Goal: Task Accomplishment & Management: Use online tool/utility

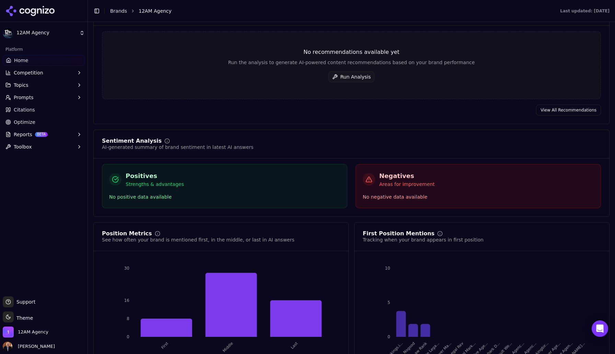
scroll to position [1133, 0]
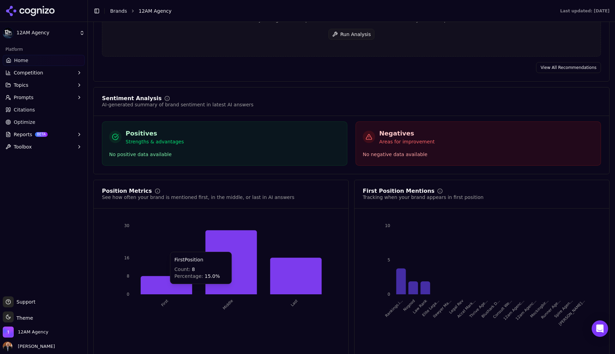
click at [183, 277] on icon at bounding box center [167, 285] width 52 height 18
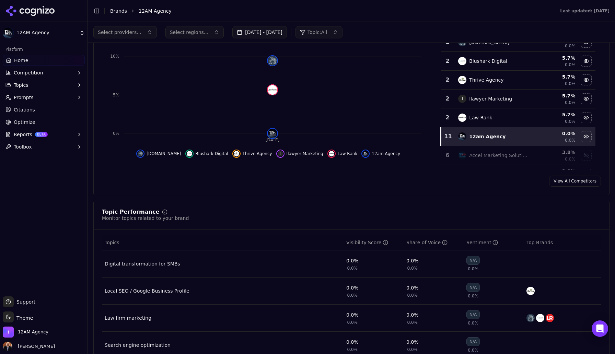
scroll to position [0, 0]
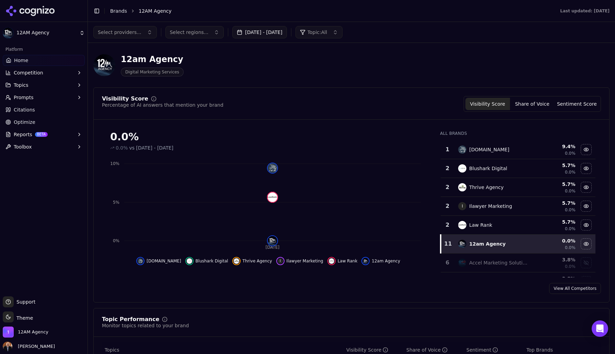
click at [33, 86] on button "Topics" at bounding box center [44, 85] width 82 height 11
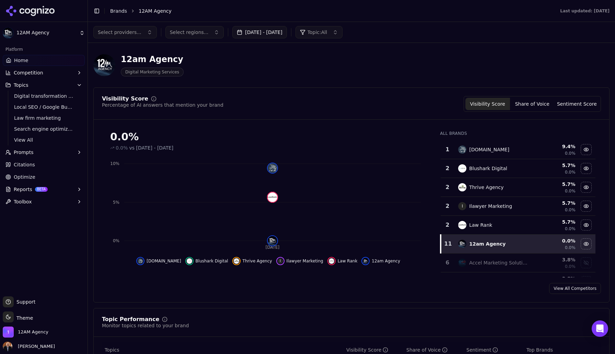
click at [39, 86] on button "Topics" at bounding box center [44, 85] width 82 height 11
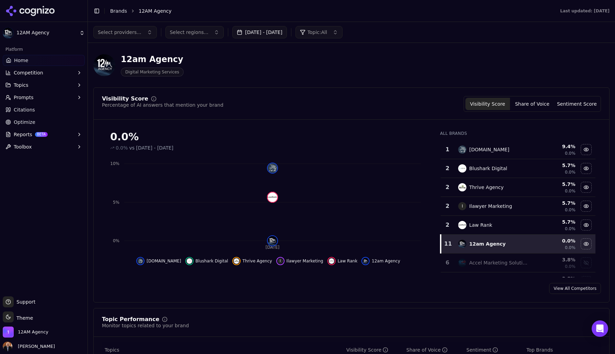
click at [33, 87] on button "Topics" at bounding box center [44, 85] width 82 height 11
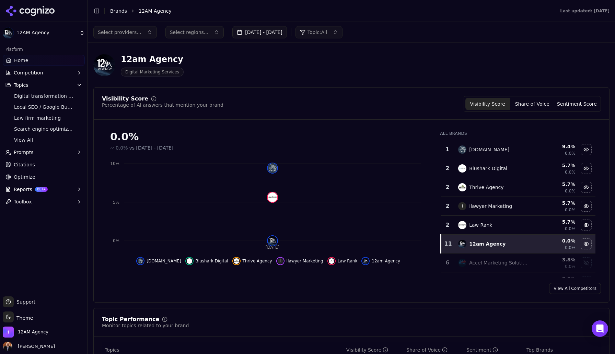
click at [36, 73] on span "Competition" at bounding box center [29, 72] width 30 height 7
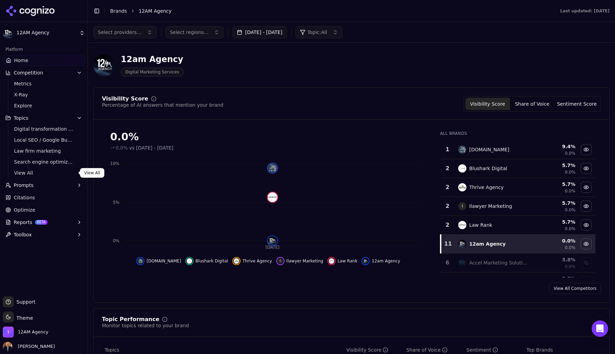
click at [30, 173] on span "View All" at bounding box center [44, 173] width 60 height 7
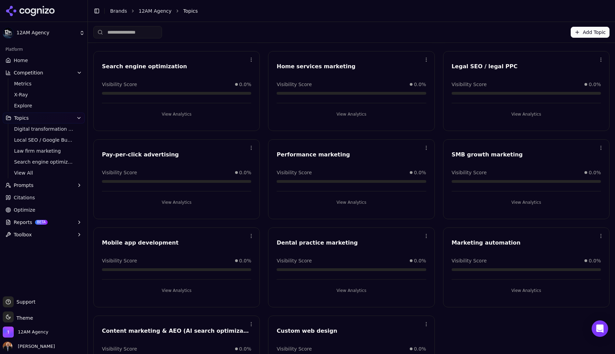
scroll to position [102, 0]
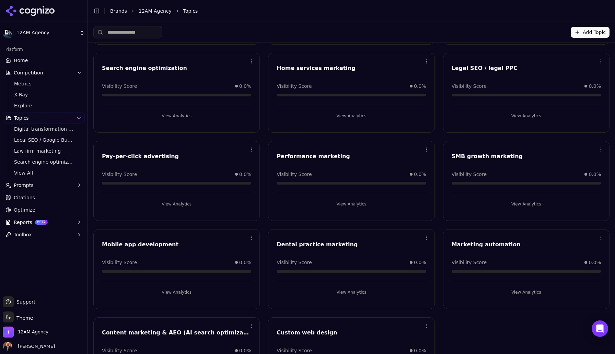
click at [426, 150] on html "12AM Agency Platform Home Competition Metrics X-Ray Explore Topics Digital tran…" at bounding box center [307, 177] width 615 height 354
click at [79, 119] on html "12AM Agency Platform Home Competition Metrics X-Ray Explore Topics Digital tran…" at bounding box center [307, 177] width 615 height 354
click at [67, 118] on button "Topics" at bounding box center [44, 118] width 82 height 11
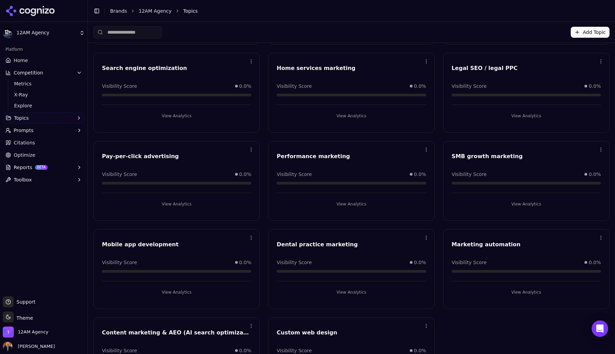
click at [57, 130] on button "Prompts" at bounding box center [44, 130] width 82 height 11
click at [56, 144] on span "Active" at bounding box center [44, 141] width 60 height 7
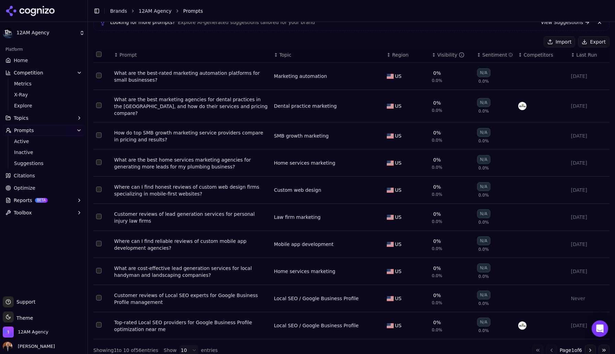
scroll to position [56, 0]
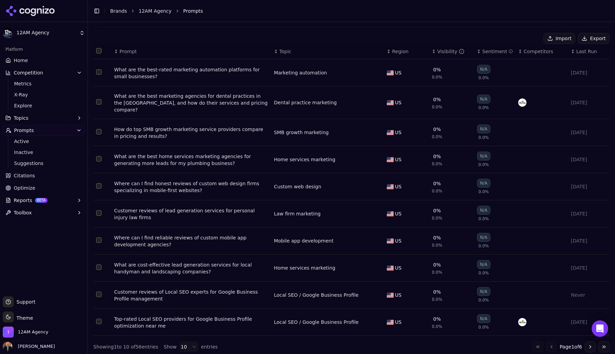
click at [526, 50] on span "Competitors" at bounding box center [539, 51] width 30 height 7
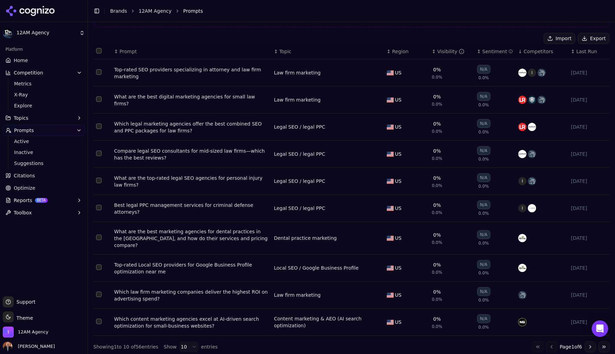
click at [256, 100] on div "What are the best digital marketing agencies for small law firms?" at bounding box center [191, 100] width 155 height 14
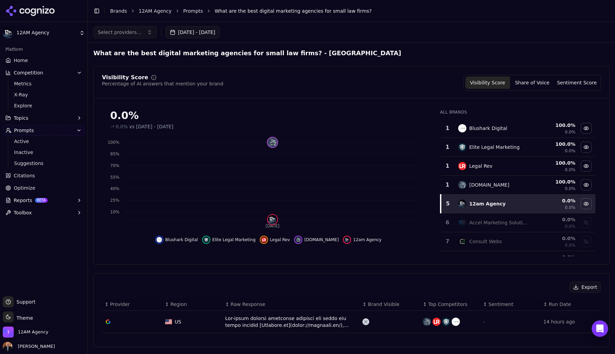
click at [75, 198] on button "Reports BETA" at bounding box center [44, 200] width 82 height 11
click at [66, 210] on span "PDF" at bounding box center [44, 211] width 60 height 7
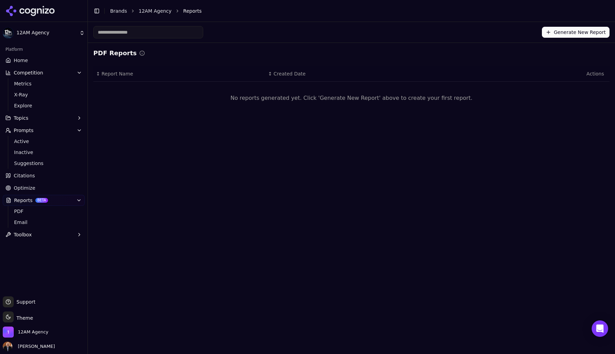
click at [556, 32] on button "Generate New Report" at bounding box center [576, 32] width 68 height 11
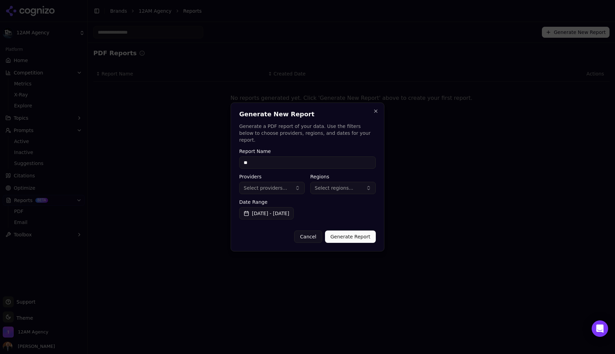
type input "*"
type input "**********"
click at [298, 185] on button "Select providers..." at bounding box center [272, 188] width 66 height 12
click at [336, 200] on label "Date Range" at bounding box center [307, 202] width 137 height 5
click at [344, 186] on span "Select regions..." at bounding box center [334, 188] width 39 height 7
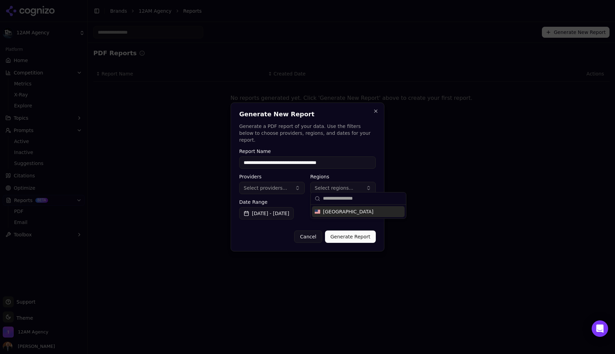
click at [343, 213] on span "[GEOGRAPHIC_DATA]" at bounding box center [348, 211] width 50 height 7
click at [303, 200] on label "Date Range" at bounding box center [307, 202] width 137 height 5
click at [318, 159] on input "**********" at bounding box center [307, 163] width 137 height 12
click at [351, 235] on button "Generate Report" at bounding box center [350, 237] width 51 height 12
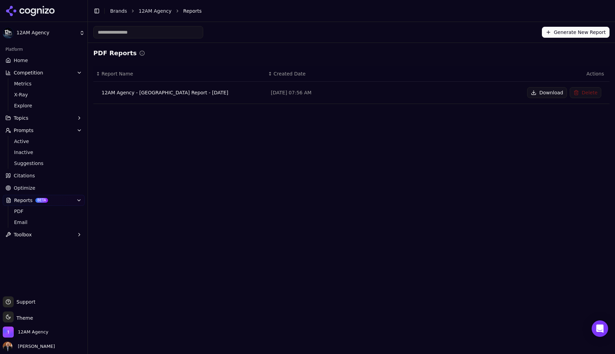
click at [547, 92] on button "Download" at bounding box center [547, 92] width 40 height 11
click at [25, 233] on span "Toolbox" at bounding box center [23, 234] width 18 height 7
click at [35, 244] on span "llms.txt Generator" at bounding box center [44, 245] width 60 height 7
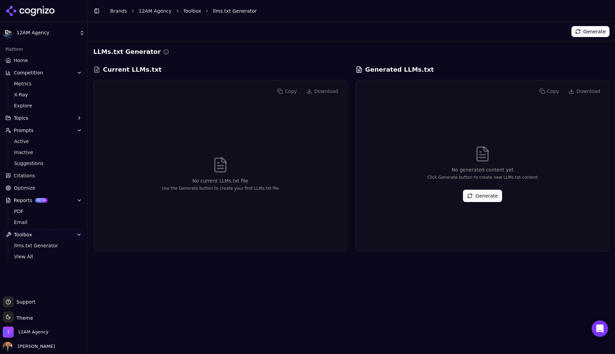
click at [482, 194] on button "Generate" at bounding box center [482, 196] width 39 height 12
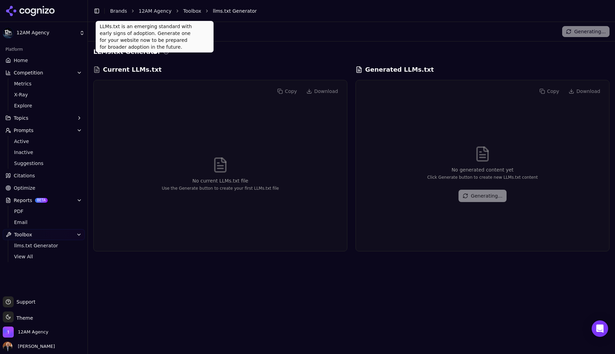
click at [164, 53] on circle at bounding box center [166, 51] width 4 height 4
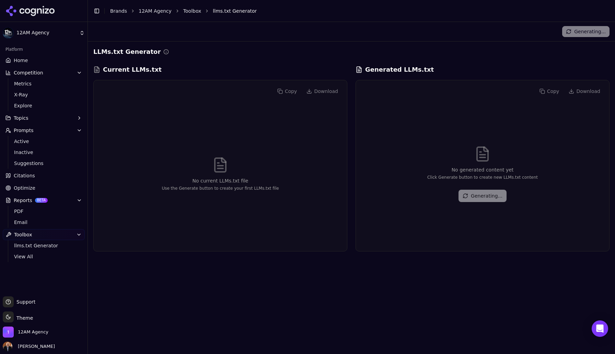
click at [163, 51] on icon at bounding box center [165, 51] width 5 height 5
click at [24, 187] on span "Optimize" at bounding box center [25, 188] width 22 height 7
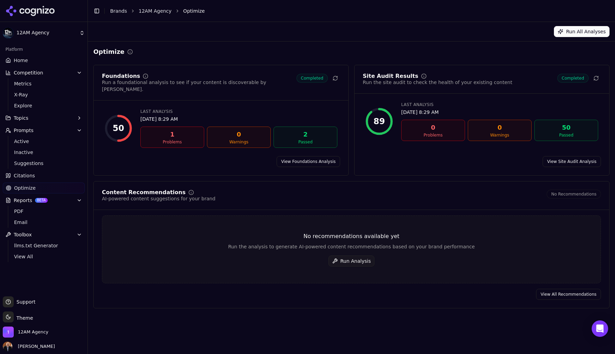
click at [24, 176] on span "Citations" at bounding box center [24, 175] width 21 height 7
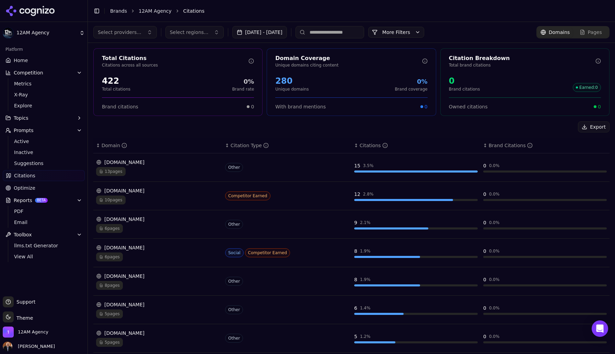
click at [114, 84] on div "422" at bounding box center [116, 81] width 29 height 11
click at [29, 142] on span "Active" at bounding box center [44, 141] width 60 height 7
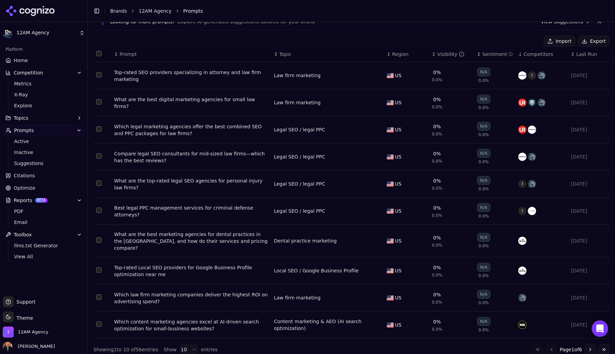
scroll to position [56, 0]
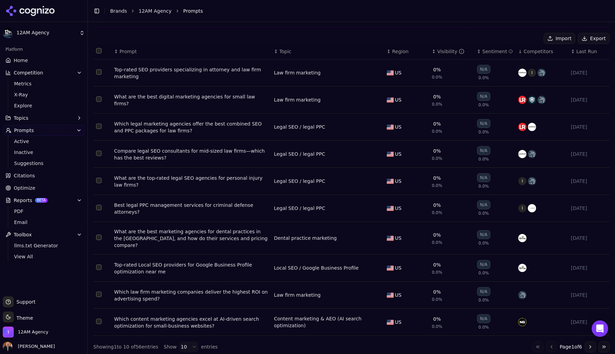
click at [591, 343] on button "Go to next page" at bounding box center [590, 347] width 11 height 11
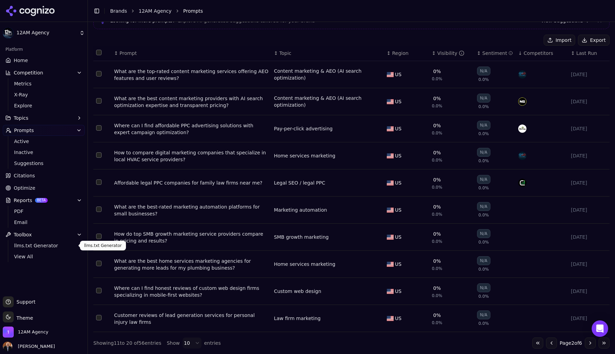
click at [42, 246] on span "llms.txt Generator" at bounding box center [44, 245] width 60 height 7
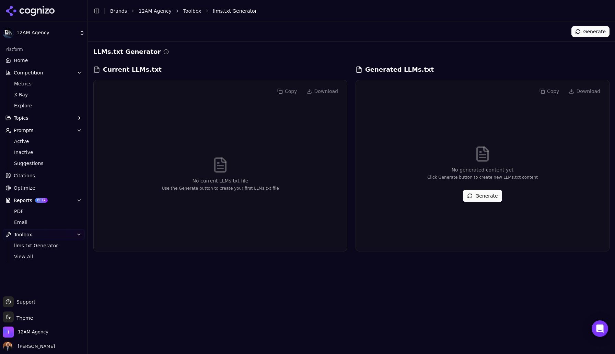
click at [36, 174] on link "Citations" at bounding box center [44, 175] width 82 height 11
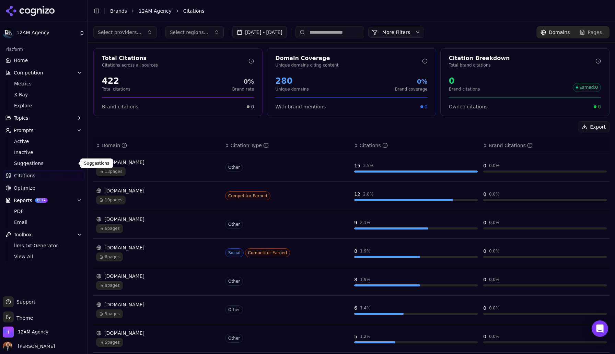
click at [37, 162] on span "Suggestions" at bounding box center [44, 163] width 60 height 7
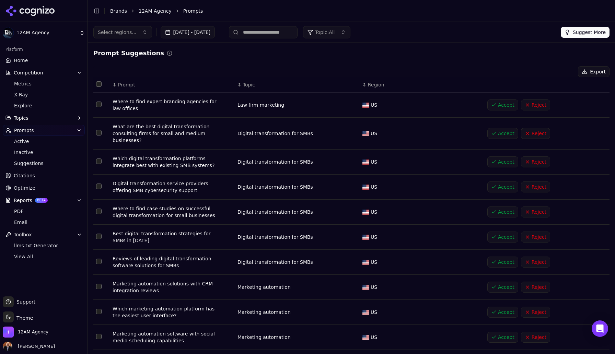
click at [535, 135] on button "Reject" at bounding box center [535, 133] width 29 height 11
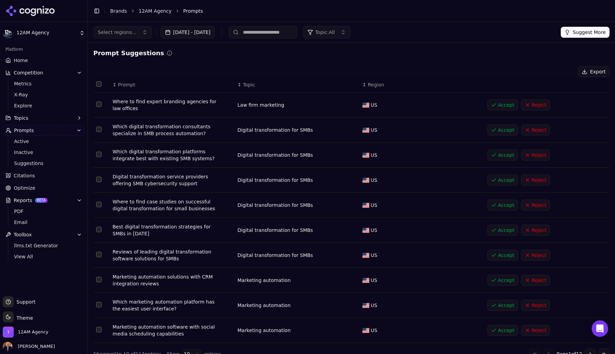
click at [97, 132] on button "Select row 2" at bounding box center [98, 129] width 5 height 5
click at [100, 156] on button "Select row 3" at bounding box center [98, 154] width 5 height 5
click at [100, 182] on button "Select row 4" at bounding box center [98, 179] width 5 height 5
click at [99, 207] on button "Select row 5" at bounding box center [98, 204] width 5 height 5
click at [100, 230] on button "Select row 6" at bounding box center [98, 229] width 5 height 5
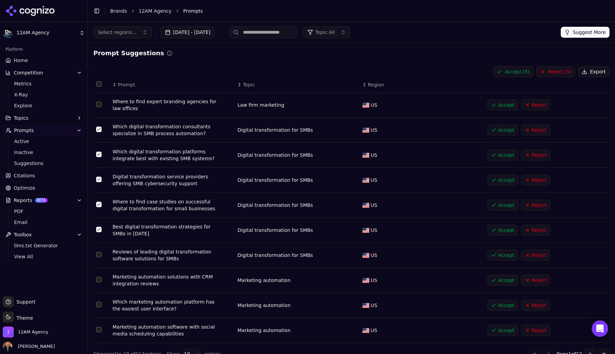
click at [100, 258] on td "Data table" at bounding box center [101, 255] width 16 height 25
click at [99, 254] on button "Select row 7" at bounding box center [98, 254] width 5 height 5
click at [560, 73] on button "Reject ( 6 )" at bounding box center [555, 71] width 39 height 11
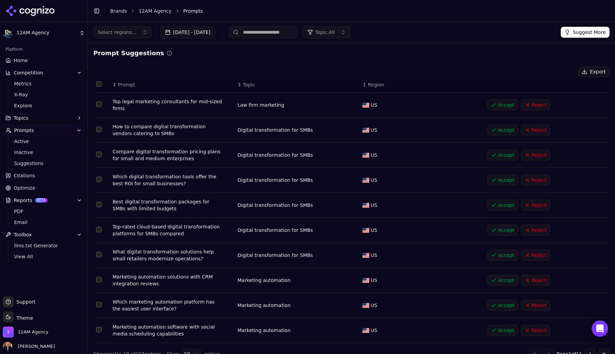
click at [497, 105] on button "Accept" at bounding box center [503, 105] width 31 height 11
click at [99, 129] on button "Select row 2" at bounding box center [98, 129] width 5 height 5
click at [99, 158] on td "Data table" at bounding box center [101, 155] width 16 height 25
click at [99, 156] on button "Select row 3" at bounding box center [98, 154] width 5 height 5
click at [99, 180] on button "Select row 4" at bounding box center [98, 179] width 5 height 5
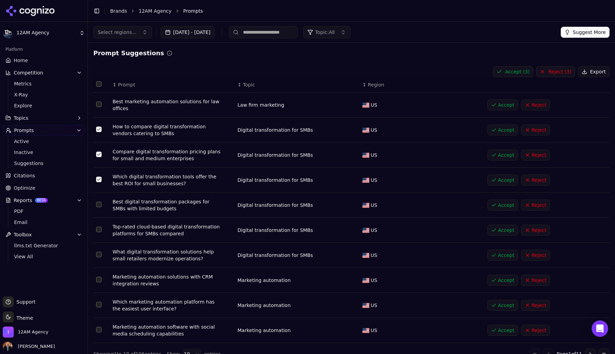
click at [100, 207] on button "Select row 5" at bounding box center [98, 204] width 5 height 5
click at [100, 231] on button "Select row 6" at bounding box center [98, 229] width 5 height 5
click at [100, 255] on button "Select row 7" at bounding box center [98, 254] width 5 height 5
click at [554, 73] on button "Reject ( 6 )" at bounding box center [555, 71] width 39 height 11
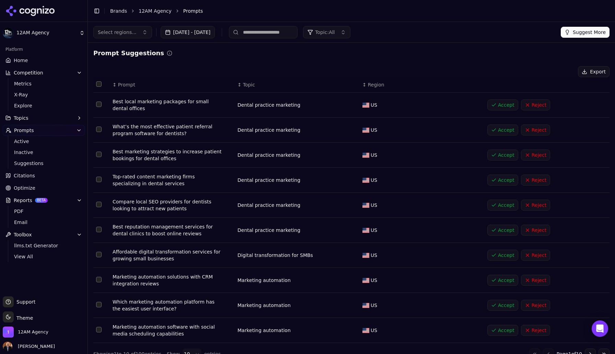
scroll to position [11, 0]
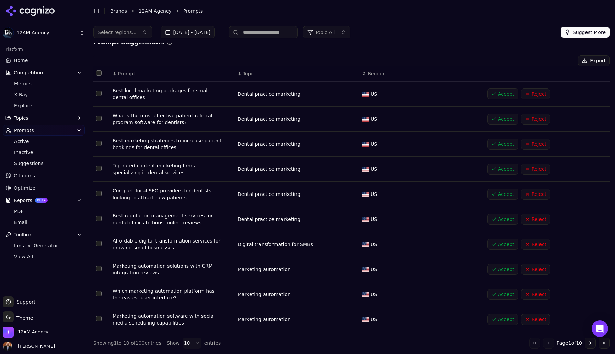
click at [100, 243] on button "Select row 7" at bounding box center [98, 243] width 5 height 5
click at [555, 62] on button "Reject ( 1 )" at bounding box center [555, 60] width 39 height 11
click at [100, 296] on button "Select row 9" at bounding box center [98, 293] width 5 height 5
click at [99, 271] on button "Select row 8" at bounding box center [98, 268] width 5 height 5
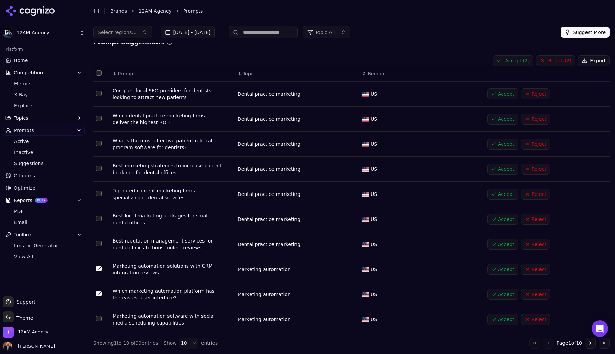
click at [98, 319] on button "Select row 10" at bounding box center [98, 318] width 5 height 5
click at [552, 59] on button "Reject ( 3 )" at bounding box center [555, 60] width 39 height 11
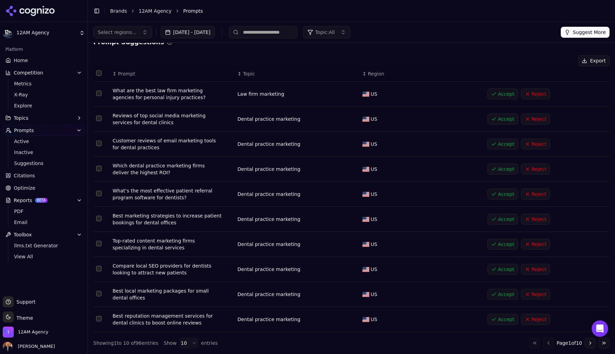
scroll to position [0, 0]
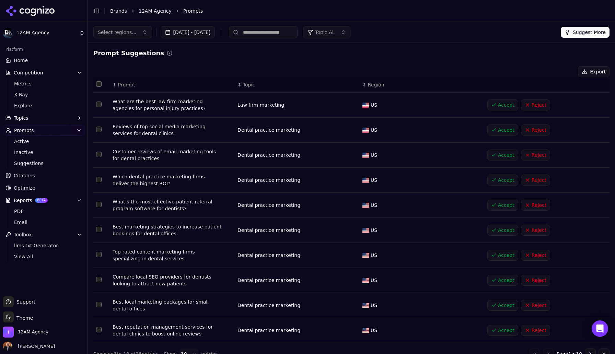
click at [99, 104] on button "Select row 1" at bounding box center [98, 104] width 5 height 5
click at [505, 103] on button "Accept" at bounding box center [503, 105] width 31 height 11
click at [100, 106] on button "Select row 1" at bounding box center [98, 104] width 5 height 5
click at [100, 105] on button "Select row 1" at bounding box center [98, 104] width 5 height 5
click at [534, 107] on button "Reject" at bounding box center [535, 105] width 29 height 11
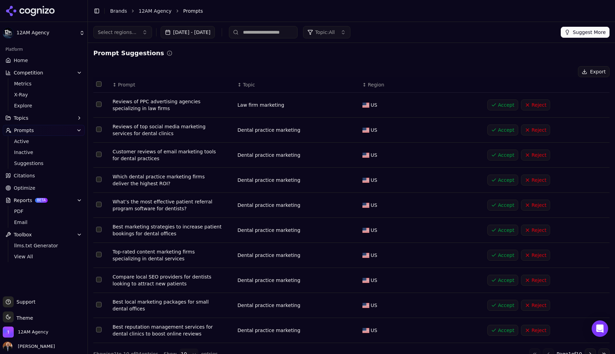
click at [99, 106] on button "Select row 1" at bounding box center [98, 104] width 5 height 5
click at [517, 71] on button "Accept ( 1 )" at bounding box center [513, 71] width 41 height 11
click at [249, 84] on span "Topic" at bounding box center [249, 84] width 12 height 7
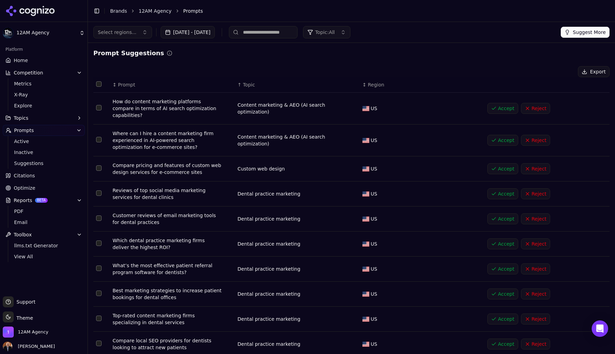
click at [251, 83] on span "Topic" at bounding box center [249, 84] width 12 height 7
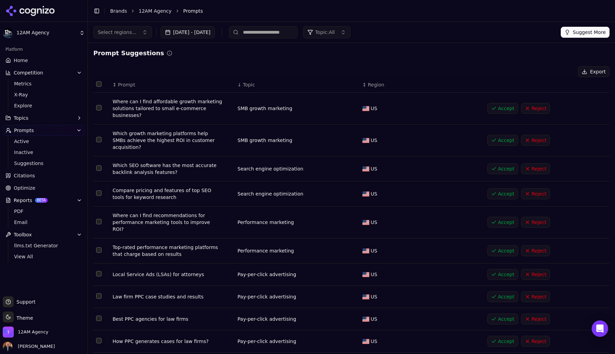
scroll to position [14, 0]
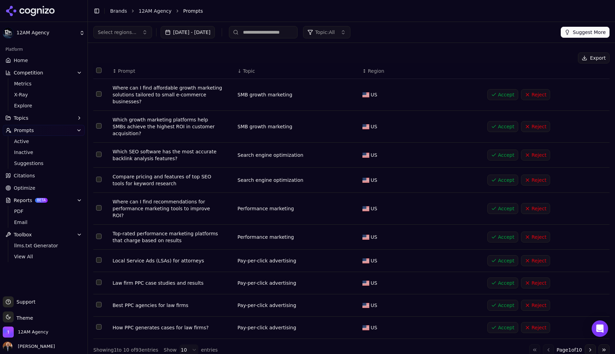
click at [590, 345] on button "Go to next page" at bounding box center [590, 350] width 11 height 11
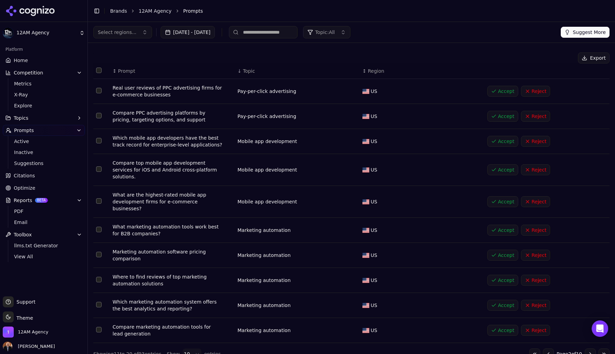
scroll to position [11, 0]
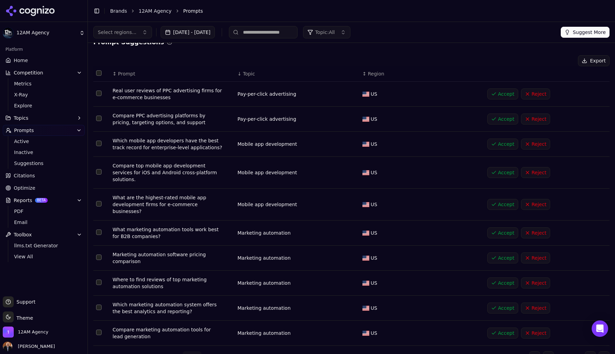
click at [590, 352] on button "Go to next page" at bounding box center [590, 357] width 11 height 11
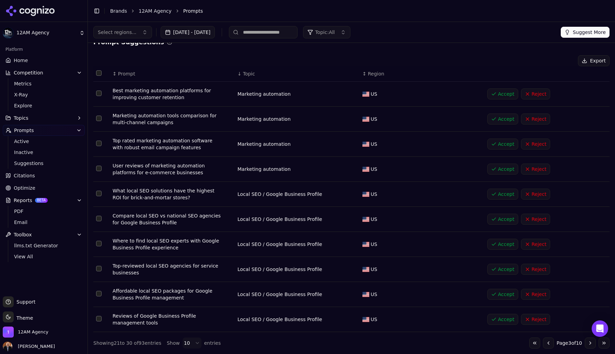
click at [99, 195] on button "Select row 20" at bounding box center [98, 193] width 5 height 5
click at [98, 220] on button "Select row 21" at bounding box center [98, 218] width 5 height 5
click at [99, 245] on button "Select row 22" at bounding box center [98, 243] width 5 height 5
click at [100, 269] on button "Select row 23" at bounding box center [98, 268] width 5 height 5
click at [99, 295] on button "Select row 24" at bounding box center [98, 293] width 5 height 5
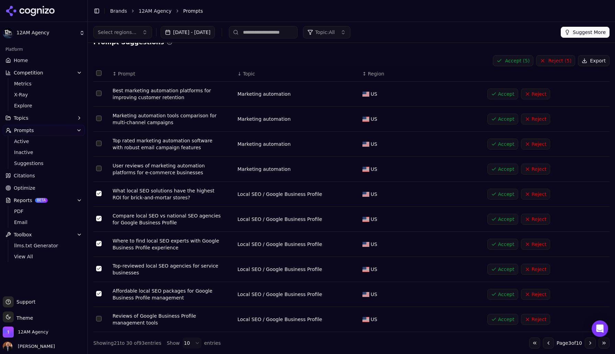
click at [100, 321] on button "Select row 25" at bounding box center [98, 318] width 5 height 5
click at [515, 61] on button "Accept ( 6 )" at bounding box center [513, 60] width 41 height 11
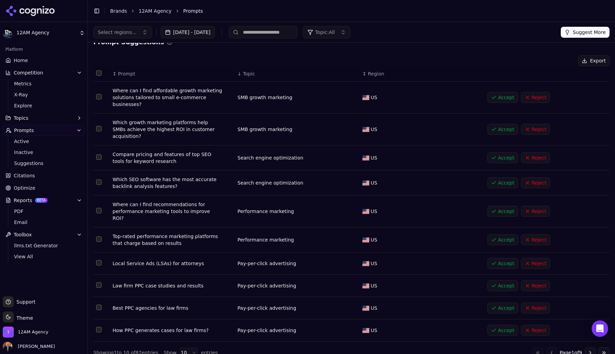
click at [100, 159] on button "Select row 75" at bounding box center [98, 157] width 5 height 5
click at [99, 157] on button "Select row 75" at bounding box center [98, 157] width 5 height 5
click at [535, 157] on button "Reject" at bounding box center [535, 157] width 29 height 11
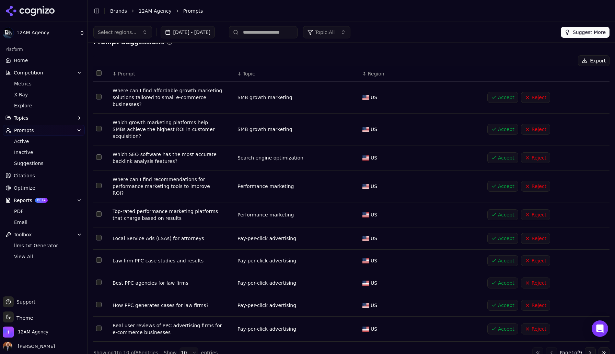
click at [535, 157] on button "Reject" at bounding box center [535, 157] width 29 height 11
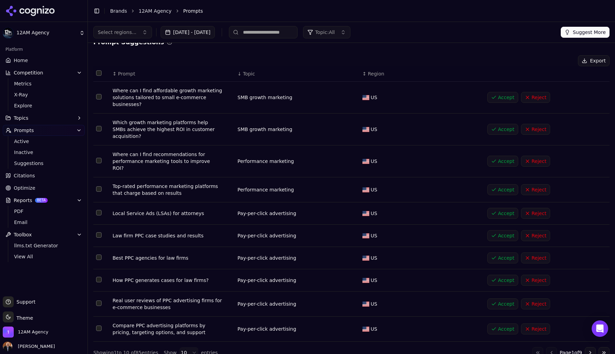
scroll to position [14, 0]
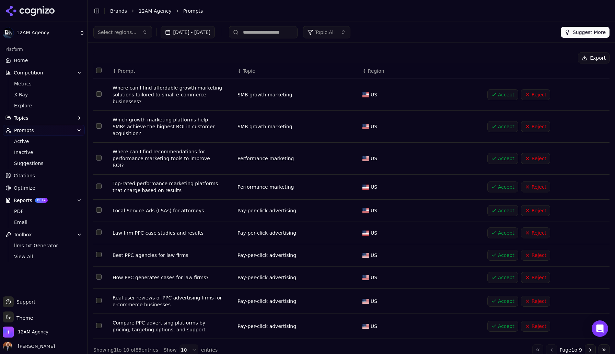
click at [591, 345] on button "Go to next page" at bounding box center [590, 350] width 11 height 11
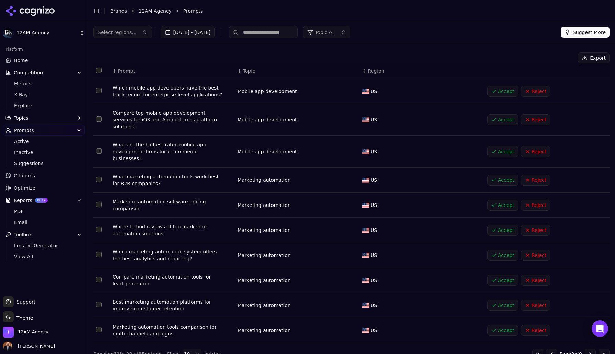
scroll to position [11, 0]
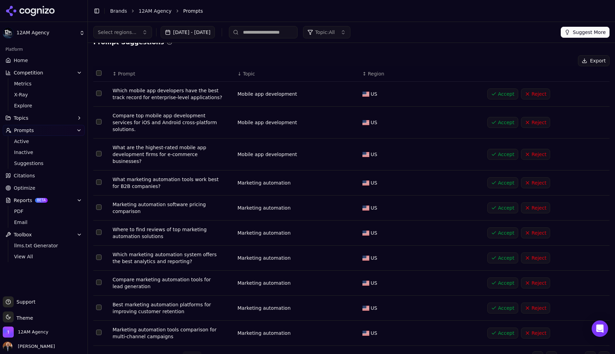
click at [591, 352] on button "Go to next page" at bounding box center [590, 357] width 11 height 11
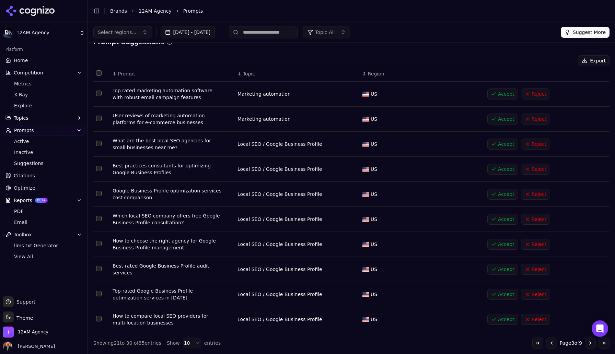
click at [100, 145] on button "Select row 18" at bounding box center [98, 143] width 5 height 5
click at [98, 169] on button "Select row 19" at bounding box center [98, 168] width 5 height 5
click at [100, 196] on button "Select row 20" at bounding box center [98, 193] width 5 height 5
click at [99, 220] on button "Select row 21" at bounding box center [98, 218] width 5 height 5
click at [101, 246] on button "Select row 22" at bounding box center [98, 243] width 5 height 5
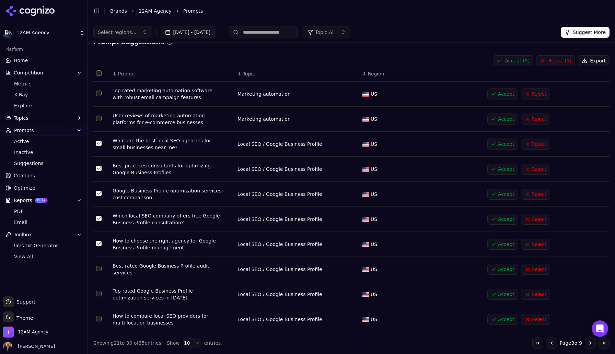
click at [101, 269] on button "Select row 23" at bounding box center [98, 268] width 5 height 5
click at [101, 295] on button "Select row 24" at bounding box center [98, 293] width 5 height 5
click at [101, 318] on button "Select row 25" at bounding box center [98, 318] width 5 height 5
click at [515, 62] on button "Accept ( 7 )" at bounding box center [513, 60] width 41 height 11
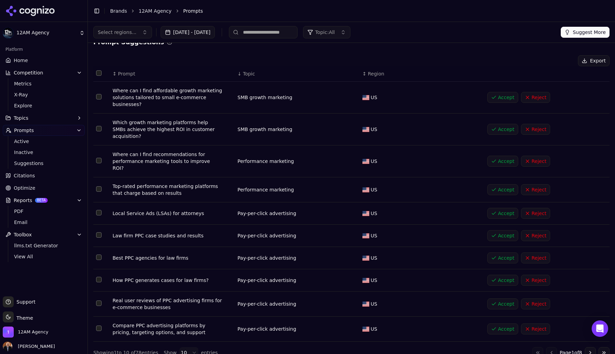
click at [591, 348] on button "Go to next page" at bounding box center [590, 353] width 11 height 11
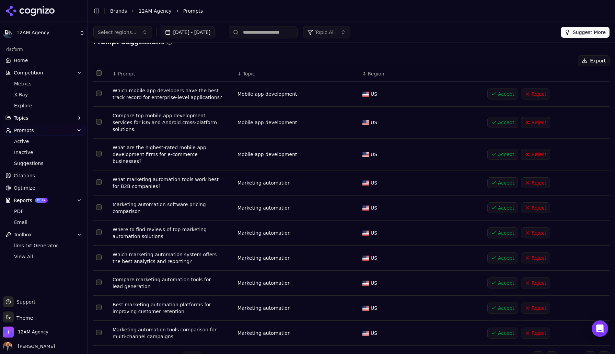
click at [591, 352] on button "Go to next page" at bounding box center [590, 357] width 11 height 11
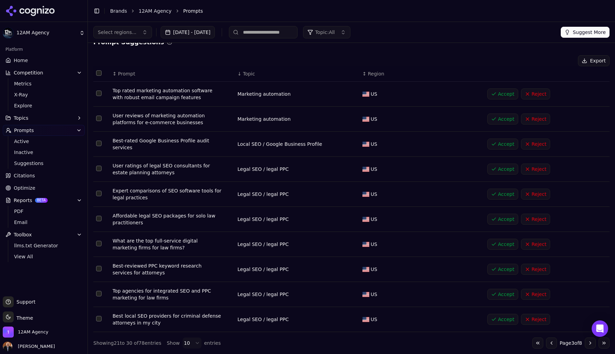
click at [99, 220] on button "Select row 31" at bounding box center [98, 218] width 5 height 5
click at [101, 243] on button "Select row 32" at bounding box center [98, 243] width 5 height 5
click at [101, 293] on button "Select row 34" at bounding box center [98, 293] width 5 height 5
click at [102, 319] on td "Data table" at bounding box center [101, 319] width 16 height 25
click at [98, 321] on button "Select row 35" at bounding box center [98, 318] width 5 height 5
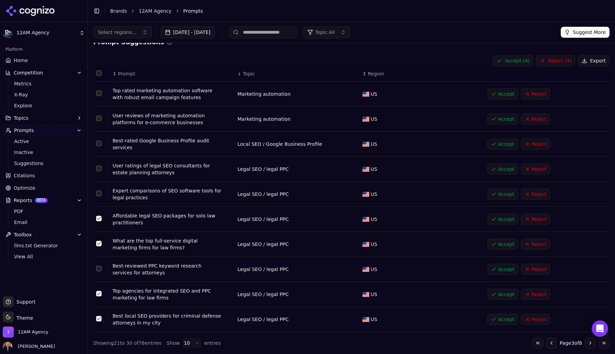
click at [517, 61] on button "Accept ( 4 )" at bounding box center [513, 60] width 41 height 11
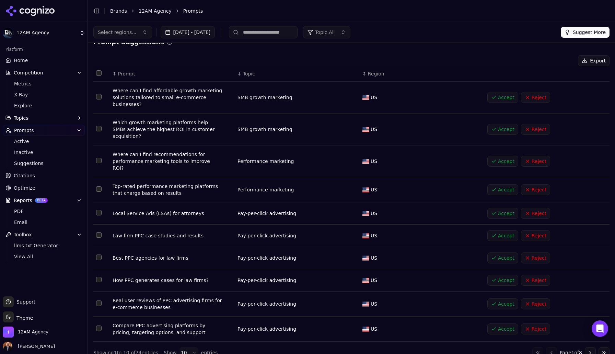
click at [590, 348] on button "Go to next page" at bounding box center [590, 353] width 11 height 11
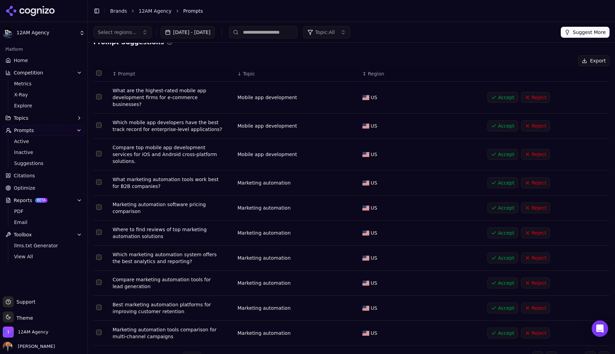
click at [590, 352] on button "Go to next page" at bounding box center [590, 357] width 11 height 11
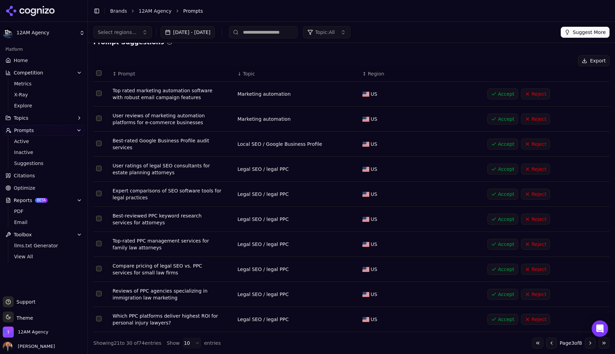
click at [99, 245] on button "Select row 32" at bounding box center [98, 243] width 5 height 5
click at [100, 269] on button "Select row 33" at bounding box center [98, 268] width 5 height 5
click at [100, 294] on button "Select row 34" at bounding box center [98, 293] width 5 height 5
click at [98, 320] on button "Select row 35" at bounding box center [98, 318] width 5 height 5
click at [516, 60] on button "Accept ( 4 )" at bounding box center [513, 60] width 41 height 11
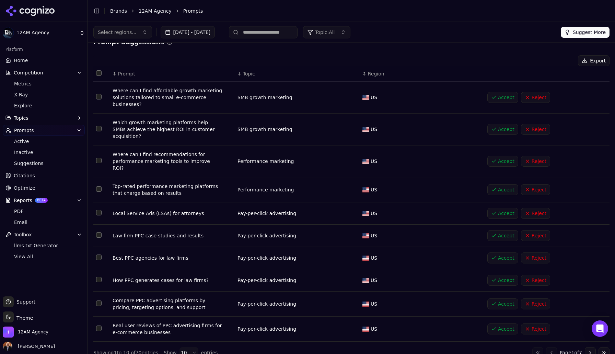
click at [591, 348] on button "Go to next page" at bounding box center [590, 353] width 11 height 11
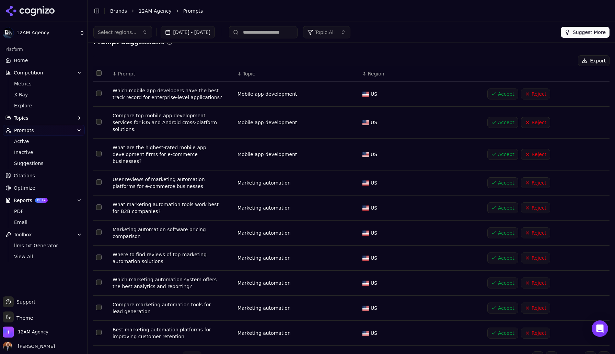
click at [591, 352] on button "Go to next page" at bounding box center [590, 357] width 11 height 11
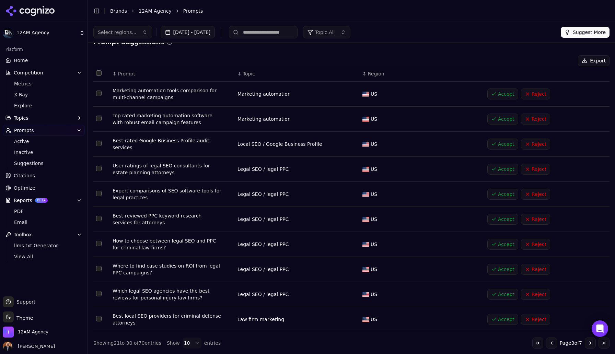
click at [99, 246] on button "Select row 32" at bounding box center [98, 243] width 5 height 5
click at [101, 295] on button "Select row 34" at bounding box center [98, 293] width 5 height 5
click at [101, 319] on button "Select row 19" at bounding box center [98, 318] width 5 height 5
click at [513, 58] on button "Accept ( 3 )" at bounding box center [513, 60] width 41 height 11
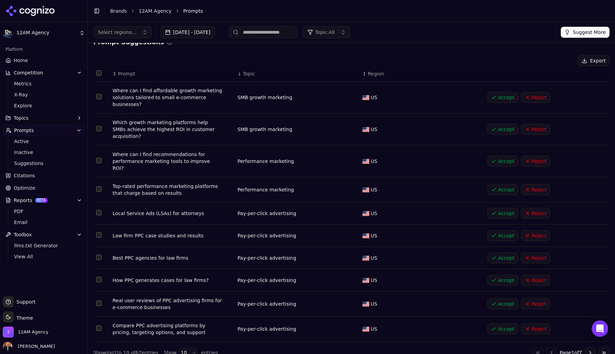
click at [591, 348] on button "Go to next page" at bounding box center [590, 353] width 11 height 11
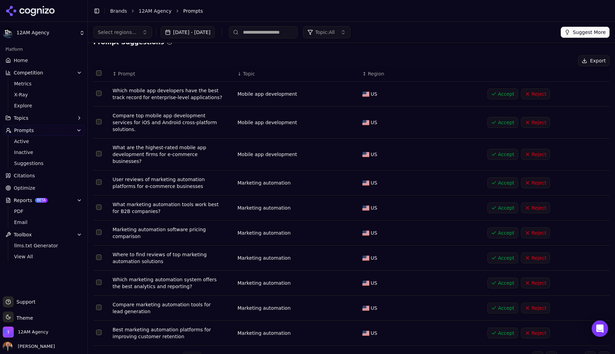
click at [591, 352] on button "Go to next page" at bounding box center [590, 357] width 11 height 11
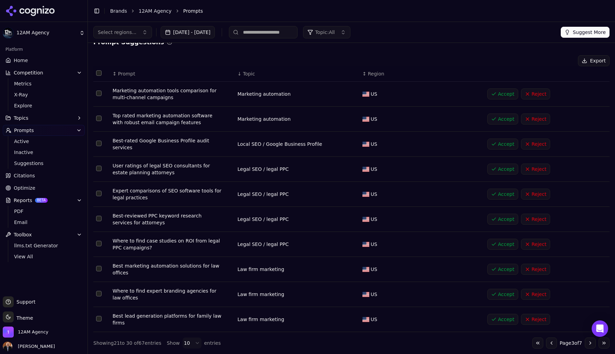
click at [99, 295] on button "Select row 20" at bounding box center [98, 293] width 5 height 5
click at [101, 318] on button "Select row 21" at bounding box center [98, 318] width 5 height 5
click at [505, 295] on button "Accept" at bounding box center [503, 294] width 31 height 11
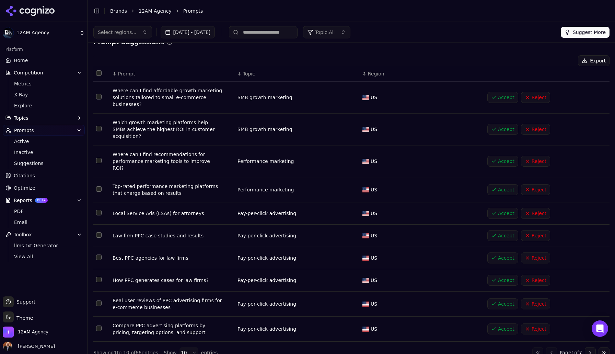
click at [591, 348] on button "Go to next page" at bounding box center [590, 353] width 11 height 11
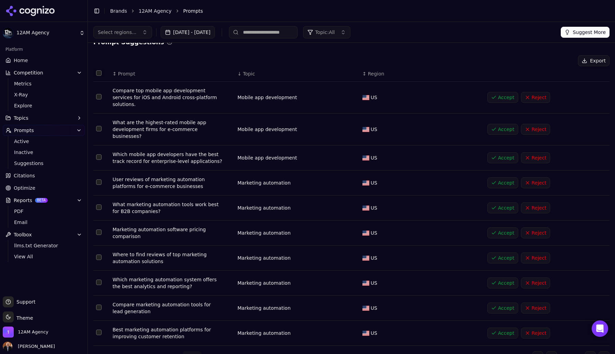
click at [591, 352] on button "Go to next page" at bounding box center [590, 357] width 11 height 11
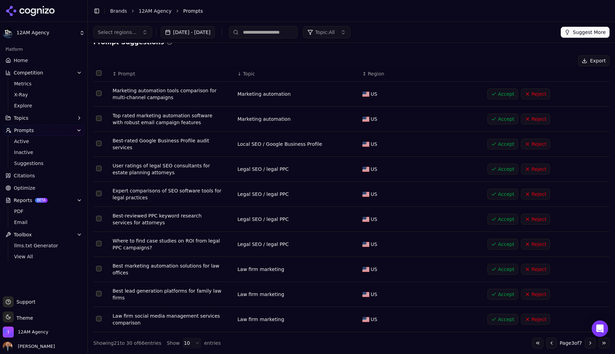
click at [591, 344] on button "Go to next page" at bounding box center [590, 343] width 11 height 11
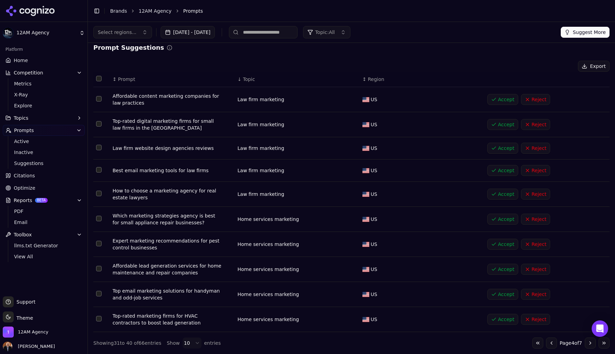
click at [100, 101] on button "Select row 22" at bounding box center [98, 98] width 5 height 5
click at [100, 124] on button "Select row 23" at bounding box center [98, 123] width 5 height 5
click at [100, 195] on button "Select row 26" at bounding box center [98, 193] width 5 height 5
click at [100, 220] on button "Select row 31" at bounding box center [98, 218] width 5 height 5
click at [101, 244] on button "Select row 32" at bounding box center [98, 243] width 5 height 5
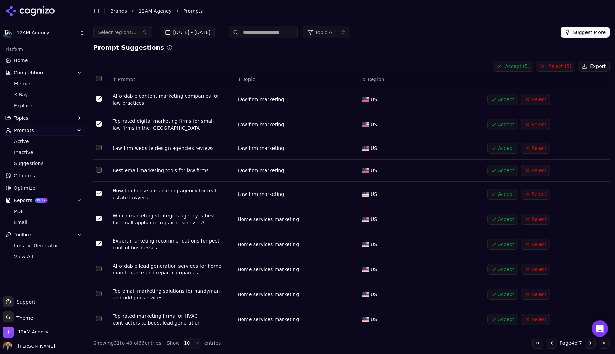
click at [101, 268] on button "Select row 33" at bounding box center [98, 268] width 5 height 5
click at [100, 319] on button "Select row 35" at bounding box center [98, 318] width 5 height 5
click at [521, 66] on button "Accept ( 7 )" at bounding box center [513, 66] width 41 height 11
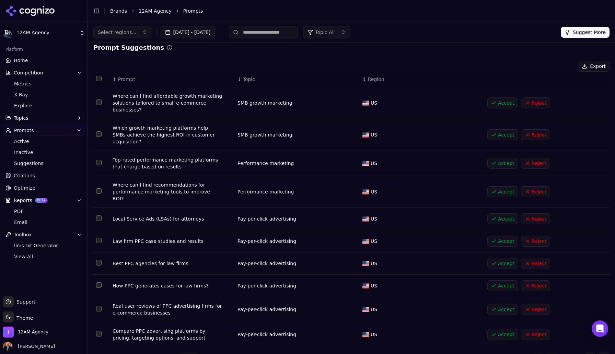
click at [591, 353] on button "Go to next page" at bounding box center [590, 358] width 11 height 11
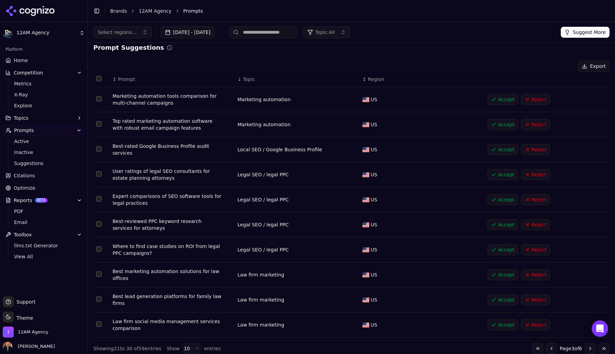
click at [591, 350] on button "Go to next page" at bounding box center [590, 348] width 11 height 11
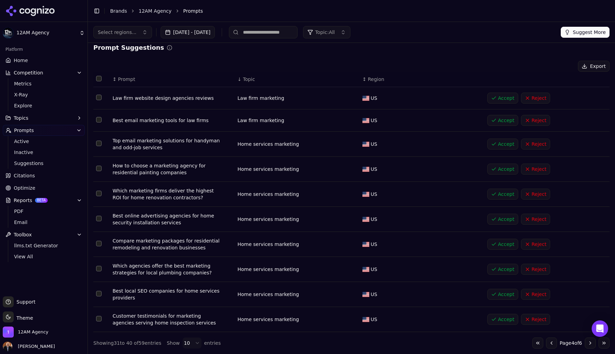
click at [590, 343] on button "Go to next page" at bounding box center [590, 343] width 11 height 11
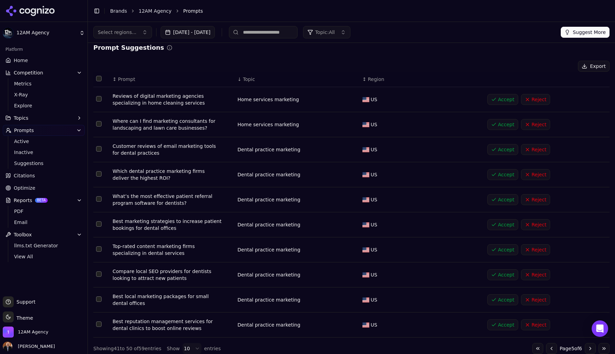
click at [98, 124] on button "Select row 37" at bounding box center [98, 123] width 5 height 5
click at [508, 68] on button "Accept ( 1 )" at bounding box center [513, 66] width 41 height 11
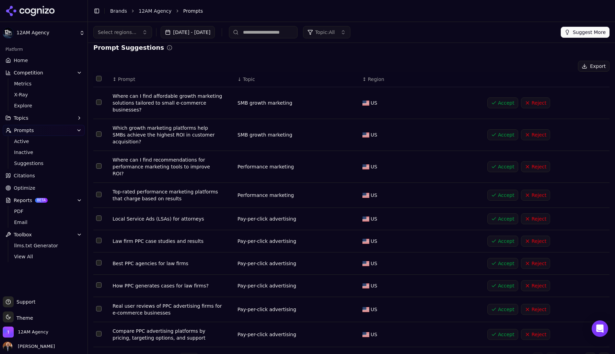
click at [590, 353] on button "Go to next page" at bounding box center [590, 358] width 11 height 11
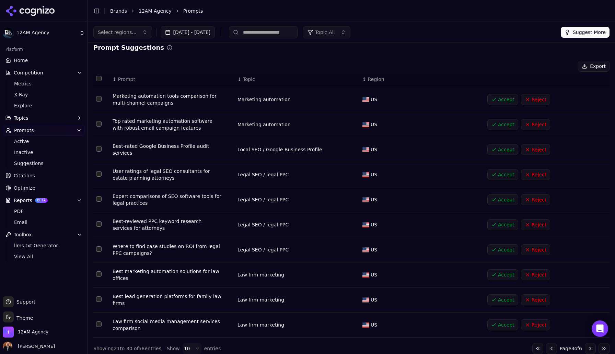
click at [591, 350] on button "Go to next page" at bounding box center [590, 348] width 11 height 11
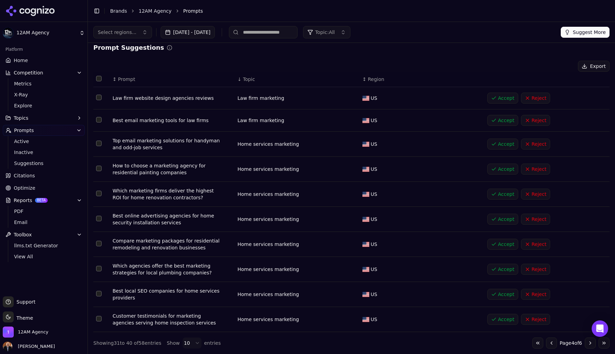
click at [591, 343] on button "Go to next page" at bounding box center [590, 343] width 11 height 11
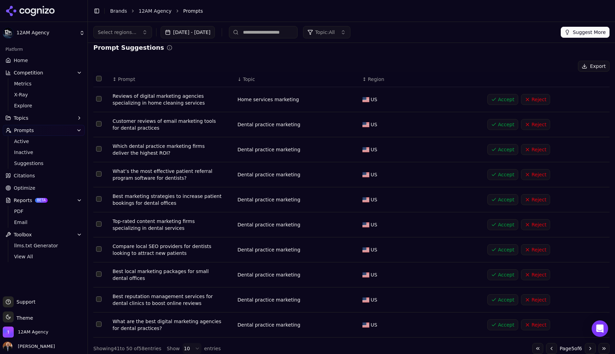
click at [592, 350] on button "Go to next page" at bounding box center [590, 348] width 11 height 11
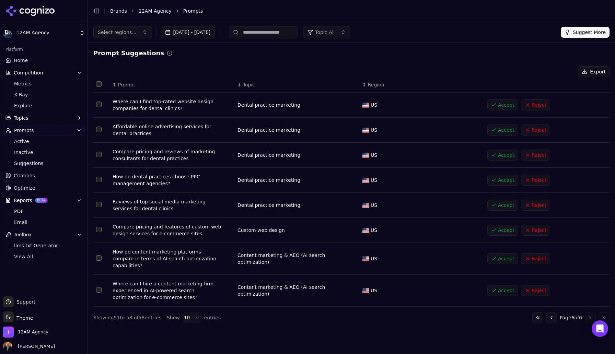
scroll to position [0, 0]
click at [25, 141] on span "Active" at bounding box center [44, 141] width 60 height 7
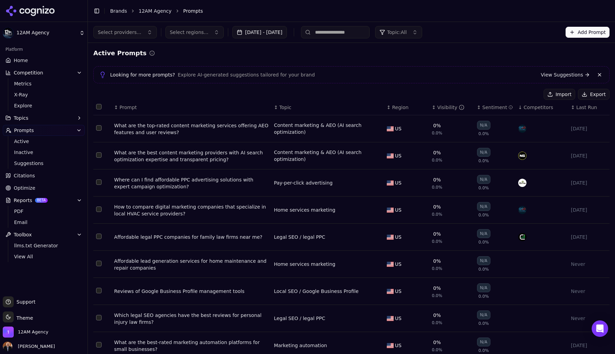
scroll to position [56, 0]
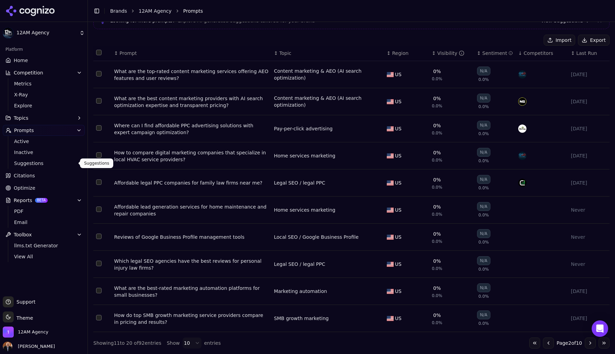
click at [30, 163] on span "Suggestions" at bounding box center [44, 163] width 60 height 7
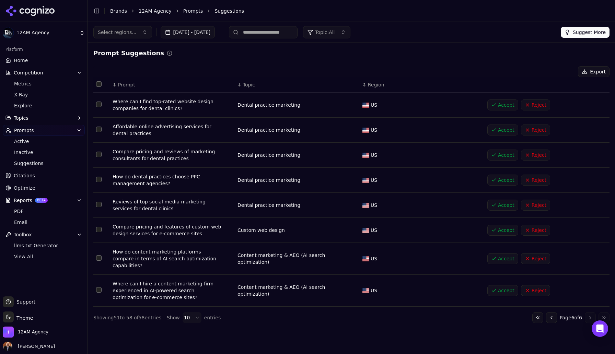
click at [548, 312] on button "Go to previous page" at bounding box center [551, 317] width 11 height 11
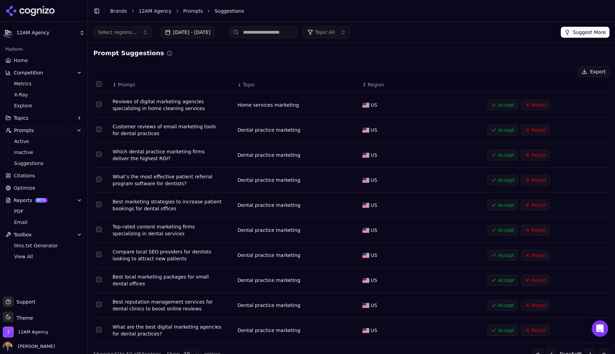
scroll to position [11, 0]
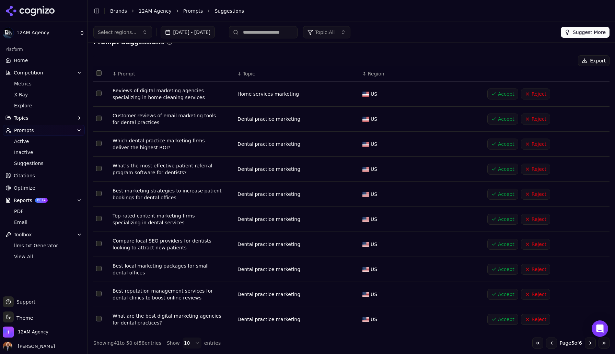
click at [535, 341] on button "Go to first page" at bounding box center [538, 343] width 11 height 11
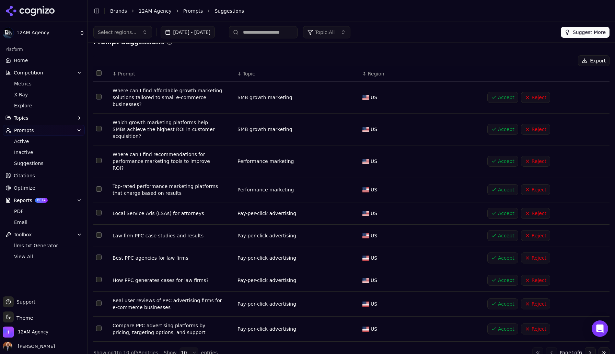
click at [591, 348] on button "Go to next page" at bounding box center [590, 353] width 11 height 11
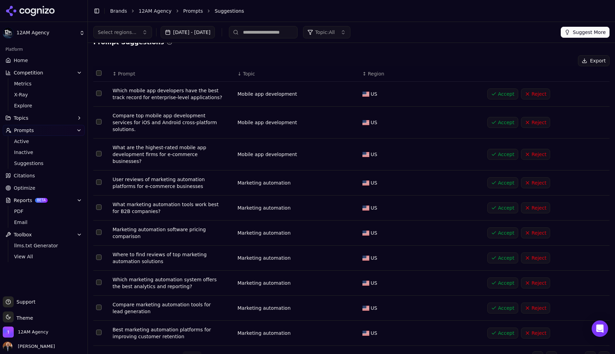
click at [591, 352] on button "Go to next page" at bounding box center [590, 357] width 11 height 11
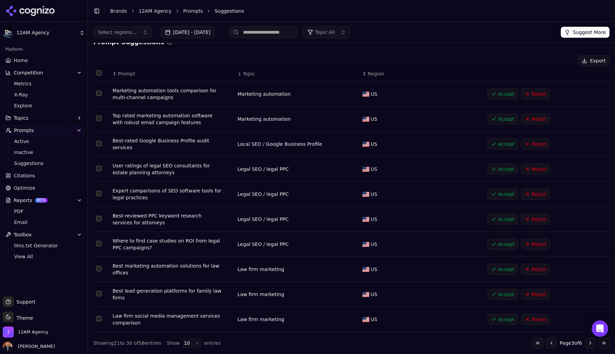
click at [591, 343] on button "Go to next page" at bounding box center [590, 343] width 11 height 11
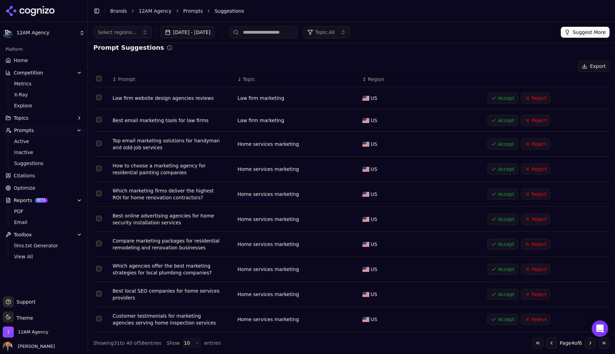
scroll to position [5, 0]
click at [100, 271] on button "Select row 33" at bounding box center [98, 268] width 5 height 5
click at [100, 295] on button "Select row 34" at bounding box center [98, 293] width 5 height 5
click at [513, 66] on button "Accept ( 2 )" at bounding box center [513, 66] width 41 height 11
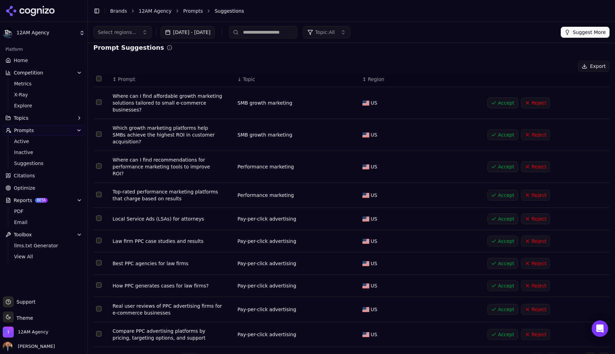
click at [100, 238] on button "Select row 42" at bounding box center [98, 240] width 5 height 5
click at [99, 260] on button "Select row 43" at bounding box center [98, 262] width 5 height 5
click at [99, 238] on button "Select row 42" at bounding box center [98, 240] width 5 height 5
click at [100, 260] on button "Select row 43" at bounding box center [98, 262] width 5 height 5
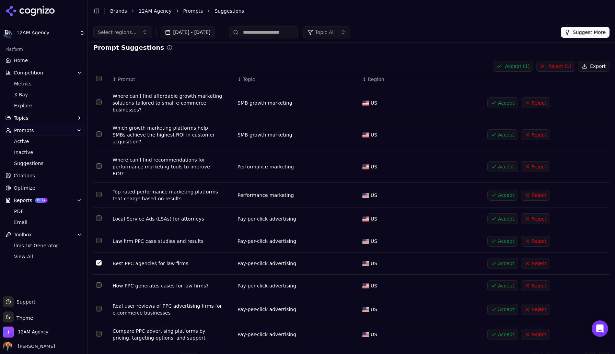
click at [99, 283] on button "Select row 44" at bounding box center [98, 285] width 5 height 5
click at [514, 67] on button "Accept ( 2 )" at bounding box center [513, 66] width 41 height 11
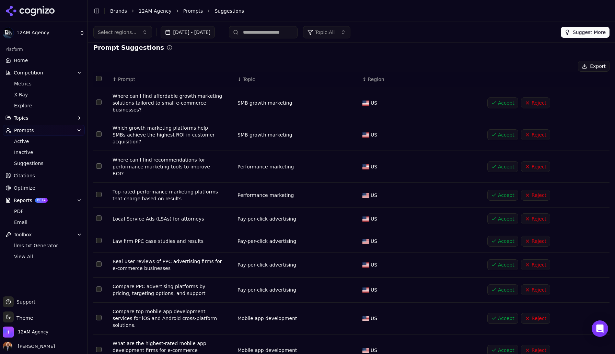
scroll to position [19, 0]
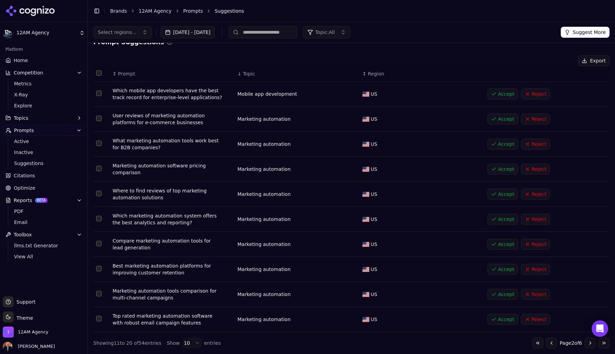
click at [99, 71] on button "Select all rows" at bounding box center [98, 72] width 5 height 5
click at [99, 94] on button "Select row 53" at bounding box center [98, 93] width 5 height 5
click at [552, 60] on button "Reject ( 9 )" at bounding box center [555, 60] width 39 height 11
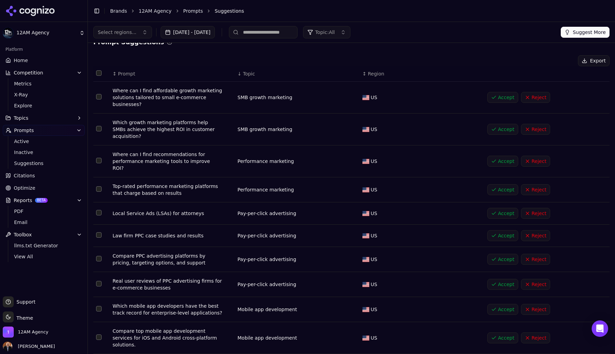
scroll to position [19, 0]
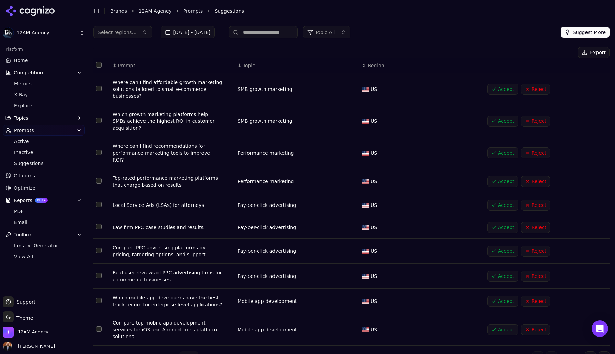
click at [590, 352] on button "Go to next page" at bounding box center [590, 357] width 11 height 11
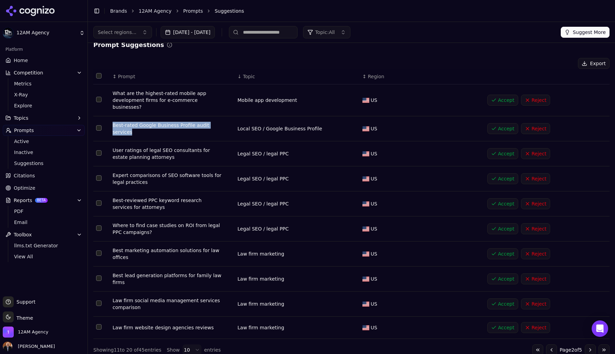
drag, startPoint x: 136, startPoint y: 127, endPoint x: 111, endPoint y: 119, distance: 25.6
click at [111, 119] on td "Best-rated Google Business Profile audit services" at bounding box center [172, 128] width 125 height 25
copy div "Best-rated Google Business Profile audit services"
click at [99, 301] on button "Select row 10" at bounding box center [98, 303] width 5 height 5
click at [101, 324] on button "Select row 11" at bounding box center [98, 326] width 5 height 5
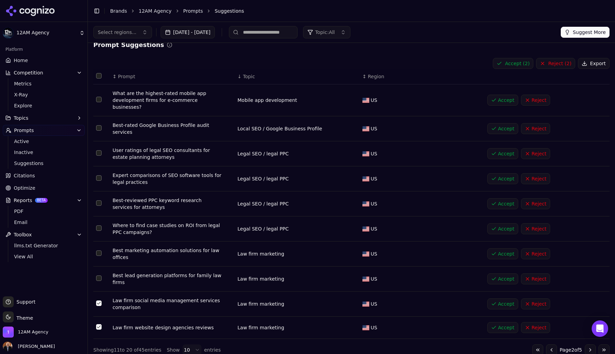
click at [514, 65] on button "Accept ( 2 )" at bounding box center [513, 63] width 41 height 11
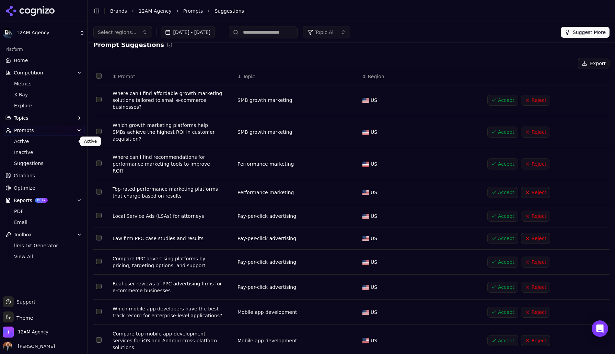
click at [23, 141] on span "Active" at bounding box center [44, 141] width 60 height 7
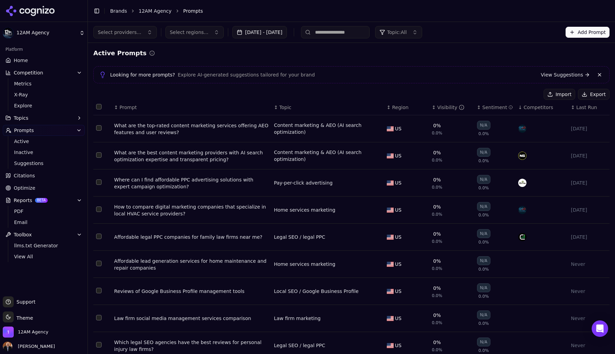
click at [442, 108] on div "Visibility" at bounding box center [450, 107] width 27 height 7
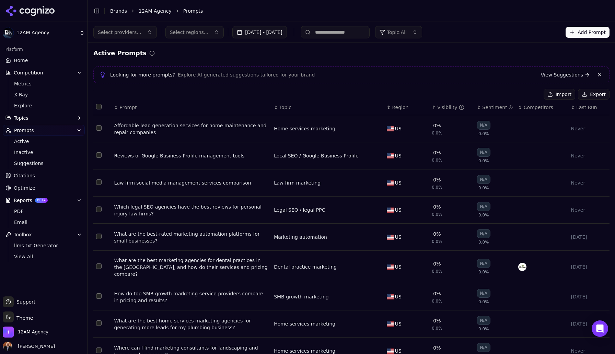
click at [442, 108] on div "Visibility" at bounding box center [450, 107] width 27 height 7
click at [442, 106] on div "Visibility" at bounding box center [450, 107] width 27 height 7
click at [27, 95] on span "X-Ray" at bounding box center [44, 94] width 60 height 7
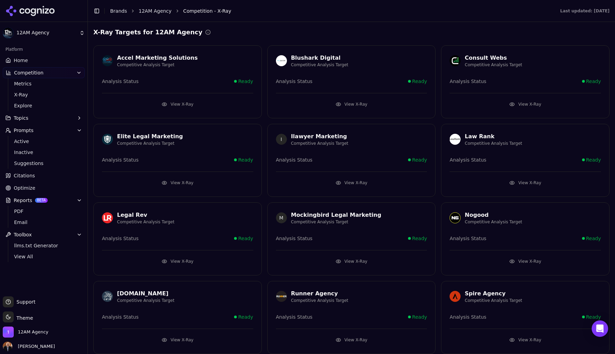
click at [22, 60] on span "Home" at bounding box center [21, 60] width 14 height 7
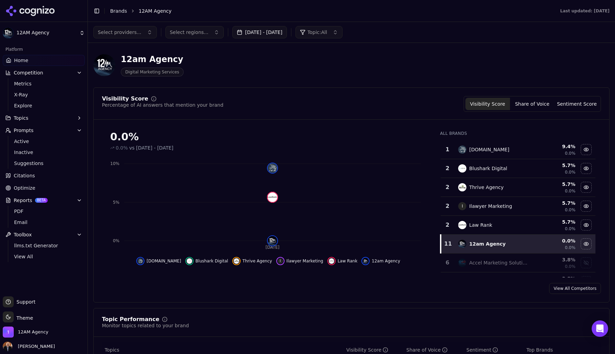
click at [531, 104] on button "Share of Voice" at bounding box center [532, 104] width 45 height 12
click at [576, 104] on button "Sentiment Score" at bounding box center [577, 104] width 45 height 12
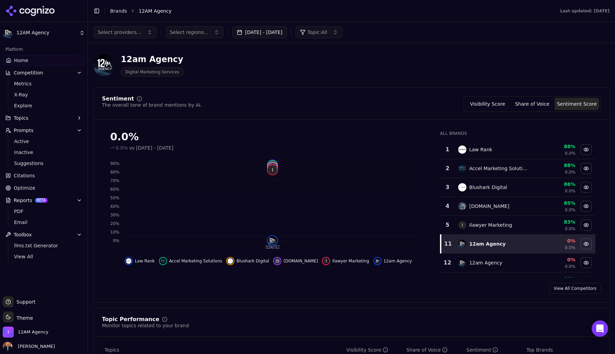
click at [501, 102] on button "Visibility Score" at bounding box center [488, 104] width 45 height 12
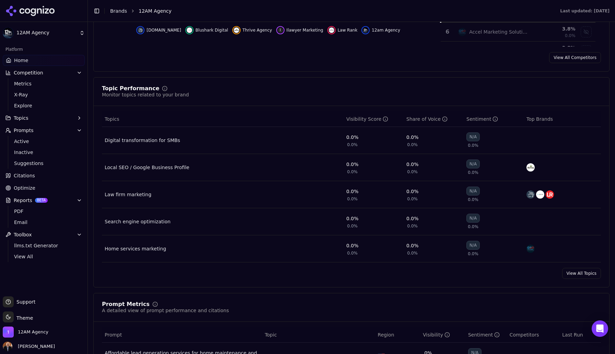
scroll to position [232, 0]
click at [24, 118] on span "Topics" at bounding box center [21, 118] width 15 height 7
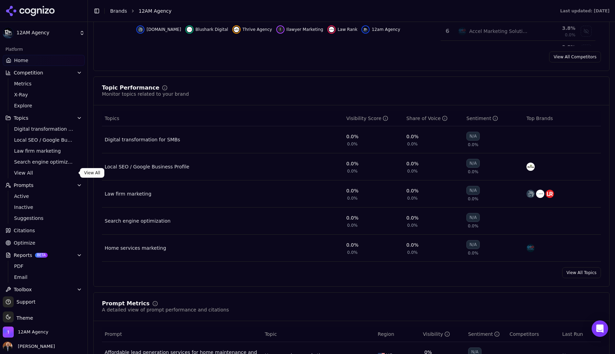
click at [27, 171] on span "View All" at bounding box center [44, 173] width 60 height 7
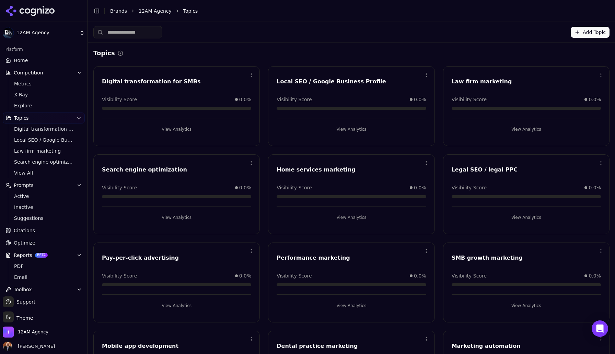
click at [251, 73] on html "12AM Agency Platform Home Competition Metrics X-Ray Explore Topics Digital tran…" at bounding box center [307, 177] width 615 height 354
click at [213, 104] on div "Delete" at bounding box center [224, 103] width 62 height 11
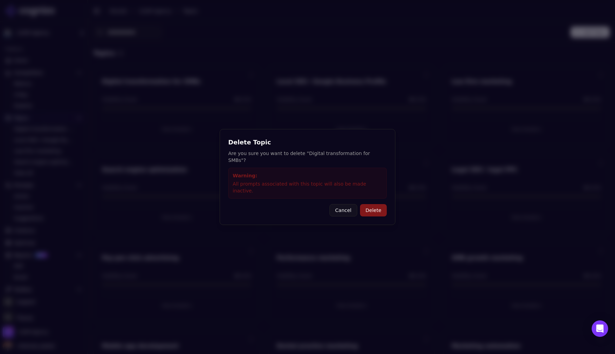
click at [380, 204] on button "Delete" at bounding box center [373, 210] width 27 height 12
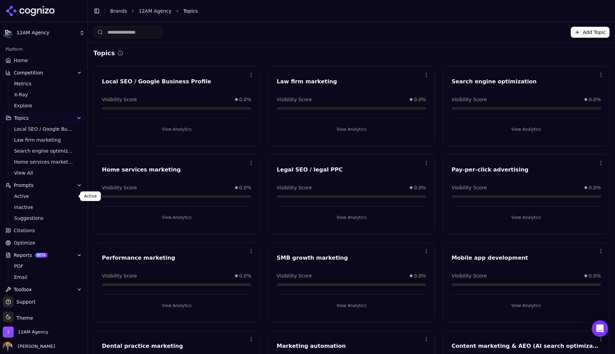
click at [27, 197] on span "Active" at bounding box center [44, 196] width 60 height 7
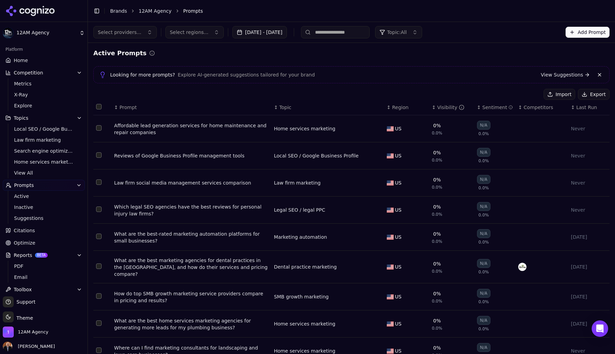
click at [286, 107] on span "Topic" at bounding box center [286, 107] width 12 height 7
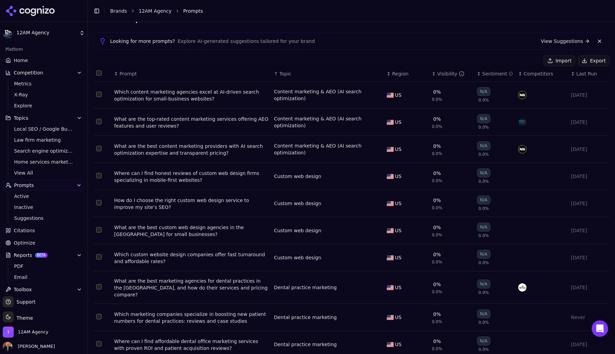
scroll to position [56, 0]
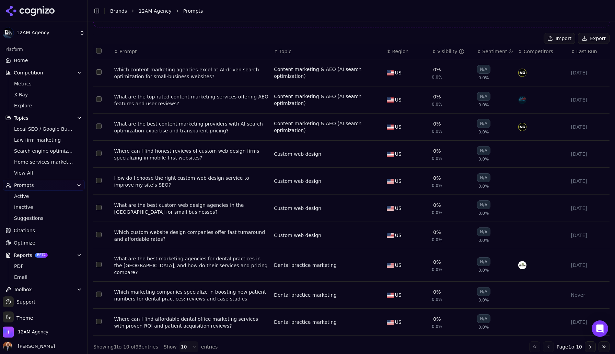
click at [590, 343] on button "Go to next page" at bounding box center [590, 347] width 11 height 11
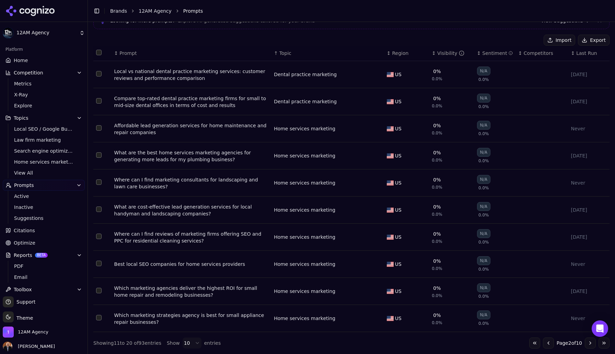
click at [590, 343] on button "Go to next page" at bounding box center [590, 343] width 11 height 11
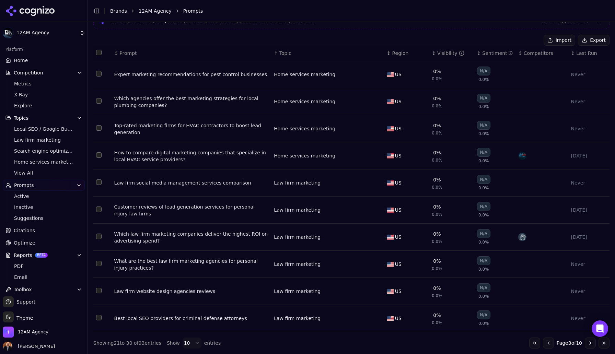
click at [590, 343] on button "Go to next page" at bounding box center [590, 343] width 11 height 11
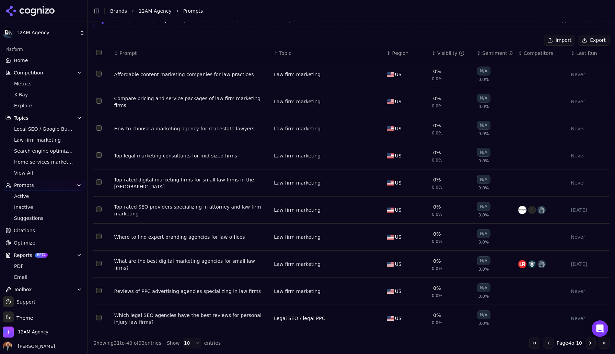
click at [590, 343] on button "Go to next page" at bounding box center [590, 343] width 11 height 11
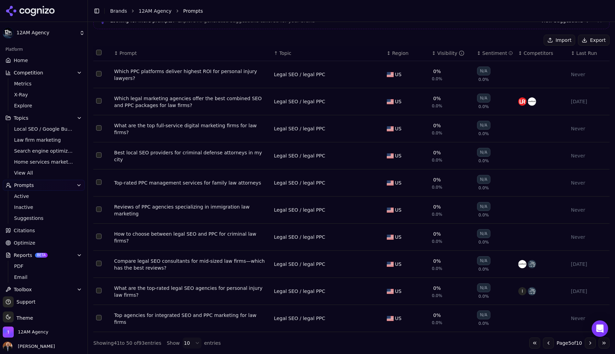
click at [590, 343] on button "Go to next page" at bounding box center [590, 343] width 11 height 11
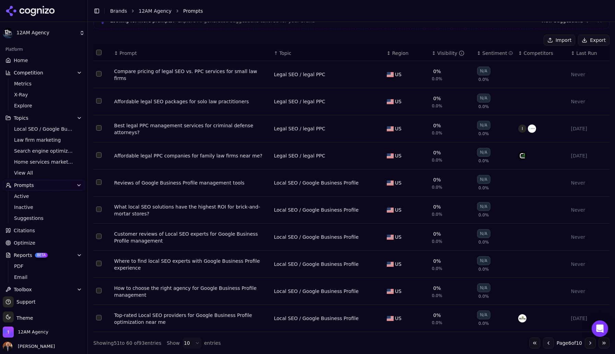
click at [590, 343] on button "Go to next page" at bounding box center [590, 343] width 11 height 11
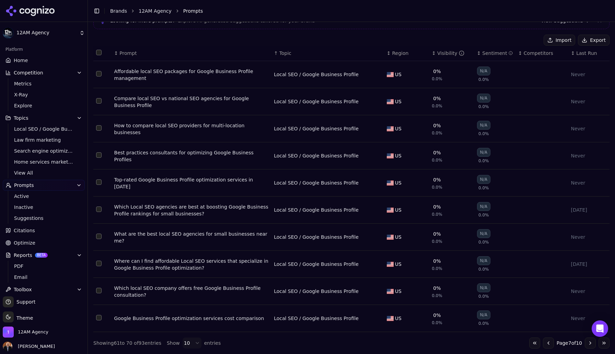
click at [590, 343] on button "Go to next page" at bounding box center [590, 343] width 11 height 11
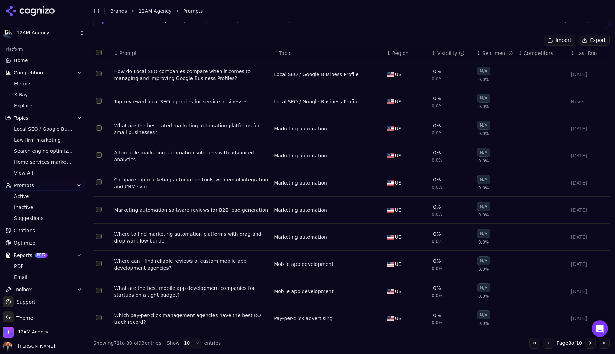
click at [98, 127] on button "Select row 5" at bounding box center [98, 127] width 5 height 5
click at [99, 156] on button "Select row 23" at bounding box center [98, 154] width 5 height 5
click at [101, 182] on button "Select row 63" at bounding box center [98, 182] width 5 height 5
click at [101, 210] on button "Select row 76" at bounding box center [98, 209] width 5 height 5
click at [99, 237] on button "Select row 86" at bounding box center [98, 236] width 5 height 5
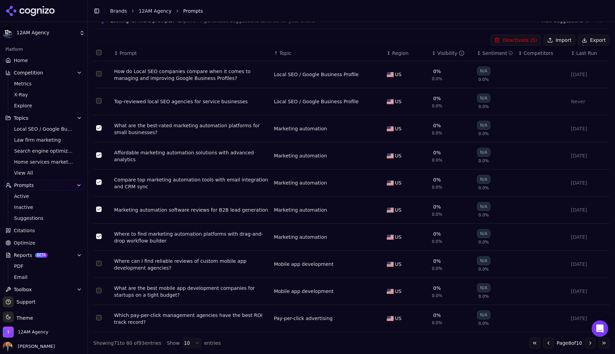
click at [509, 38] on button "Deactivate ( 5 )" at bounding box center [516, 40] width 50 height 11
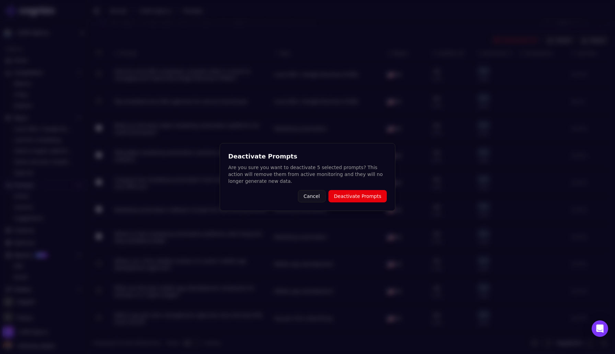
click at [372, 193] on button "Deactivate Prompts" at bounding box center [358, 196] width 58 height 12
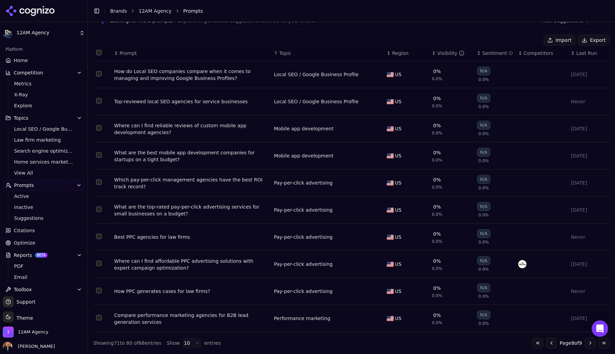
click at [590, 342] on button "Go to next page" at bounding box center [590, 343] width 11 height 11
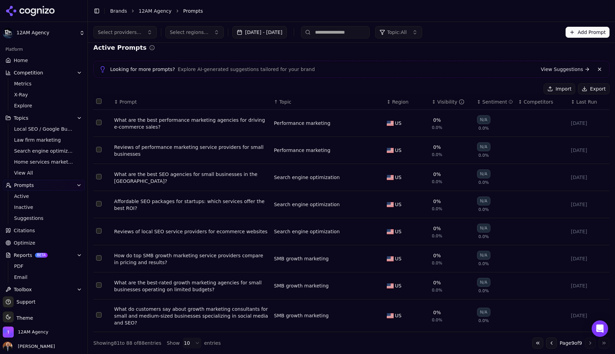
click at [98, 121] on button "Select row 25" at bounding box center [98, 122] width 5 height 5
click at [98, 149] on button "Select row 40" at bounding box center [98, 149] width 5 height 5
click at [510, 87] on button "Deactivate ( 2 )" at bounding box center [516, 88] width 50 height 11
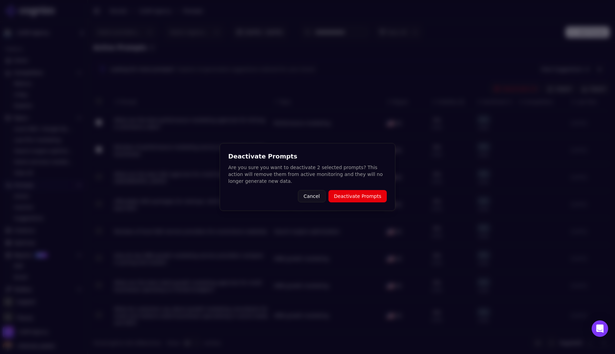
click at [358, 197] on button "Deactivate Prompts" at bounding box center [358, 196] width 58 height 12
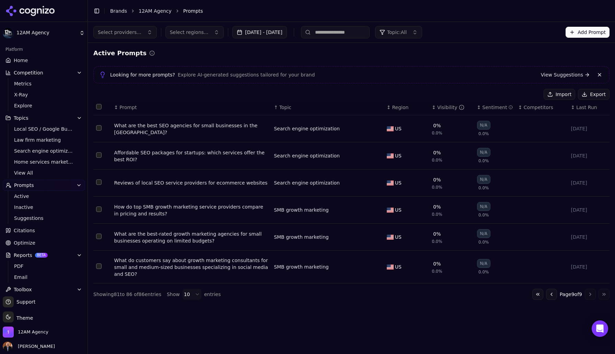
scroll to position [0, 0]
click at [550, 297] on button "Go to previous page" at bounding box center [551, 294] width 11 height 11
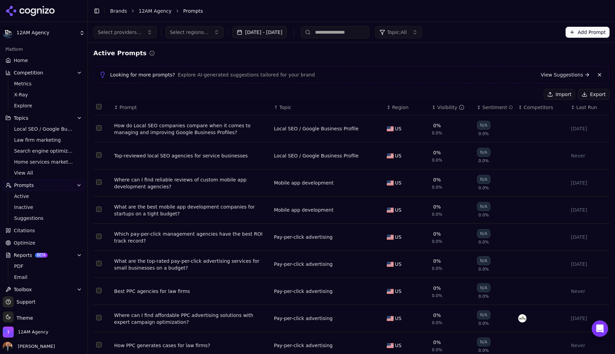
scroll to position [56, 0]
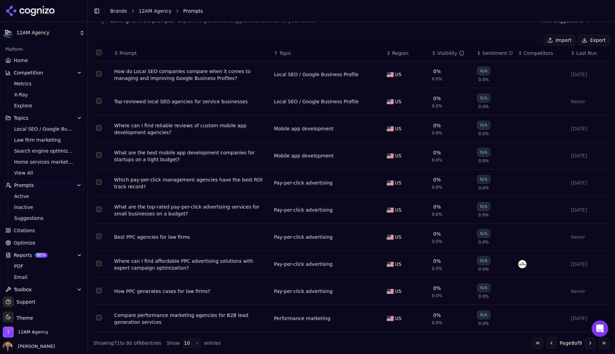
click at [590, 344] on button "Go to next page" at bounding box center [590, 343] width 11 height 11
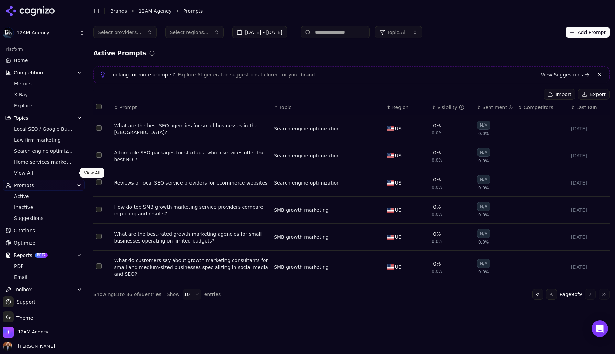
click at [26, 174] on span "View All" at bounding box center [44, 173] width 60 height 7
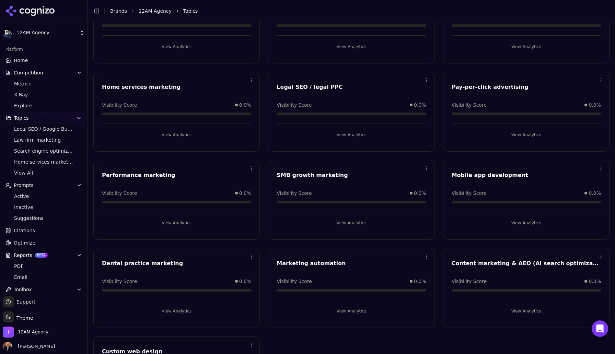
scroll to position [92, 0]
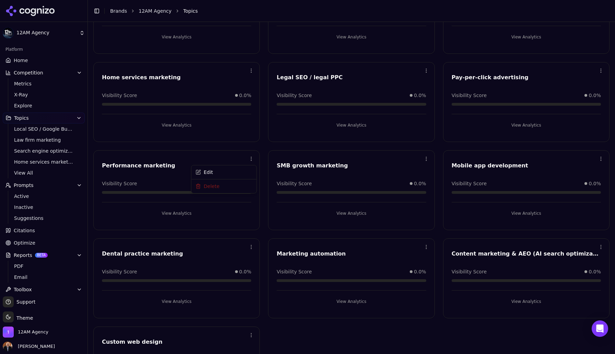
click at [250, 158] on html "12AM Agency Platform Home Competition Metrics X-Ray Explore Topics Local SEO / …" at bounding box center [307, 177] width 615 height 354
click at [226, 189] on div "Delete" at bounding box center [224, 187] width 62 height 11
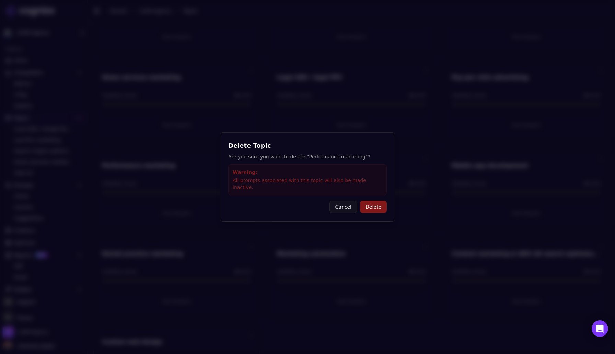
click at [375, 207] on button "Delete" at bounding box center [373, 207] width 27 height 12
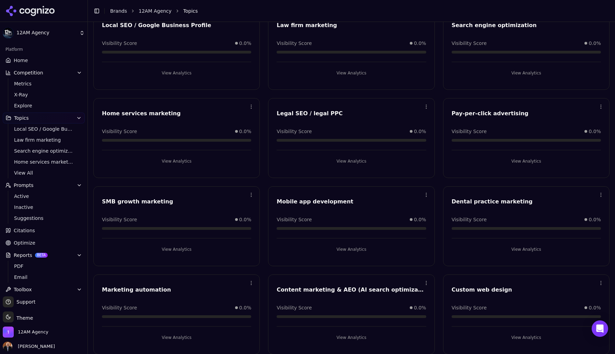
scroll to position [62, 0]
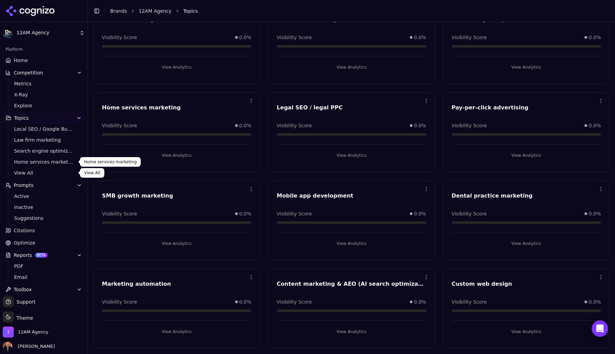
click at [26, 171] on span "View All" at bounding box center [44, 173] width 60 height 7
click at [135, 283] on div "Marketing automation" at bounding box center [176, 284] width 149 height 8
click at [114, 306] on div "Visibility Score 0.0%" at bounding box center [176, 306] width 149 height 14
click at [177, 332] on button "View Analytics" at bounding box center [176, 332] width 149 height 11
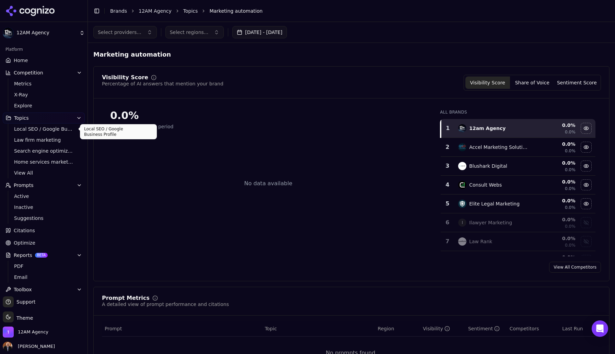
click at [34, 130] on span "Local SEO / Google Business Profile" at bounding box center [44, 129] width 60 height 7
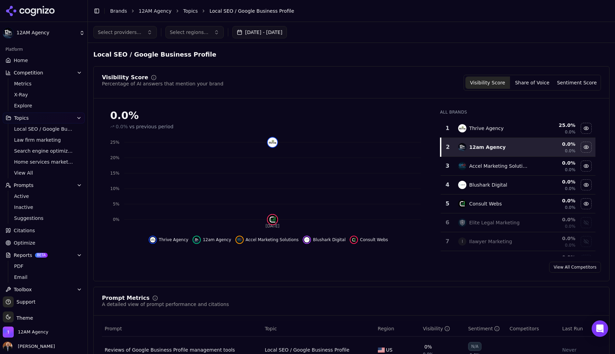
click at [23, 59] on span "Home" at bounding box center [21, 60] width 14 height 7
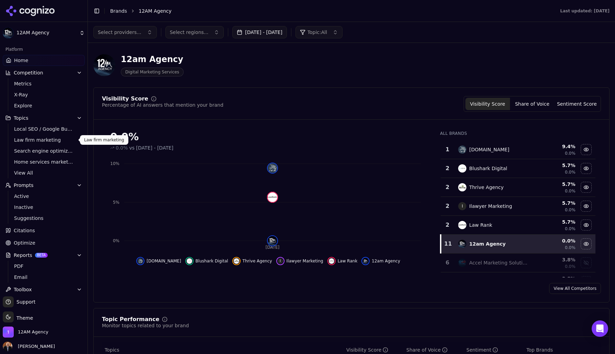
click at [40, 141] on span "Law firm marketing" at bounding box center [44, 140] width 60 height 7
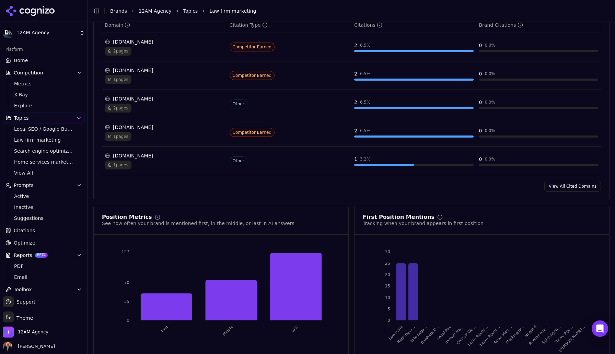
scroll to position [557, 0]
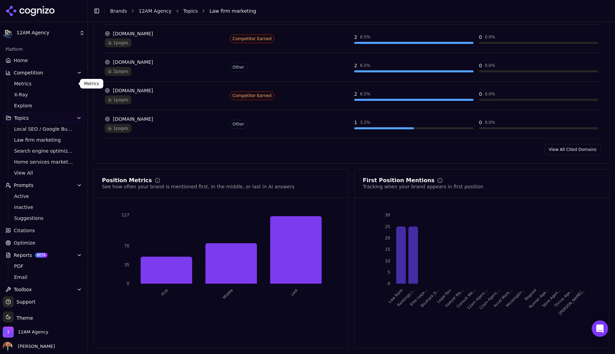
click at [27, 84] on span "Metrics" at bounding box center [44, 83] width 60 height 7
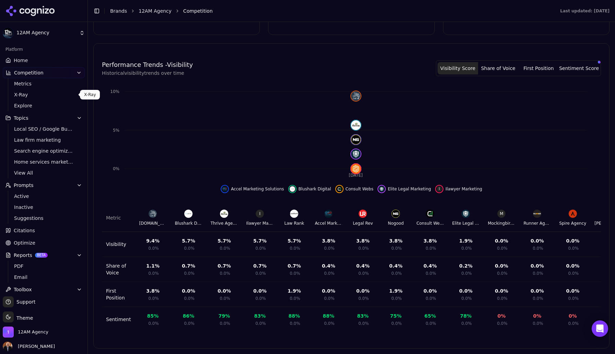
click at [26, 94] on span "X-Ray" at bounding box center [44, 94] width 60 height 7
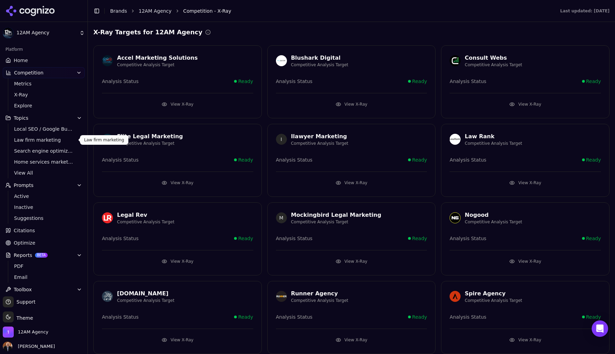
click at [35, 141] on span "Law firm marketing" at bounding box center [44, 140] width 60 height 7
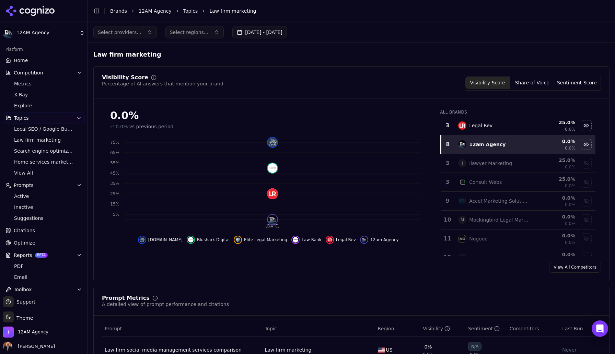
scroll to position [79, 0]
click at [491, 163] on div "Ilawyer Marketing" at bounding box center [490, 162] width 43 height 7
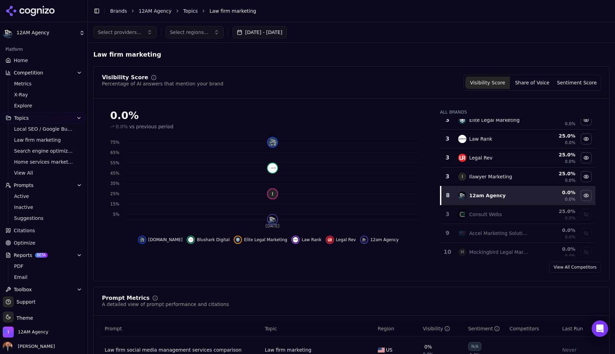
scroll to position [0, 0]
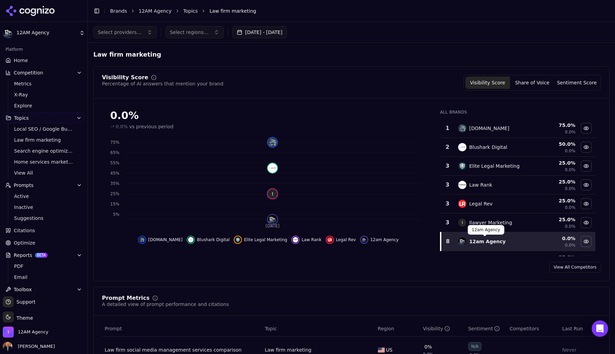
click at [485, 241] on div "12am Agency" at bounding box center [487, 241] width 36 height 7
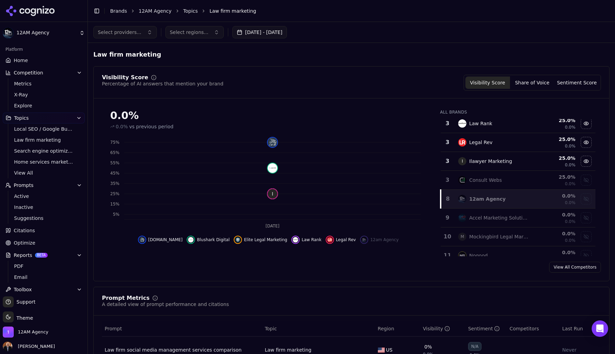
scroll to position [62, 0]
click at [486, 158] on div "Ilawyer Marketing" at bounding box center [490, 160] width 43 height 7
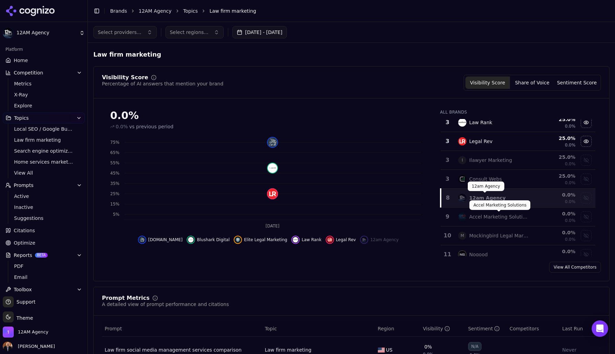
click at [487, 200] on div "12am Agency" at bounding box center [487, 198] width 36 height 7
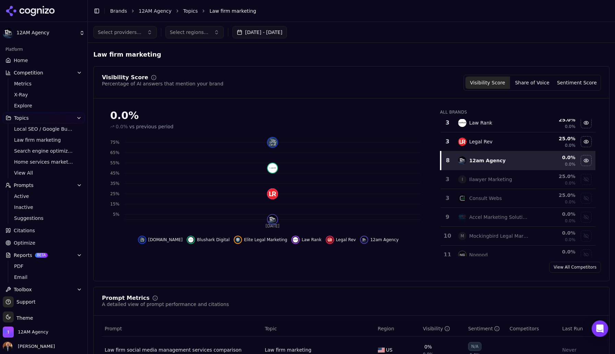
scroll to position [64, 0]
click at [26, 94] on span "X-Ray" at bounding box center [44, 94] width 60 height 7
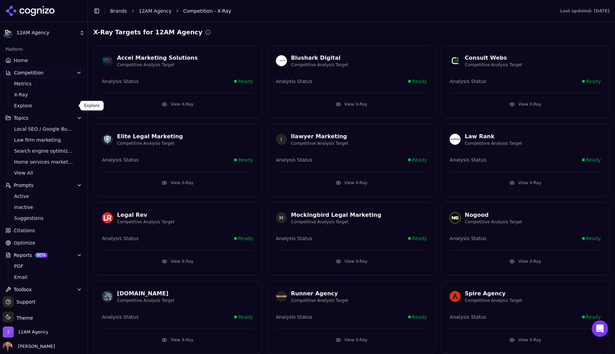
click at [26, 104] on span "Explore" at bounding box center [44, 105] width 60 height 7
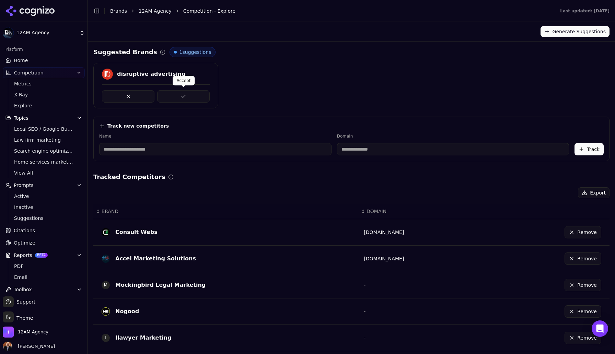
click at [190, 95] on button at bounding box center [183, 96] width 53 height 12
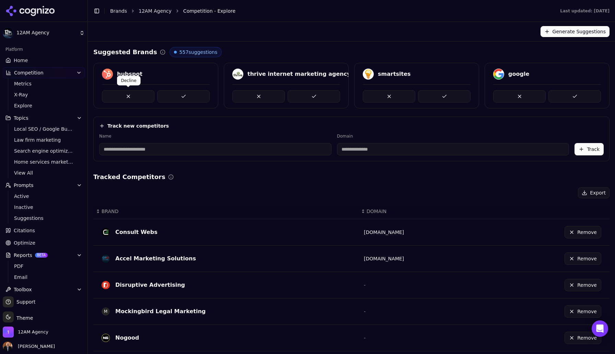
click at [133, 98] on button at bounding box center [128, 96] width 53 height 12
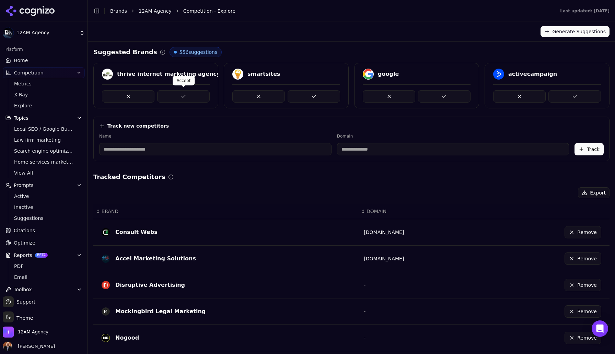
click at [182, 98] on button at bounding box center [183, 96] width 53 height 12
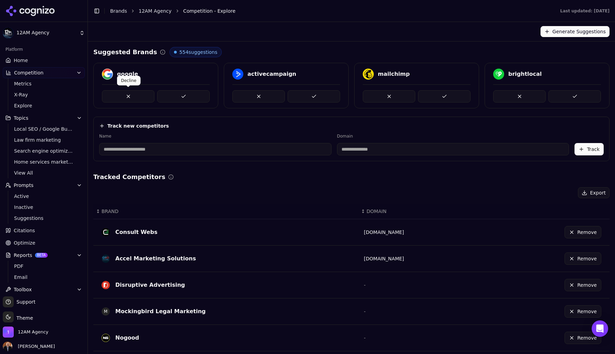
click at [134, 97] on button at bounding box center [128, 96] width 53 height 12
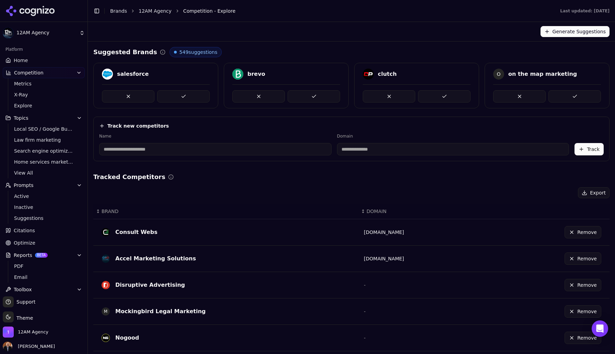
click at [134, 97] on button at bounding box center [128, 96] width 53 height 12
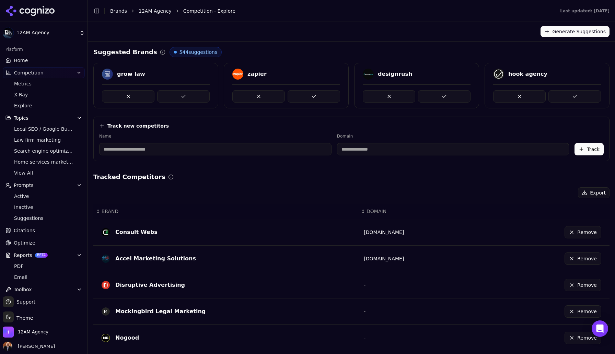
click at [260, 98] on button at bounding box center [258, 96] width 53 height 12
click at [267, 95] on button at bounding box center [258, 96] width 53 height 12
click at [267, 94] on button at bounding box center [258, 96] width 53 height 12
click at [315, 97] on button at bounding box center [314, 96] width 53 height 12
click at [265, 98] on button at bounding box center [258, 96] width 53 height 12
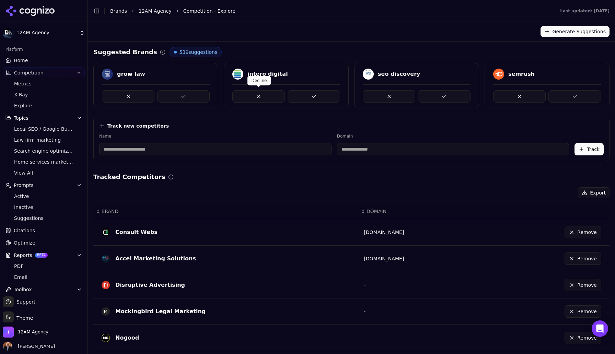
click at [264, 96] on button at bounding box center [258, 96] width 53 height 12
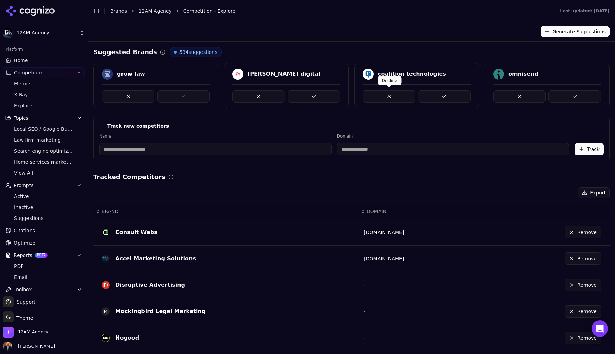
click at [390, 94] on button at bounding box center [389, 96] width 53 height 12
click at [524, 93] on button at bounding box center [519, 96] width 53 height 12
click at [30, 95] on span "X-Ray" at bounding box center [44, 94] width 60 height 7
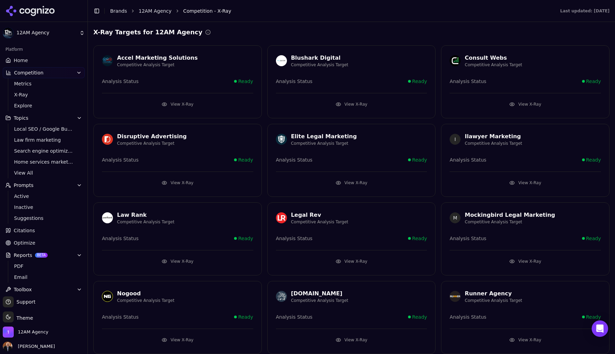
click at [27, 59] on link "Home" at bounding box center [44, 60] width 82 height 11
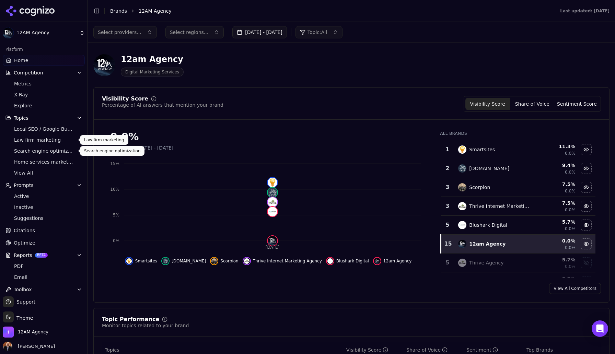
click at [32, 139] on span "Law firm marketing" at bounding box center [44, 140] width 60 height 7
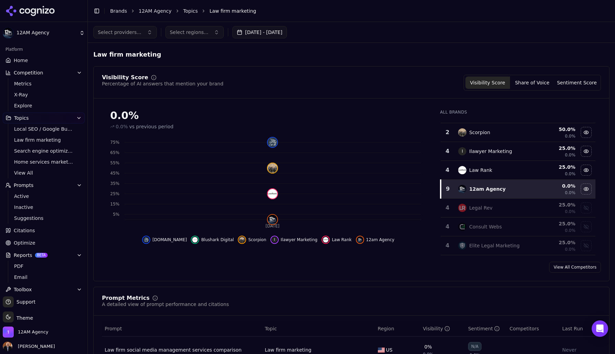
scroll to position [32, 0]
click at [43, 142] on span "Law firm marketing" at bounding box center [44, 140] width 60 height 7
click at [27, 95] on span "X-Ray" at bounding box center [44, 94] width 60 height 7
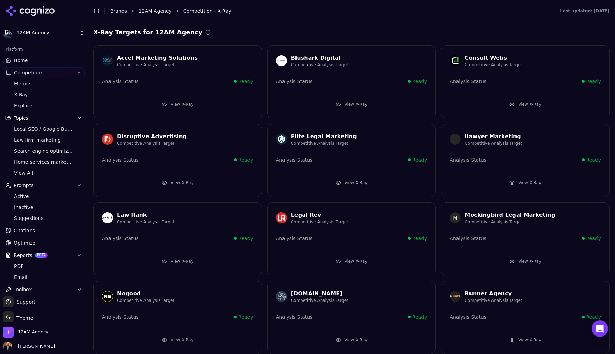
click at [335, 135] on div "Elite Legal Marketing" at bounding box center [324, 137] width 66 height 8
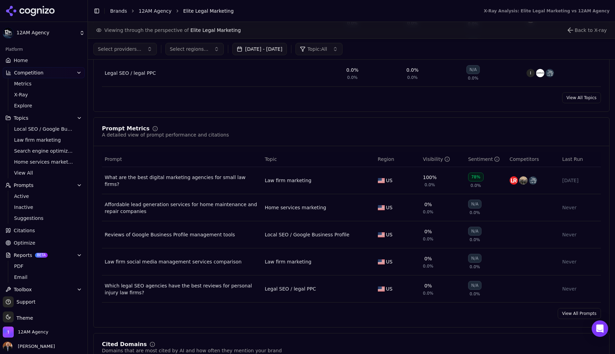
scroll to position [422, 0]
click at [231, 183] on div "What are the best digital marketing agencies for small law firms?" at bounding box center [182, 182] width 155 height 14
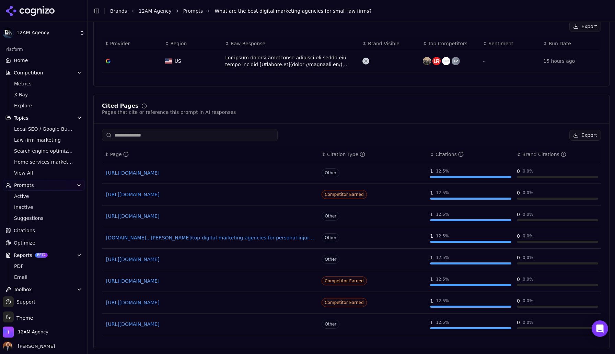
scroll to position [262, 0]
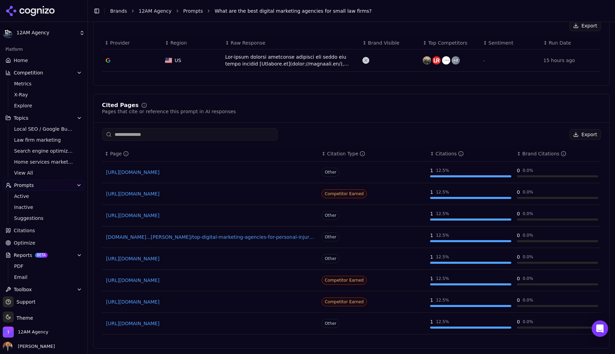
click at [301, 171] on link "[URL][DOMAIN_NAME]" at bounding box center [210, 172] width 209 height 7
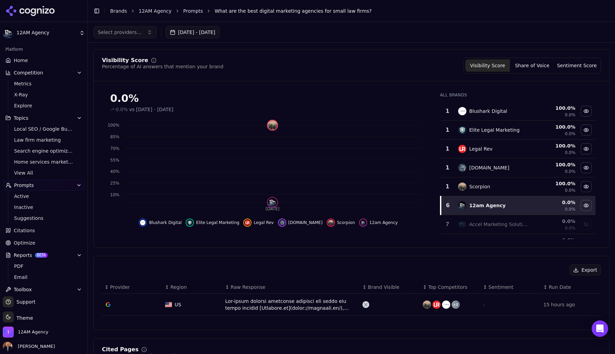
scroll to position [0, 0]
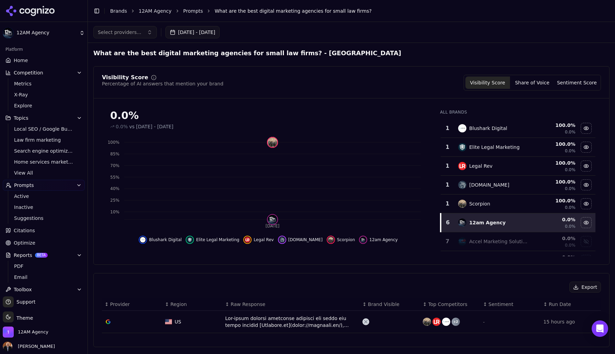
click at [268, 53] on h2 "What are the best digital marketing agencies for small law firms? - [GEOGRAPHIC…" at bounding box center [247, 53] width 308 height 10
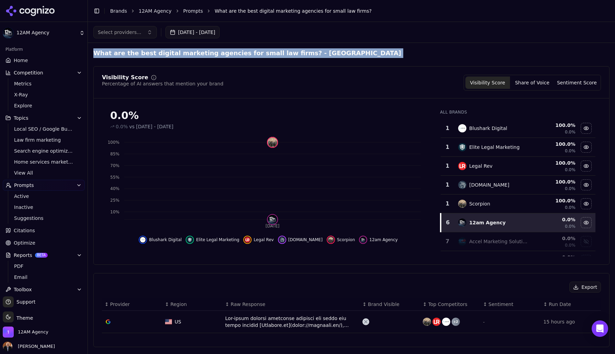
click at [268, 53] on h2 "What are the best digital marketing agencies for small law firms? - [GEOGRAPHIC…" at bounding box center [247, 53] width 308 height 10
drag, startPoint x: 280, startPoint y: 53, endPoint x: 94, endPoint y: 55, distance: 185.8
click at [94, 55] on h2 "What are the best digital marketing agencies for small law firms? - [GEOGRAPHIC…" at bounding box center [247, 53] width 308 height 10
copy h2 "What are the best digital marketing agencies for small law firms?"
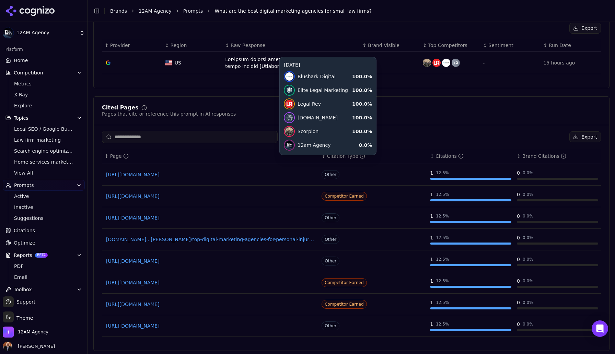
scroll to position [262, 0]
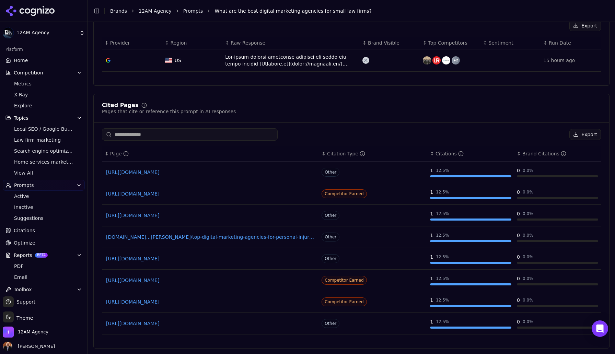
click at [72, 35] on html "12AM Agency Platform Home Competition Metrics X-Ray Explore Topics Local SEO / …" at bounding box center [307, 177] width 615 height 354
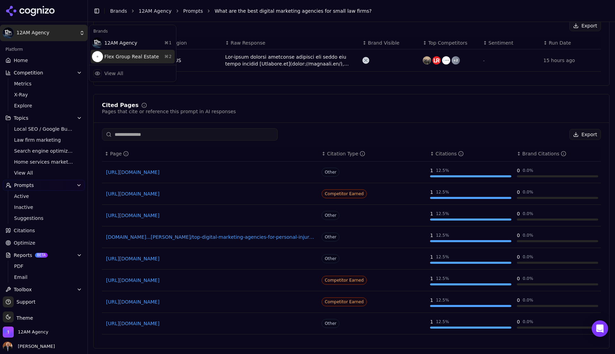
click at [113, 58] on div "Flex Group Real Estate ⌘ 2" at bounding box center [133, 57] width 84 height 14
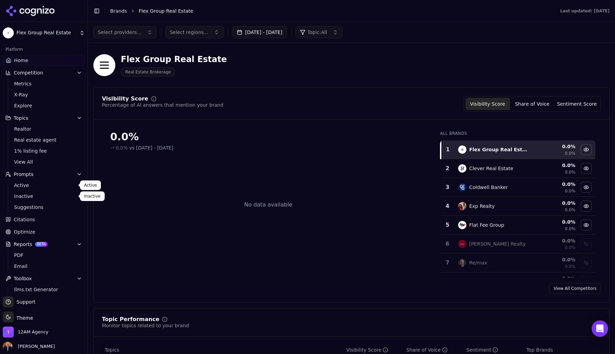
click at [26, 189] on span "Active" at bounding box center [44, 185] width 60 height 7
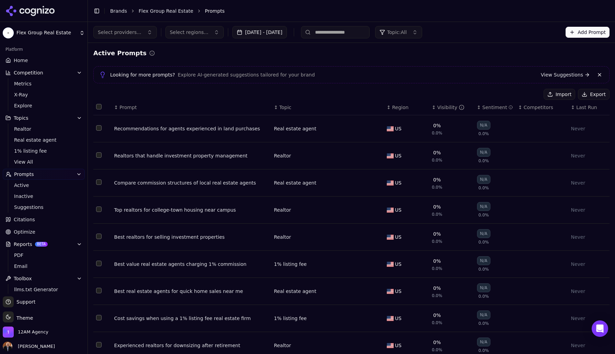
click at [25, 62] on span "Home" at bounding box center [21, 60] width 14 height 7
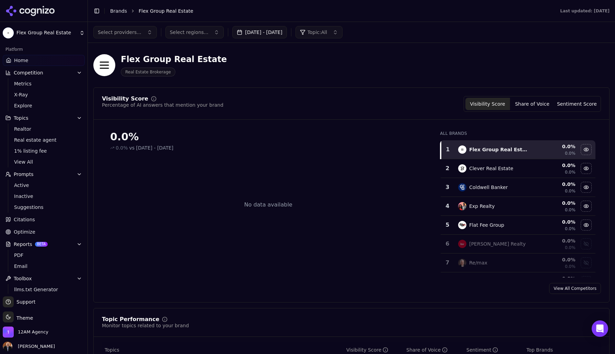
click at [39, 31] on html "Flex Group Real Estate Platform Home Competition Metrics X-Ray Explore Topics R…" at bounding box center [307, 177] width 615 height 354
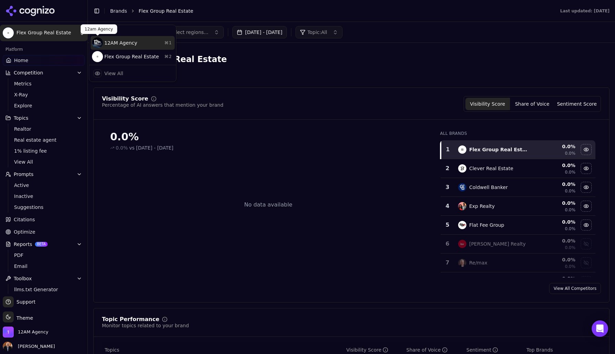
click at [114, 46] on div "12AM Agency ⌘ 1" at bounding box center [133, 43] width 84 height 14
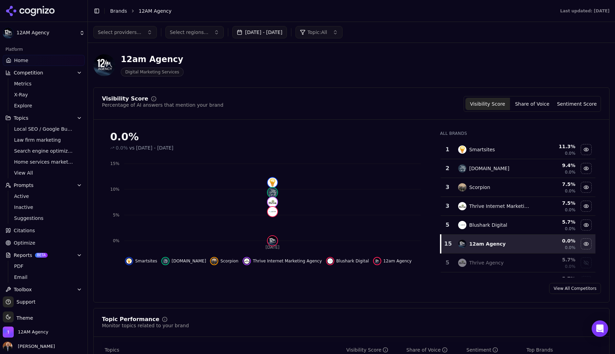
click at [387, 75] on div "12am Agency Digital Marketing Services" at bounding box center [247, 65] width 308 height 23
click at [29, 292] on span "Toolbox" at bounding box center [23, 289] width 18 height 7
click at [62, 293] on button "Toolbox" at bounding box center [44, 289] width 82 height 11
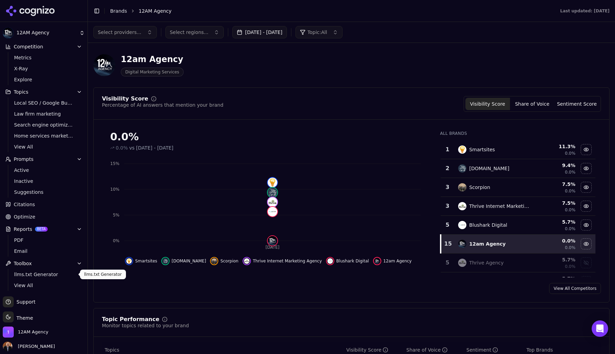
click at [43, 276] on span "llms.txt Generator" at bounding box center [44, 274] width 60 height 7
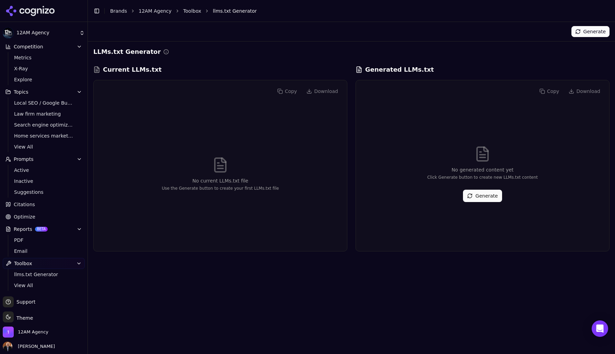
click at [144, 69] on h3 "Current LLMs.txt" at bounding box center [132, 70] width 59 height 10
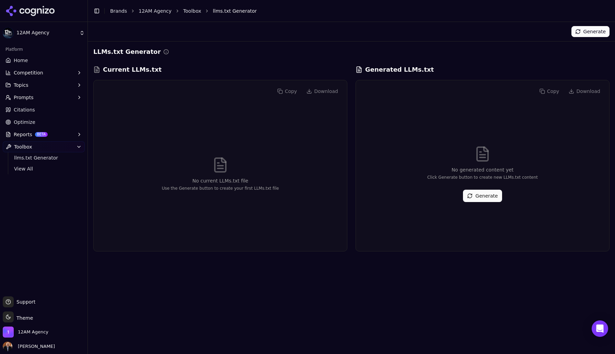
click at [28, 123] on span "Optimize" at bounding box center [25, 122] width 22 height 7
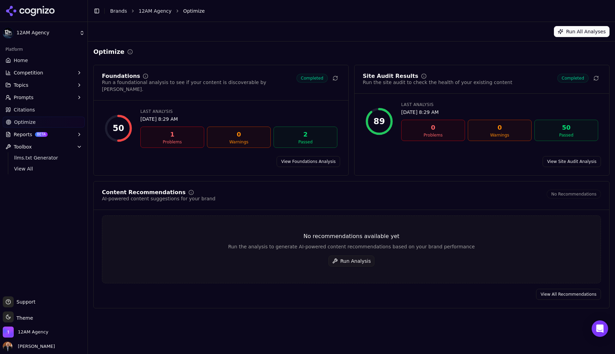
click at [174, 131] on div "1" at bounding box center [173, 135] width 58 height 10
click at [355, 256] on button "Run Analysis" at bounding box center [352, 261] width 46 height 11
click at [26, 111] on span "Citations" at bounding box center [24, 109] width 21 height 7
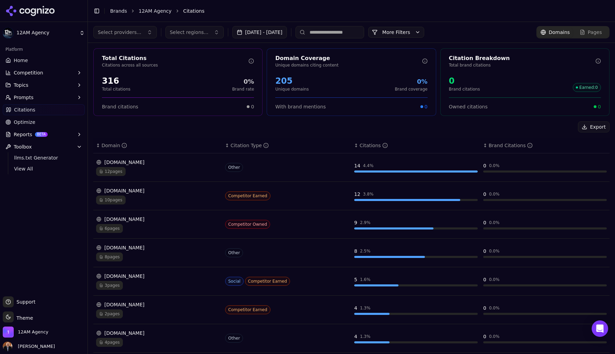
click at [25, 96] on span "Prompts" at bounding box center [24, 97] width 20 height 7
click at [23, 107] on span "Active" at bounding box center [44, 108] width 60 height 7
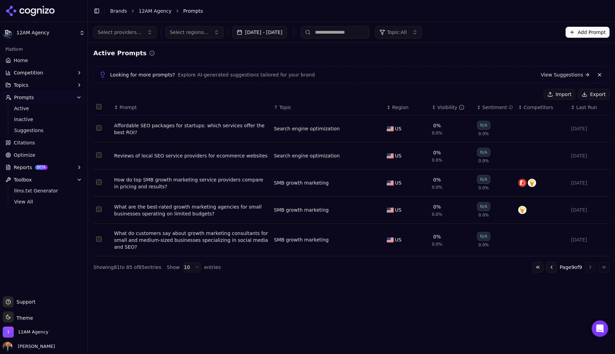
click at [590, 268] on div "Go to first page Go to previous page Page 9 of 9 Go to next page Go to last page" at bounding box center [571, 267] width 77 height 11
click at [549, 269] on button "Go to previous page" at bounding box center [551, 267] width 11 height 11
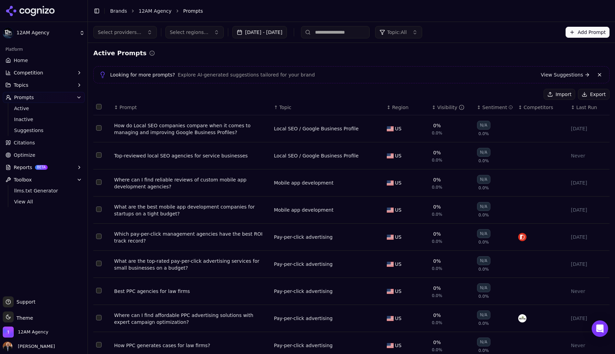
click at [210, 127] on div "How do Local SEO companies compare when it comes to managing and improving Goog…" at bounding box center [191, 129] width 155 height 14
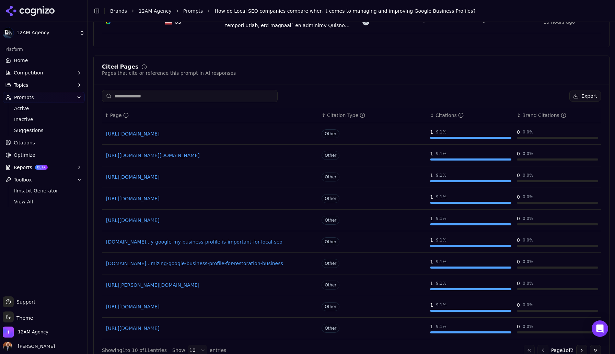
scroll to position [316, 0]
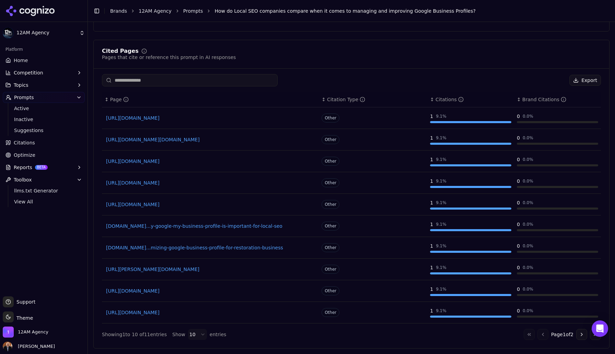
click at [272, 118] on link "https://brightlocal.com/learn/local-seo/introduction-to-local-seo/benefits-of-l…" at bounding box center [210, 118] width 209 height 7
click at [35, 190] on span "llms.txt Generator" at bounding box center [44, 190] width 60 height 7
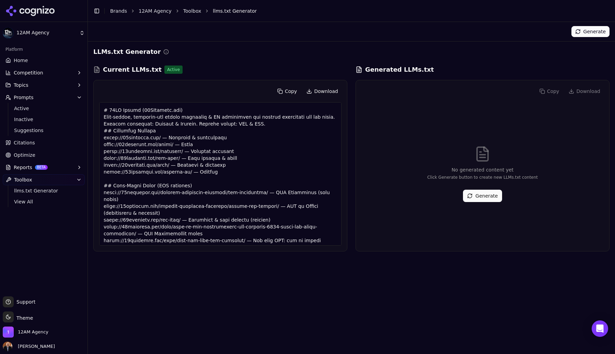
click at [479, 198] on button "Generate" at bounding box center [482, 196] width 39 height 12
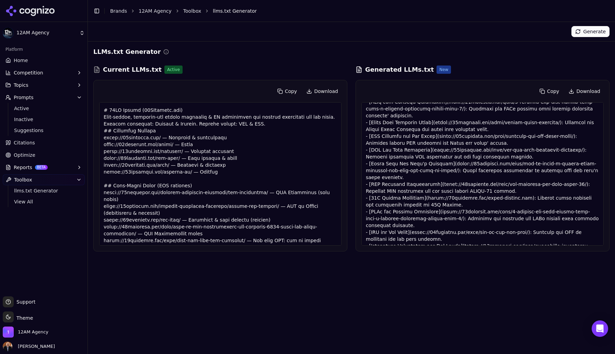
scroll to position [243, 0]
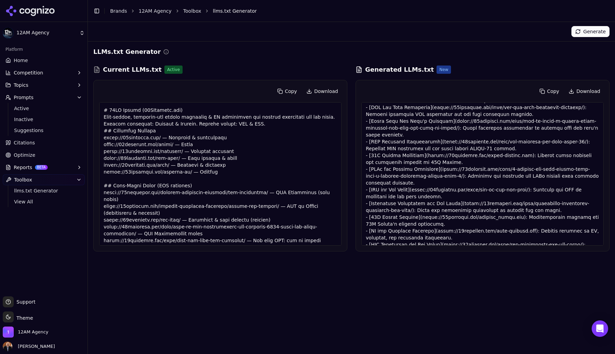
click at [508, 238] on div at bounding box center [483, 174] width 242 height 144
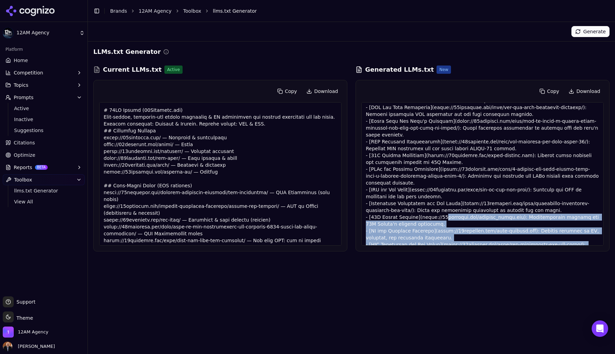
drag, startPoint x: 513, startPoint y: 238, endPoint x: 441, endPoint y: 203, distance: 80.0
click at [441, 203] on div at bounding box center [483, 174] width 242 height 144
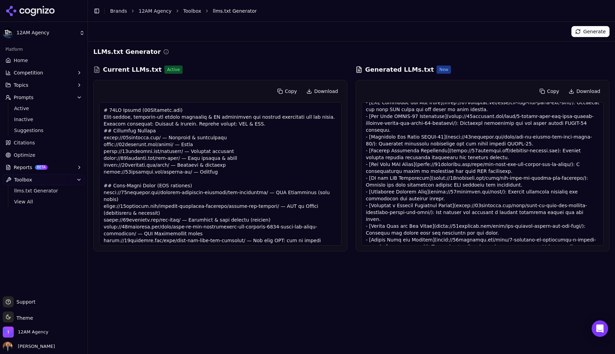
scroll to position [0, 0]
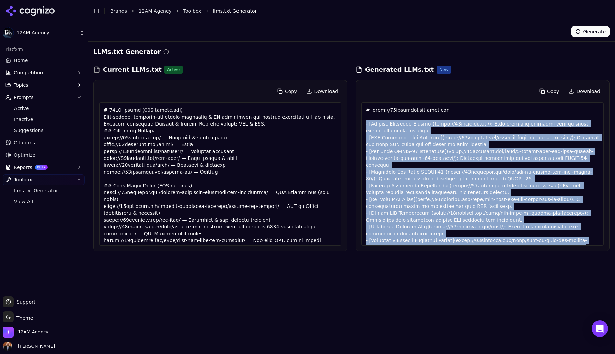
click at [366, 125] on div at bounding box center [483, 174] width 242 height 144
copy div "- [Digital Marketing Agency](https://12amagency.com/): Transform your business …"
click at [19, 61] on span "Home" at bounding box center [21, 60] width 14 height 7
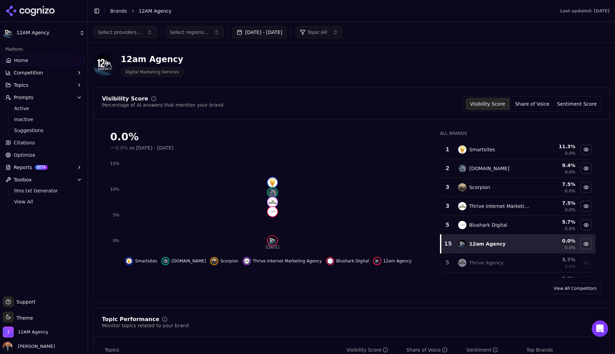
click at [37, 73] on span "Competition" at bounding box center [29, 72] width 30 height 7
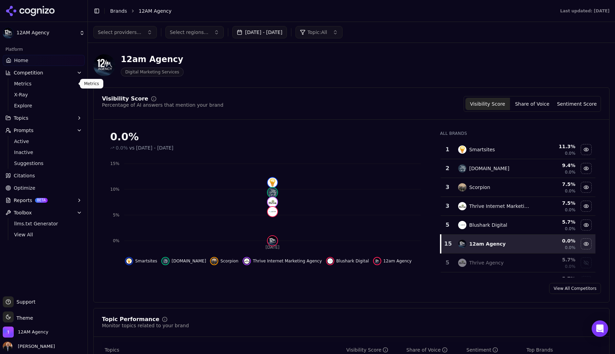
click at [31, 84] on span "Metrics" at bounding box center [44, 83] width 60 height 7
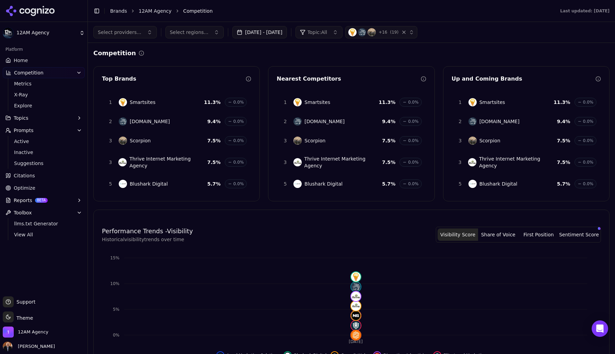
click at [24, 121] on span "Topics" at bounding box center [21, 118] width 15 height 7
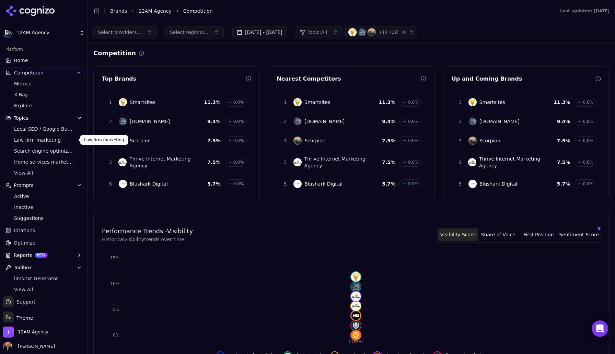
click at [37, 140] on span "Law firm marketing" at bounding box center [44, 140] width 60 height 7
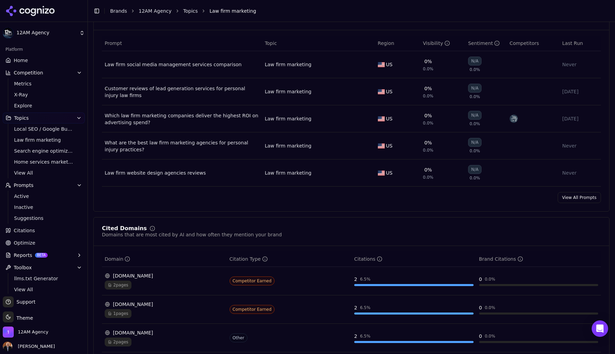
scroll to position [289, 0]
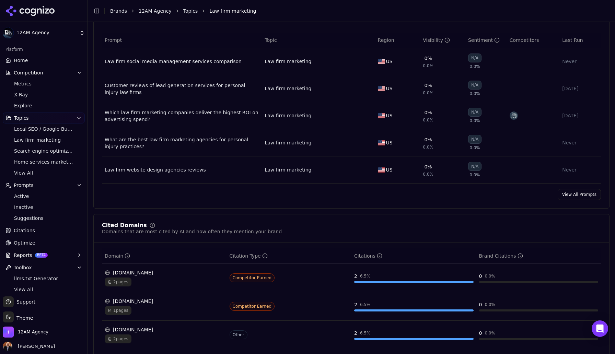
click at [435, 40] on div "Visibility" at bounding box center [436, 40] width 27 height 7
click at [579, 197] on link "View All Prompts" at bounding box center [579, 194] width 43 height 11
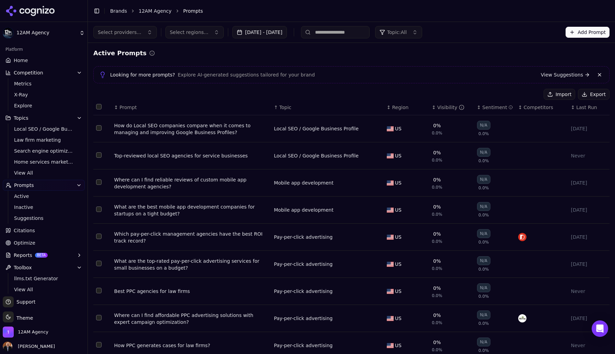
click at [443, 110] on div "Visibility" at bounding box center [450, 107] width 27 height 7
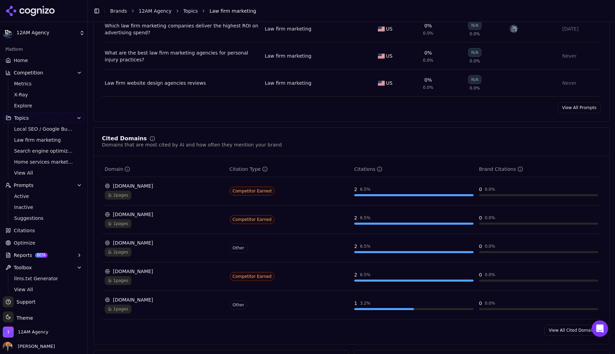
scroll to position [376, 0]
click at [141, 197] on div "2 pages" at bounding box center [164, 195] width 119 height 9
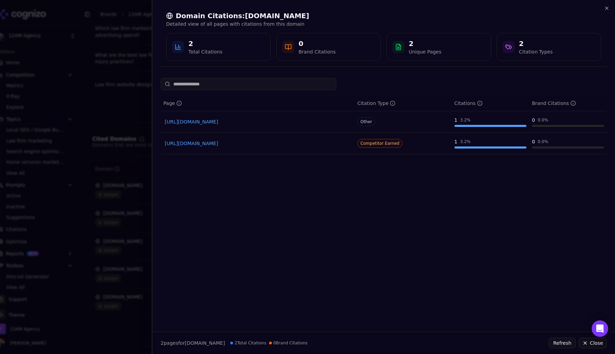
click at [340, 122] on link "https://bigdogict.com/ppc-lsa-blog/google-vs-facebook-ads-for-law-firms" at bounding box center [258, 121] width 186 height 7
click at [606, 9] on icon "button" at bounding box center [606, 7] width 5 height 5
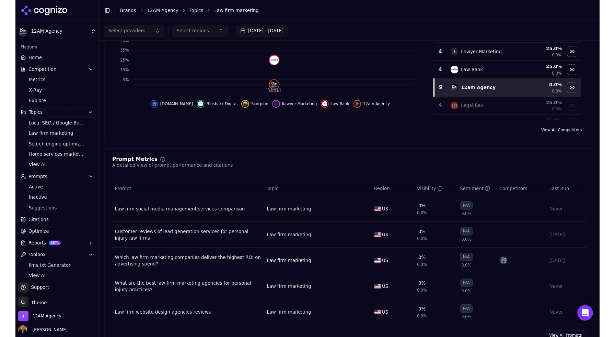
scroll to position [0, 0]
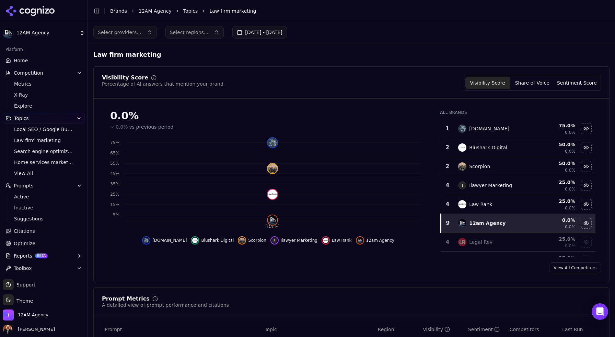
click at [22, 60] on span "Home" at bounding box center [21, 60] width 14 height 7
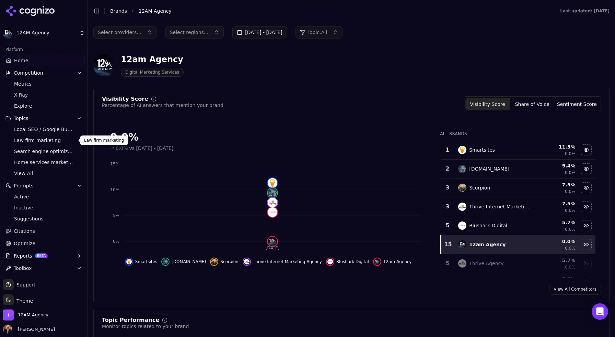
click at [37, 141] on span "Law firm marketing" at bounding box center [44, 140] width 60 height 7
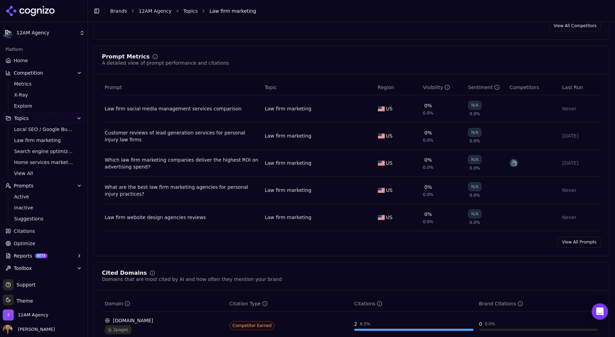
scroll to position [245, 0]
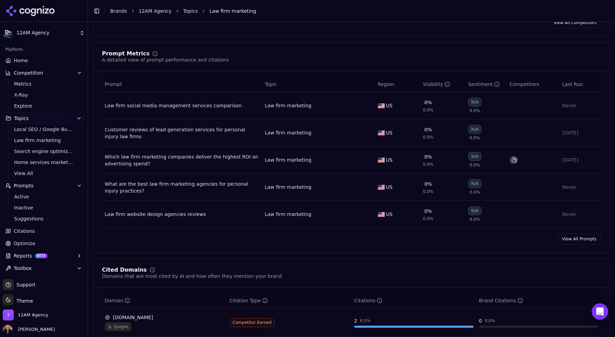
click at [208, 185] on div "What are the best law firm marketing agencies for personal injury practices?" at bounding box center [182, 187] width 155 height 14
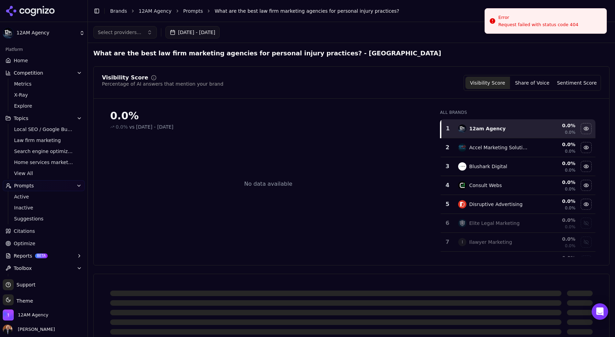
click at [547, 25] on div "Request failed with status code 404" at bounding box center [539, 25] width 80 height 6
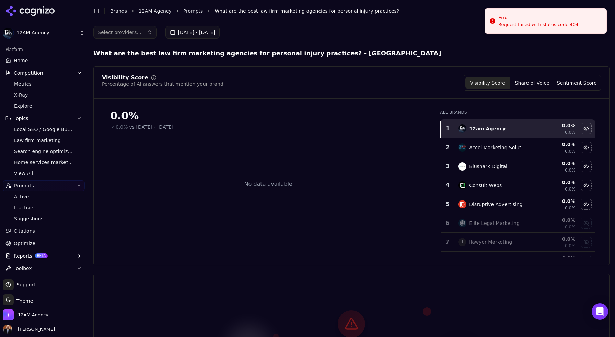
click at [409, 81] on div "Visibility Score Percentage of AI answers that mention your brand Visibility Sc…" at bounding box center [351, 83] width 499 height 16
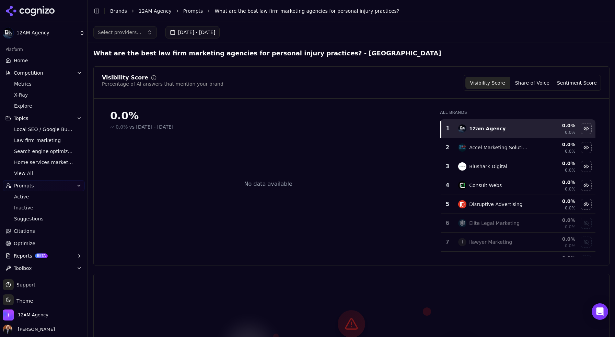
click at [142, 31] on button "Select providers..." at bounding box center [125, 32] width 64 height 12
click at [125, 58] on span "ChatGPT-Search" at bounding box center [121, 59] width 38 height 7
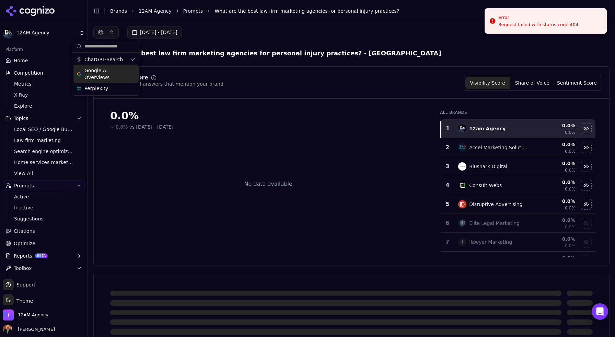
click at [119, 71] on span "Google AI Overviews" at bounding box center [105, 74] width 43 height 14
click at [119, 89] on div "Perplexity" at bounding box center [109, 88] width 65 height 11
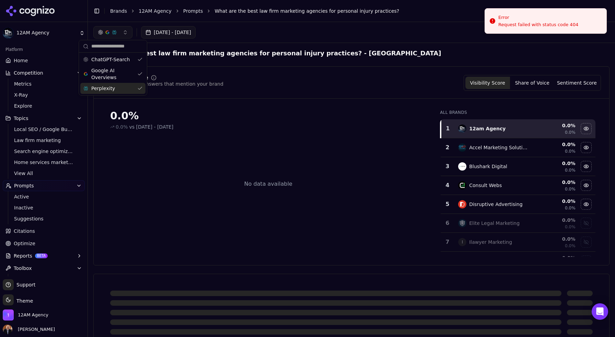
click at [313, 35] on div "[DATE] - [DATE]" at bounding box center [351, 32] width 516 height 12
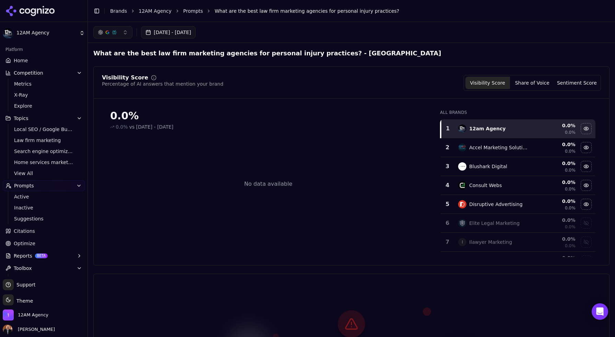
click at [124, 31] on button "button" at bounding box center [112, 32] width 39 height 12
click at [278, 82] on div "Visibility Score Percentage of AI answers that mention your brand Visibility Sc…" at bounding box center [351, 83] width 499 height 16
click at [224, 55] on h2 "What are the best law firm marketing agencies for personal injury practices? - …" at bounding box center [267, 53] width 348 height 10
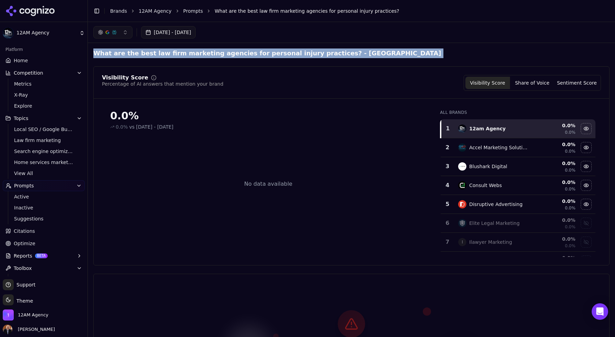
click at [224, 55] on h2 "What are the best law firm marketing agencies for personal injury practices? - …" at bounding box center [267, 53] width 348 height 10
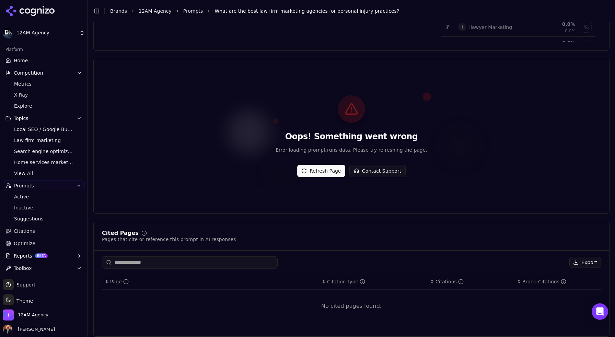
scroll to position [219, 0]
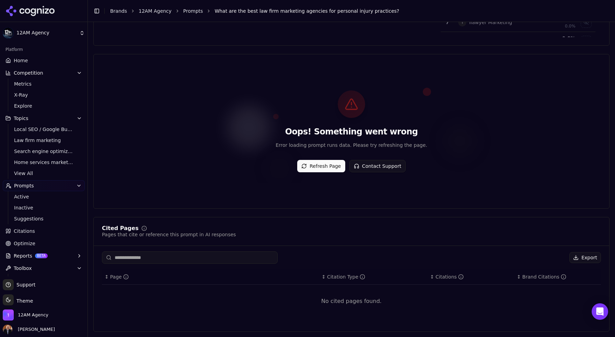
click at [315, 167] on button "Refresh Page" at bounding box center [321, 166] width 48 height 12
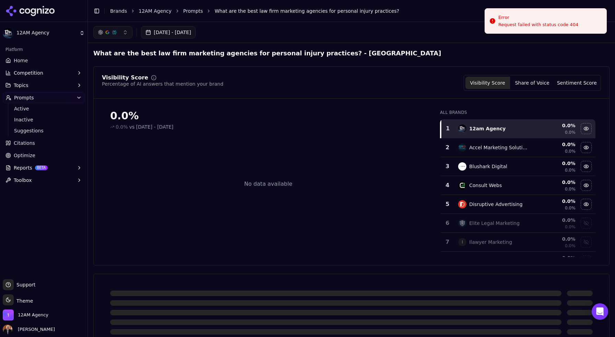
click at [191, 10] on link "Prompts" at bounding box center [193, 11] width 20 height 7
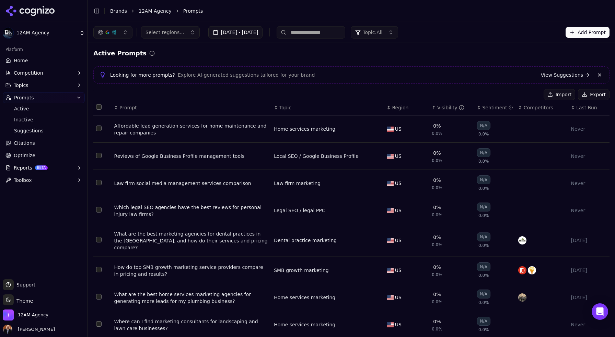
click at [26, 86] on span "Topics" at bounding box center [21, 85] width 15 height 7
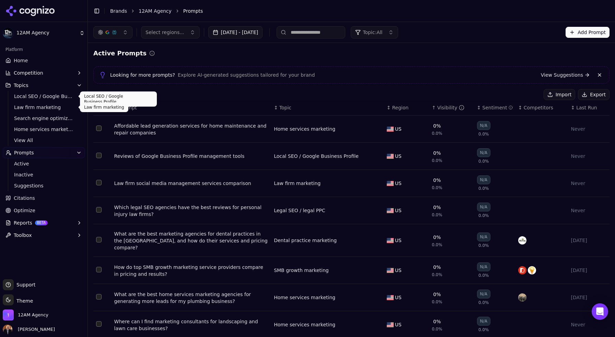
click at [43, 109] on span "Law firm marketing" at bounding box center [44, 107] width 60 height 7
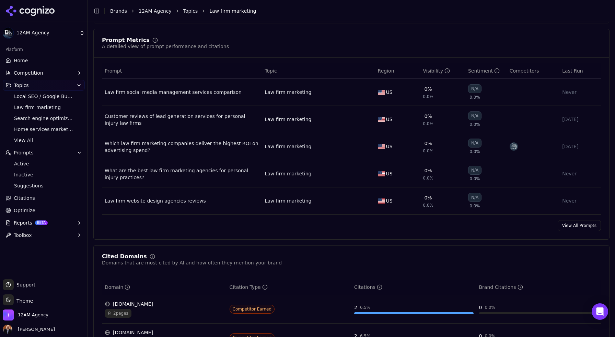
scroll to position [262, 0]
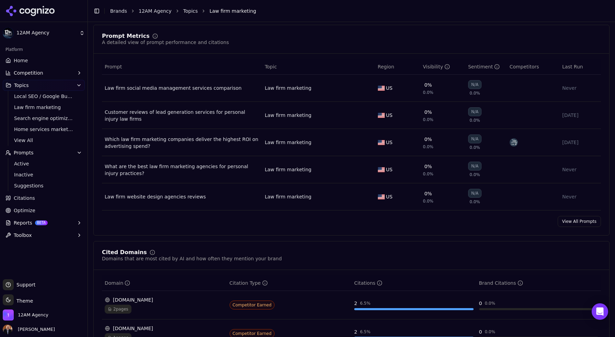
click at [208, 88] on div "Law firm social media management services comparison" at bounding box center [182, 87] width 155 height 7
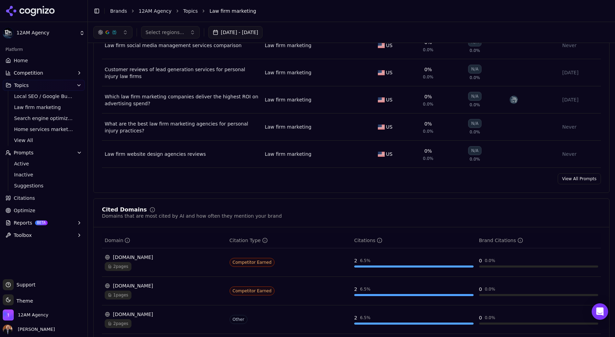
scroll to position [291, 0]
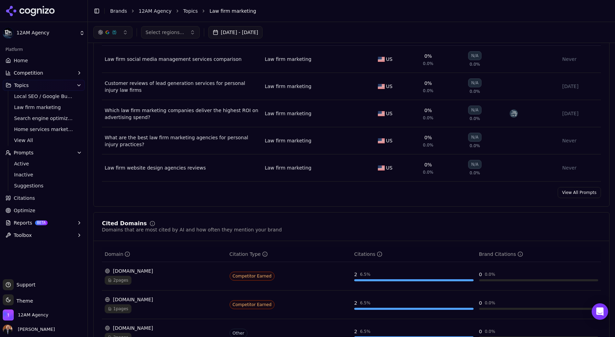
click at [218, 82] on div "Customer reviews of lead generation services for personal injury law firms" at bounding box center [182, 87] width 155 height 14
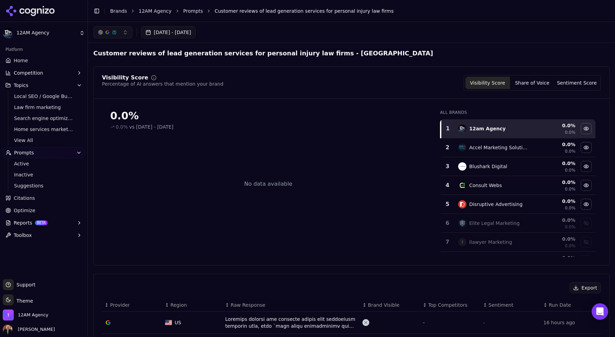
click at [209, 55] on h2 "Customer reviews of lead generation services for personal injury law firms - Un…" at bounding box center [263, 53] width 340 height 10
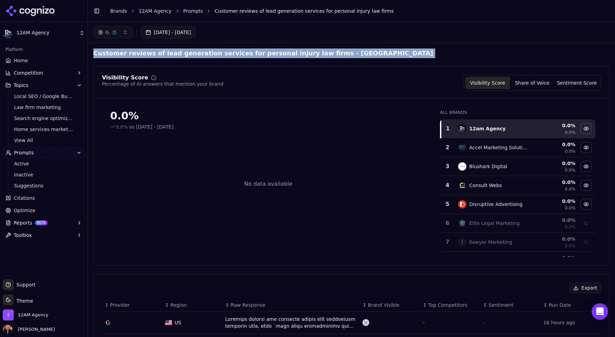
click at [209, 55] on h2 "Customer reviews of lead generation services for personal injury law firms - Un…" at bounding box center [263, 53] width 340 height 10
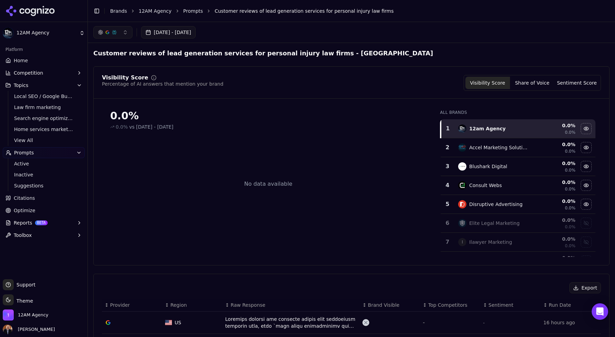
click at [241, 62] on div "Customer reviews of lead generation services for personal injury law firms - Un…" at bounding box center [351, 318] width 516 height 540
click at [241, 53] on h2 "Customer reviews of lead generation services for personal injury law firms - Un…" at bounding box center [263, 53] width 340 height 10
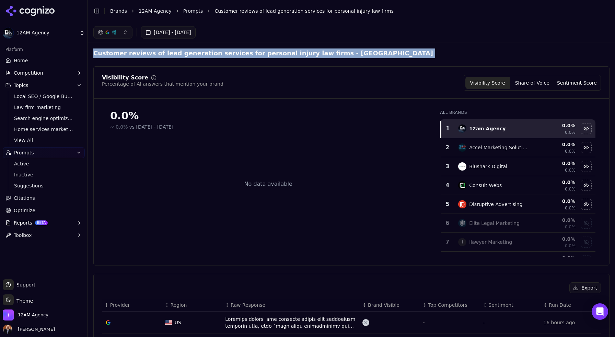
click at [241, 53] on h2 "Customer reviews of lead generation services for personal injury law firms - Un…" at bounding box center [263, 53] width 340 height 10
click at [271, 55] on h2 "Customer reviews of lead generation services for personal injury law firms - Un…" at bounding box center [263, 53] width 340 height 10
drag, startPoint x: 306, startPoint y: 52, endPoint x: 92, endPoint y: 55, distance: 214.3
click at [92, 55] on div "Customer reviews of lead generation services for personal injury law firms - Un…" at bounding box center [351, 318] width 527 height 551
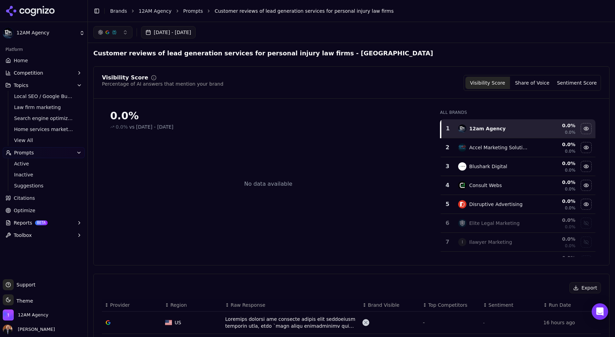
drag, startPoint x: 247, startPoint y: 104, endPoint x: 229, endPoint y: 51, distance: 55.6
click at [229, 51] on h2 "Customer reviews of lead generation services for personal injury law firms - Un…" at bounding box center [263, 53] width 340 height 10
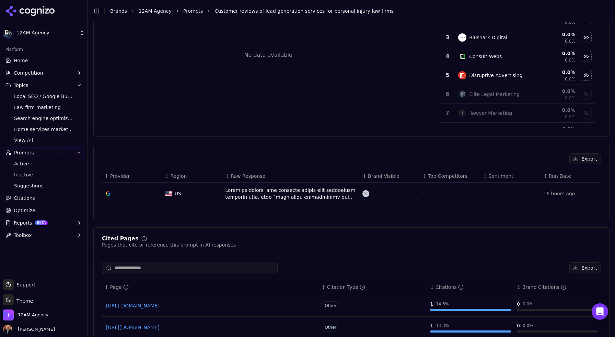
scroll to position [137, 0]
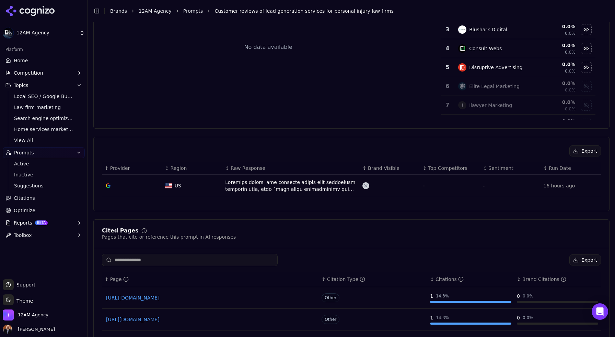
click at [298, 186] on div "Data table" at bounding box center [291, 186] width 132 height 14
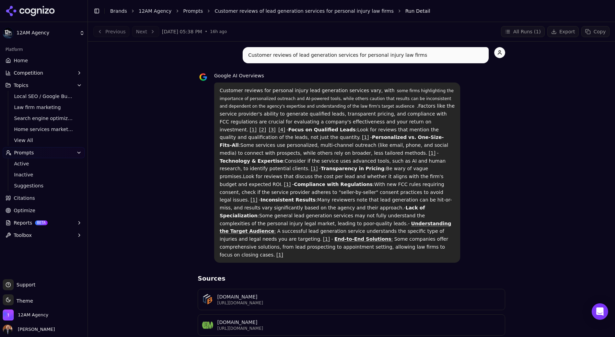
click at [114, 32] on div "Previous Next Oct 1, 2025, 05:38 PM • 16h ago" at bounding box center [160, 31] width 134 height 11
click at [187, 11] on link "Prompts" at bounding box center [193, 11] width 20 height 7
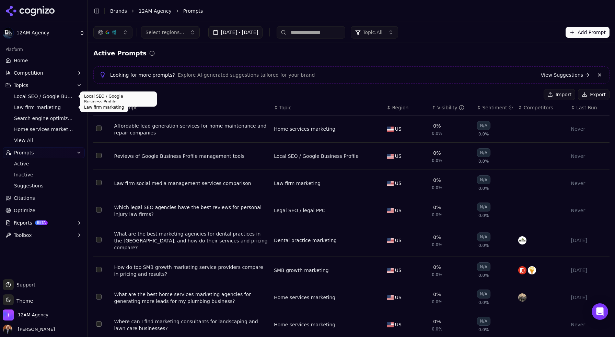
click at [32, 109] on span "Law firm marketing" at bounding box center [44, 107] width 60 height 7
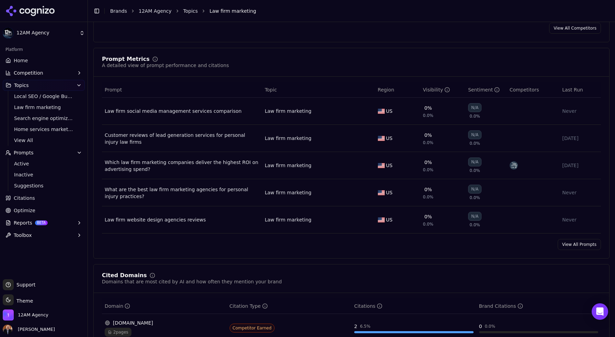
scroll to position [249, 0]
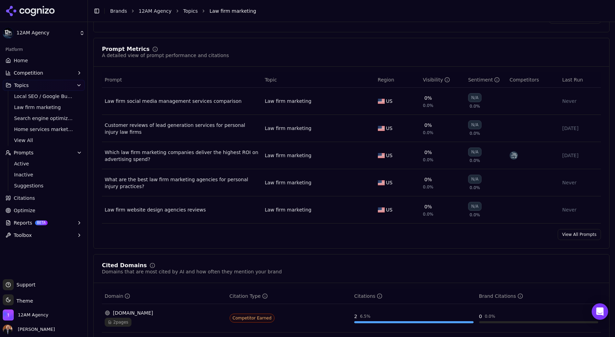
click at [195, 181] on div "What are the best law firm marketing agencies for personal injury practices?" at bounding box center [182, 183] width 155 height 14
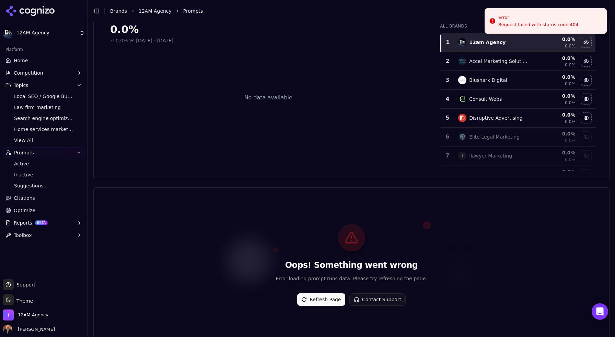
scroll to position [89, 0]
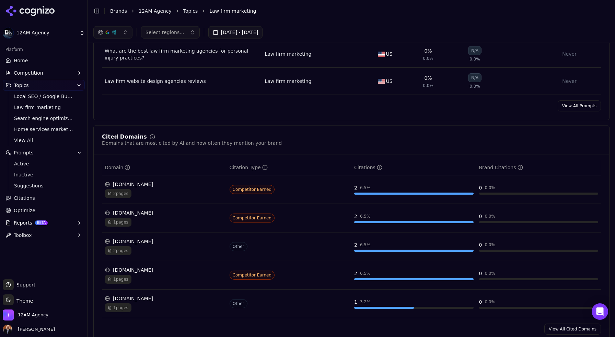
scroll to position [369, 0]
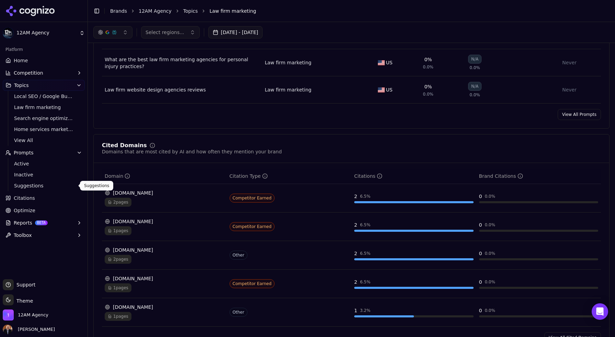
click at [31, 197] on span "Citations" at bounding box center [24, 197] width 21 height 7
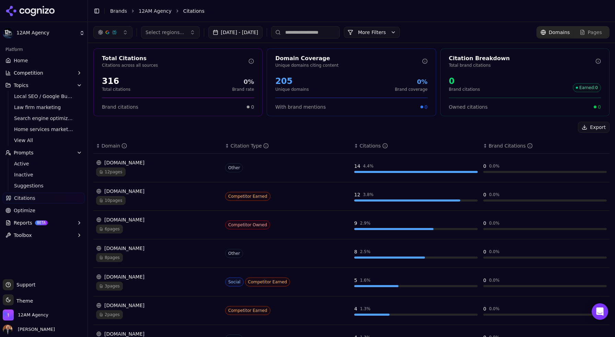
click at [185, 32] on button "Select regions..." at bounding box center [170, 32] width 59 height 12
click at [400, 35] on button "More Filters" at bounding box center [372, 32] width 56 height 11
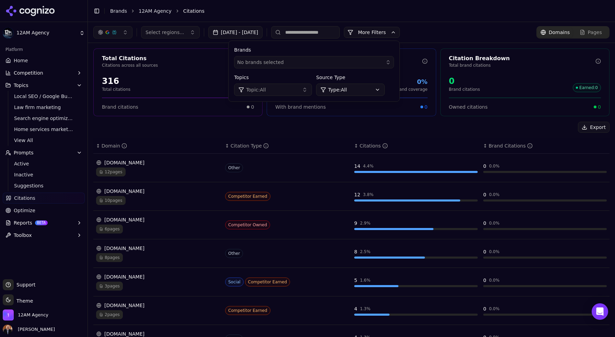
click at [359, 64] on div "No brands selected" at bounding box center [309, 62] width 144 height 7
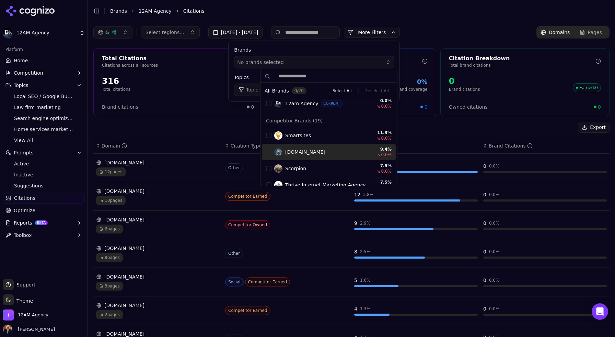
scroll to position [19, 0]
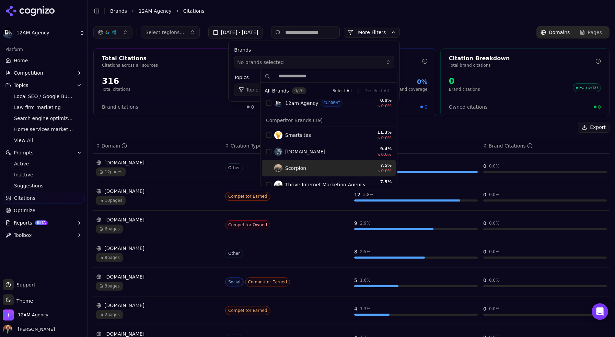
click at [270, 167] on div "Suggestions" at bounding box center [268, 167] width 5 height 5
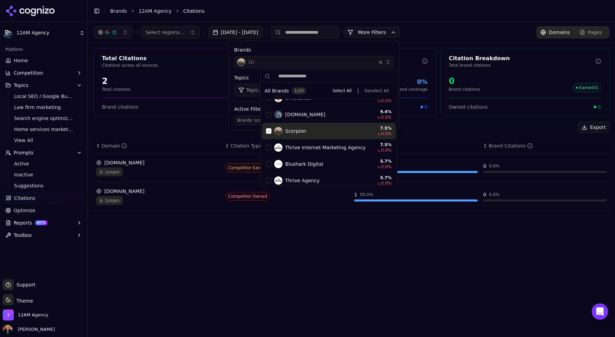
scroll to position [58, 0]
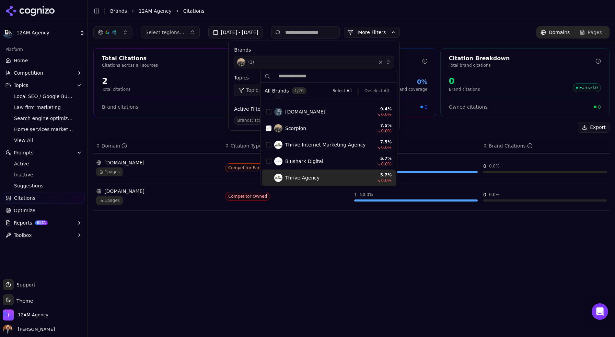
click at [322, 244] on div "Select regions... Sep 01, 2025 - Oct 01, 2025 More More Filters Brands ( 1 ) To…" at bounding box center [351, 179] width 527 height 315
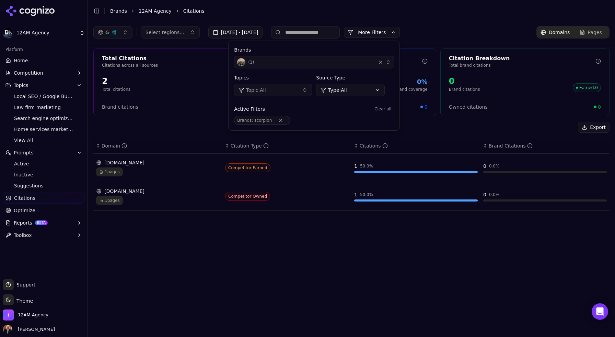
click at [322, 244] on div "Select regions... Sep 01, 2025 - Oct 01, 2025 More More Filters Brands ( 1 ) To…" at bounding box center [351, 179] width 527 height 315
click at [178, 238] on div "Select regions... Sep 01, 2025 - Oct 01, 2025 More More Filters Brands ( 1 ) To…" at bounding box center [351, 179] width 527 height 315
click at [342, 62] on div "( 1 )" at bounding box center [305, 62] width 136 height 8
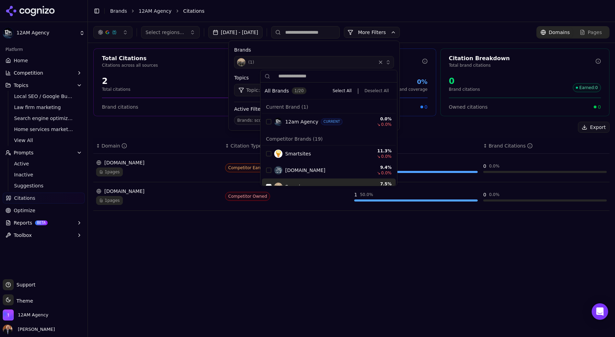
click at [216, 254] on div "Select regions... Sep 01, 2025 - Oct 01, 2025 More More Filters Brands ( 1 ) To…" at bounding box center [351, 179] width 527 height 315
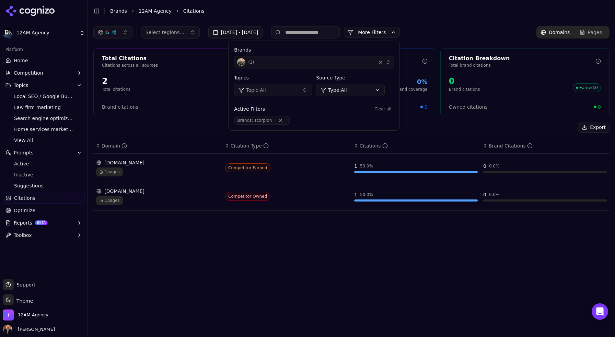
click at [159, 168] on div "1 pages" at bounding box center [158, 171] width 124 height 9
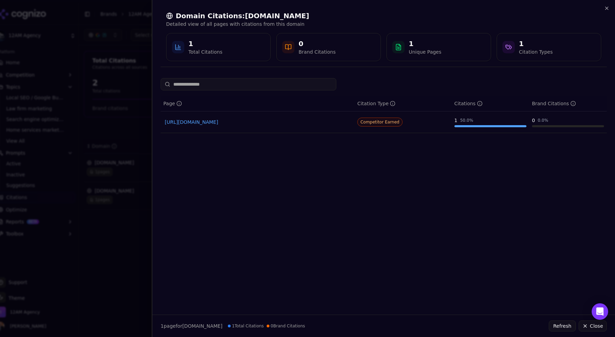
click at [259, 122] on link "[URL][DOMAIN_NAME]" at bounding box center [258, 121] width 186 height 7
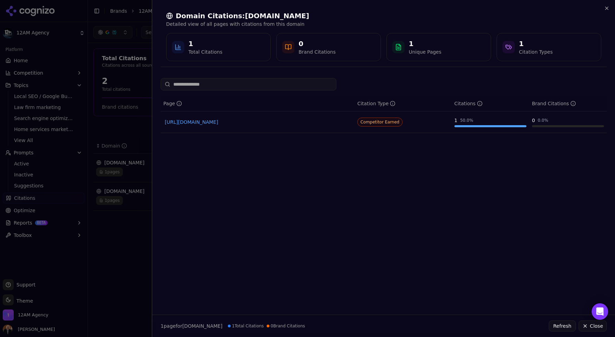
click at [122, 259] on div at bounding box center [307, 168] width 615 height 337
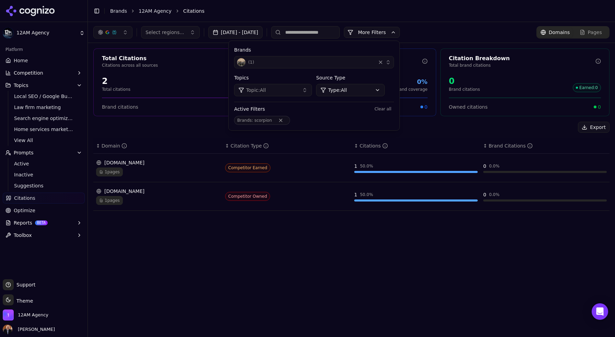
click at [384, 61] on div "button" at bounding box center [380, 62] width 7 height 7
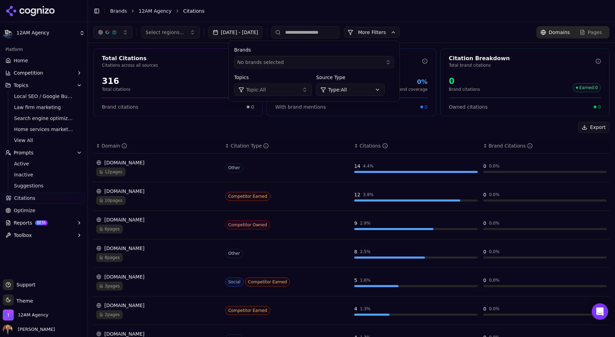
click at [310, 62] on div "No brands selected" at bounding box center [309, 62] width 144 height 7
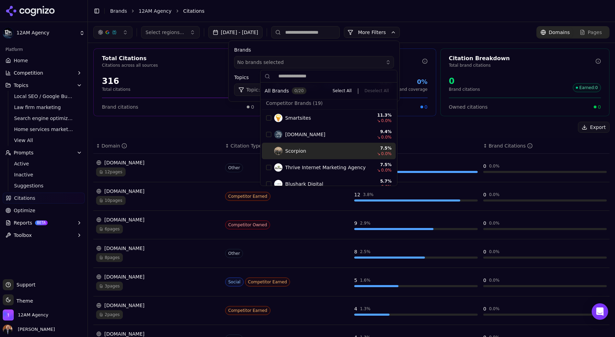
scroll to position [43, 0]
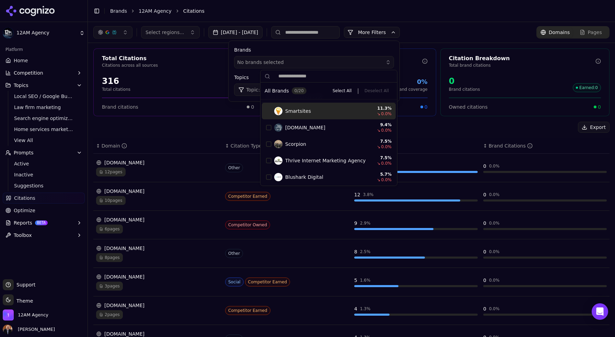
click at [269, 110] on div "Suggestions" at bounding box center [268, 110] width 5 height 5
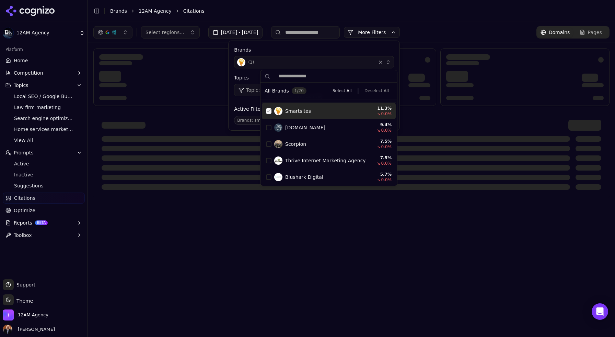
click at [269, 109] on div "Suggestions" at bounding box center [268, 110] width 5 height 5
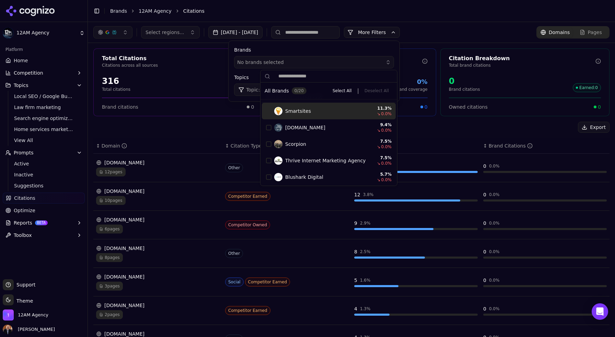
click at [234, 128] on div "Export" at bounding box center [351, 127] width 516 height 11
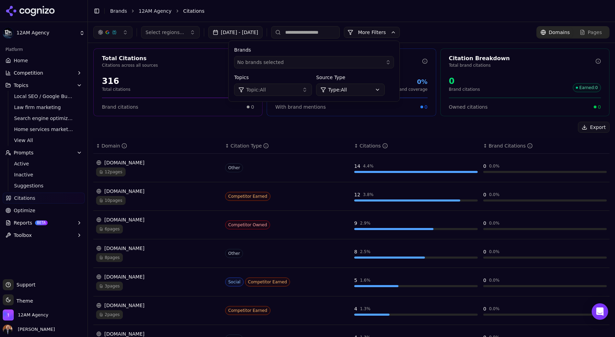
click at [400, 32] on button "More Filters" at bounding box center [372, 32] width 56 height 11
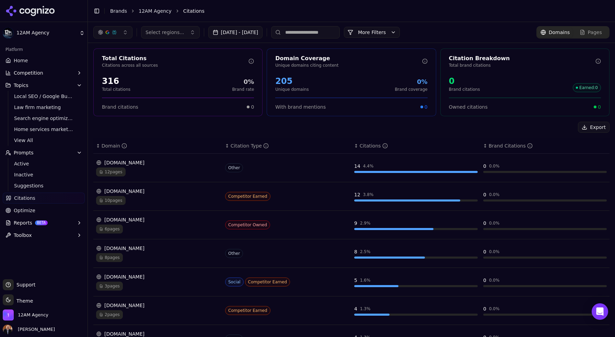
click at [400, 30] on button "More Filters" at bounding box center [372, 32] width 56 height 11
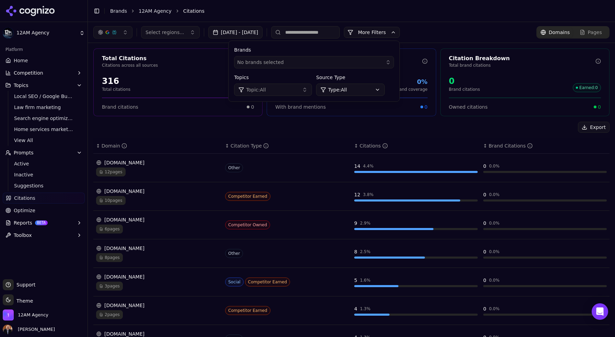
click at [312, 91] on button "Topic: All" at bounding box center [273, 89] width 78 height 12
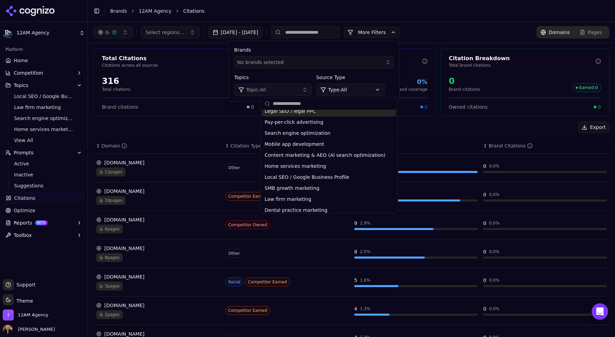
scroll to position [32, 0]
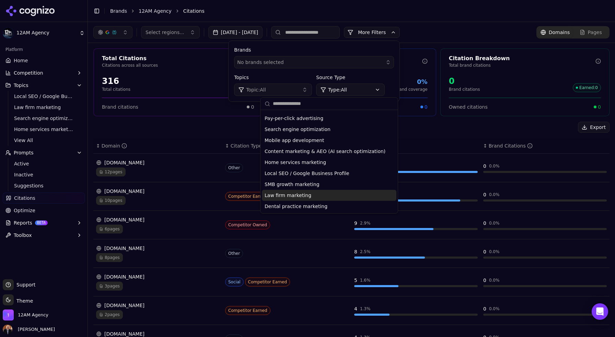
click at [310, 194] on div "Law firm marketing" at bounding box center [329, 195] width 135 height 11
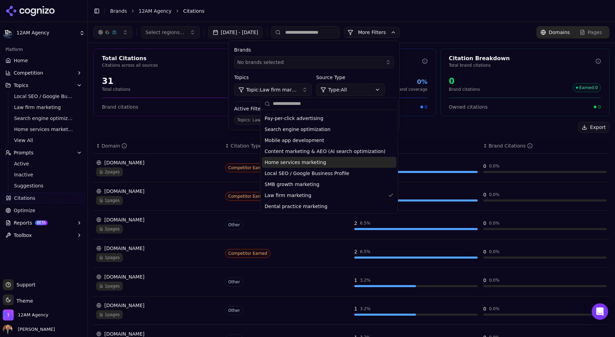
click at [446, 133] on div "Export ↕ Domain ↕ Citation Type ↕ Citations ↕ Brand Citations bigdogict.com 2 p…" at bounding box center [351, 288] width 516 height 333
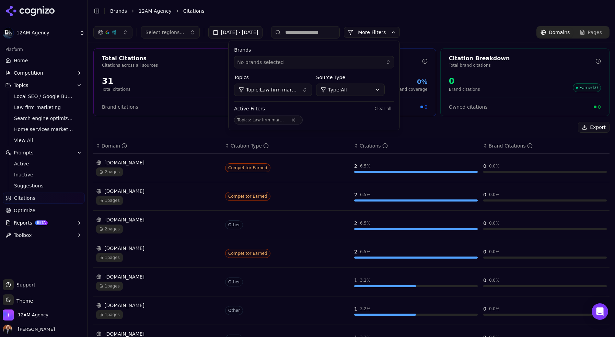
click at [446, 133] on div "Export ↕ Domain ↕ Citation Type ↕ Citations ↕ Brand Citations bigdogict.com 2 p…" at bounding box center [351, 288] width 516 height 333
click at [400, 32] on button "More Filters" at bounding box center [372, 32] width 56 height 11
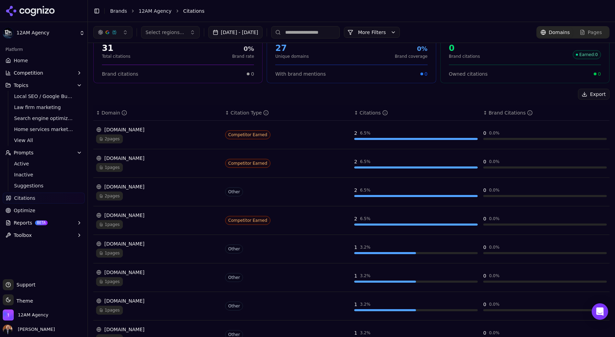
scroll to position [0, 0]
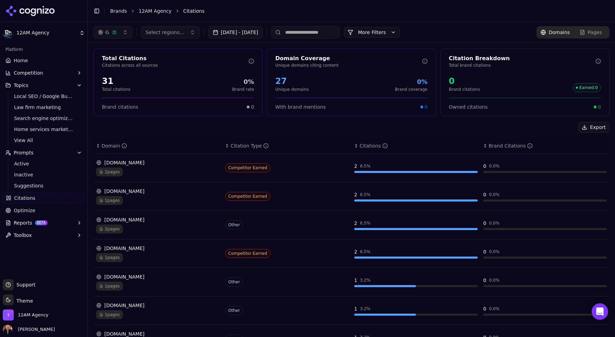
click at [297, 136] on div "Export ↕ Domain ↕ Citation Type ↕ Citations ↕ Brand Citations bigdogict.com 2 p…" at bounding box center [351, 288] width 516 height 333
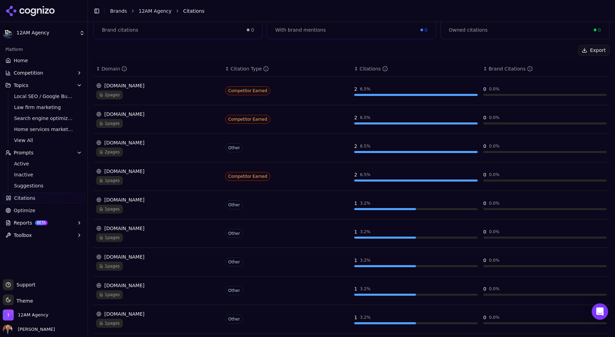
scroll to position [82, 0]
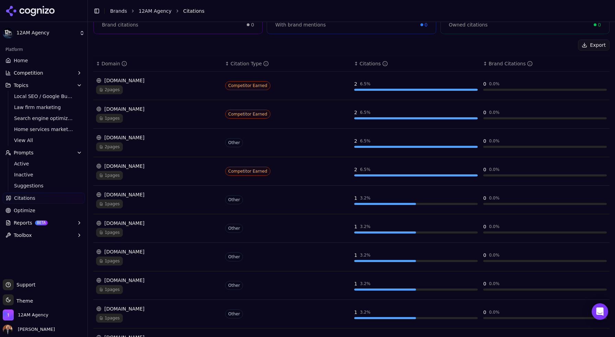
click at [134, 81] on div "[DOMAIN_NAME]" at bounding box center [158, 80] width 124 height 7
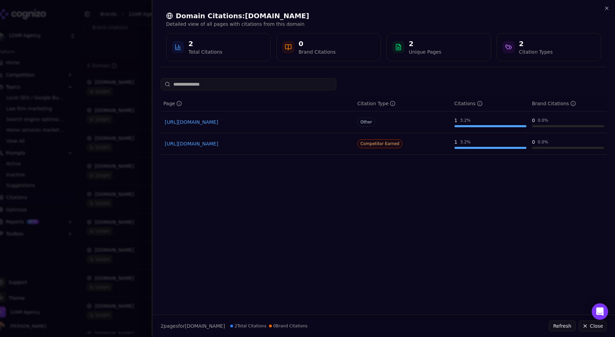
click at [136, 38] on div at bounding box center [307, 168] width 615 height 337
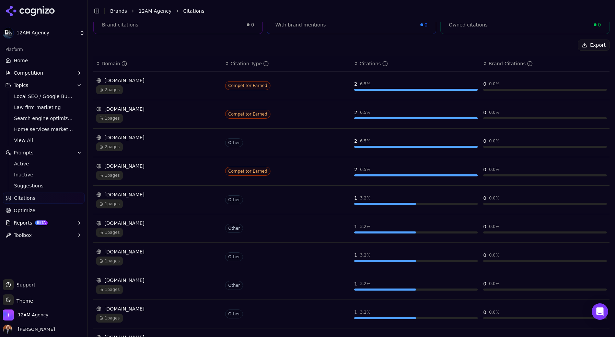
click at [145, 195] on div "[DOMAIN_NAME]" at bounding box center [158, 194] width 124 height 7
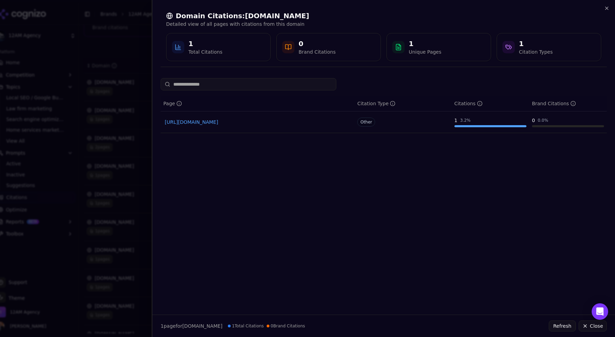
click at [270, 122] on link "[URL][DOMAIN_NAME]" at bounding box center [258, 121] width 186 height 7
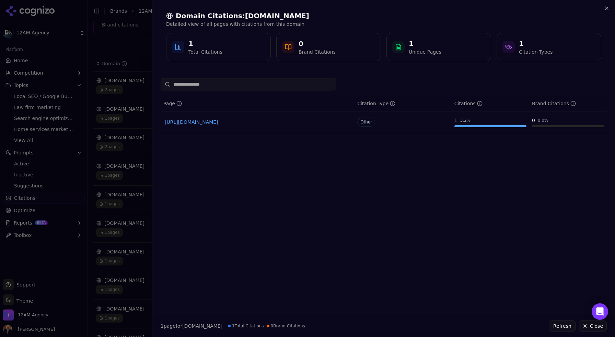
click at [130, 51] on div at bounding box center [307, 168] width 615 height 337
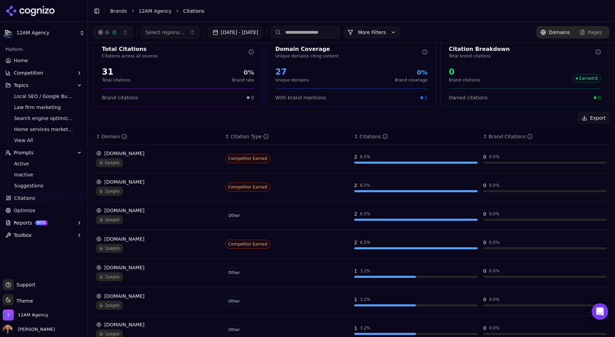
scroll to position [0, 0]
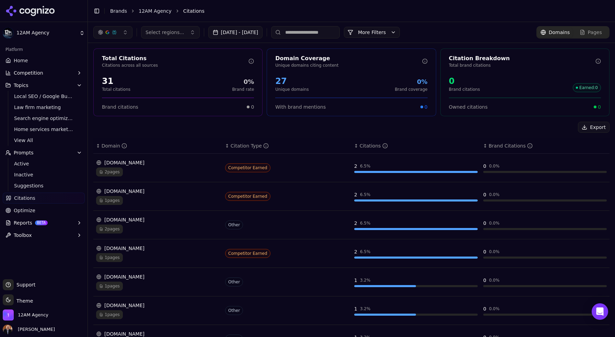
click at [37, 209] on link "Optimize" at bounding box center [44, 210] width 82 height 11
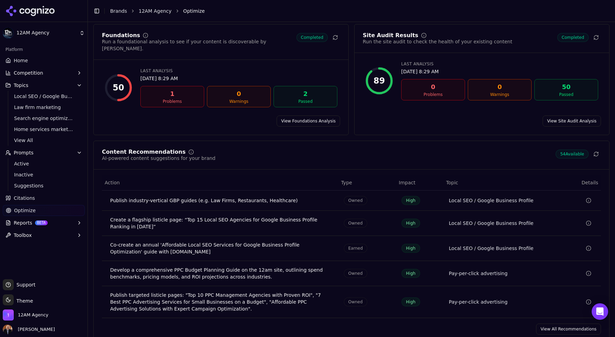
scroll to position [46, 0]
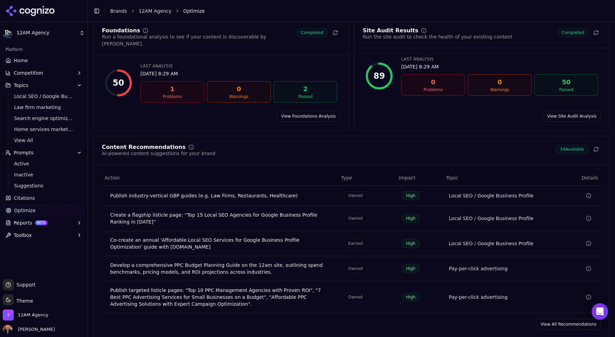
click at [559, 318] on link "View All Recommendations" at bounding box center [568, 323] width 65 height 11
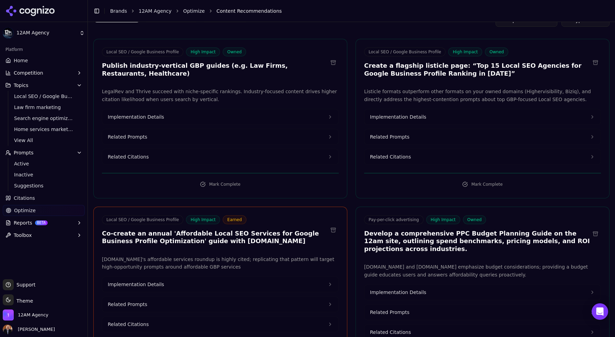
scroll to position [57, 0]
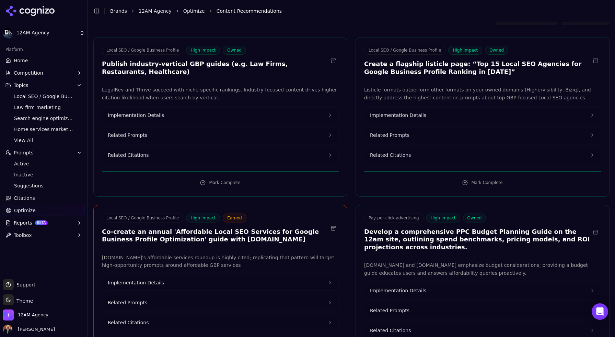
click at [436, 116] on button "Implementation Details" at bounding box center [483, 114] width 236 height 15
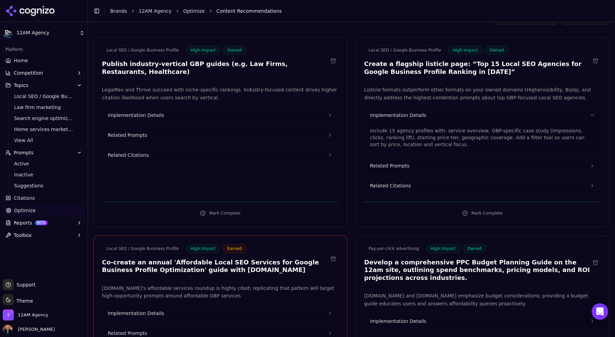
click at [421, 165] on button "Related Prompts" at bounding box center [483, 165] width 236 height 15
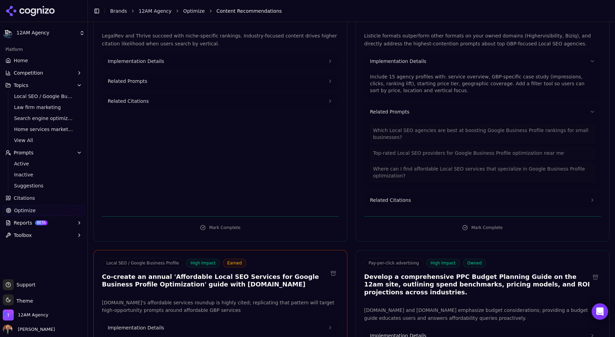
scroll to position [116, 0]
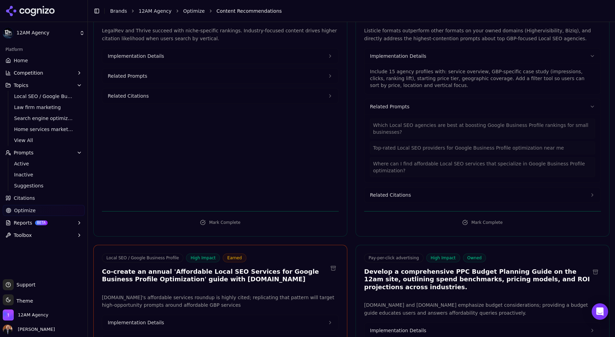
click at [419, 194] on button "Related Citations" at bounding box center [483, 194] width 236 height 15
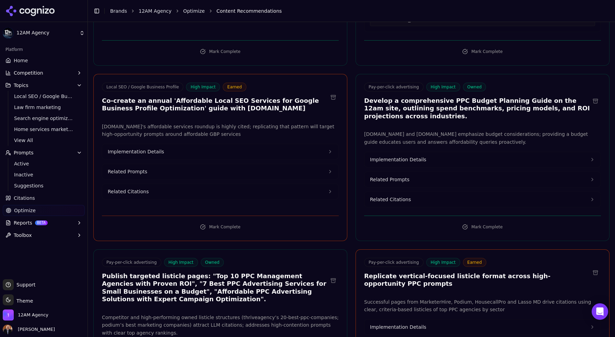
scroll to position [327, 0]
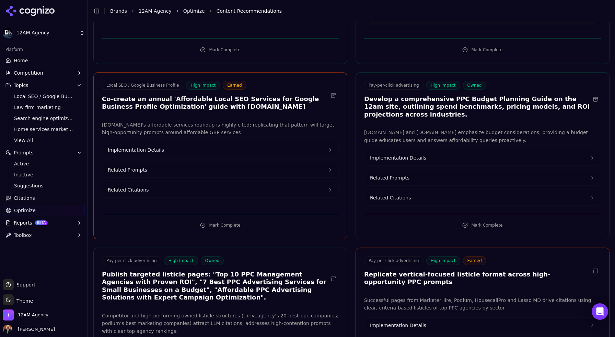
click at [166, 150] on button "Implementation Details" at bounding box center [220, 149] width 236 height 15
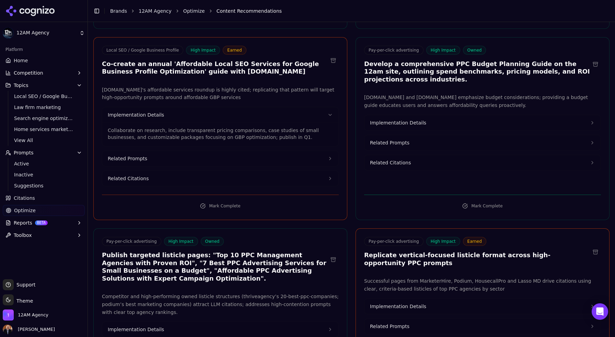
scroll to position [363, 0]
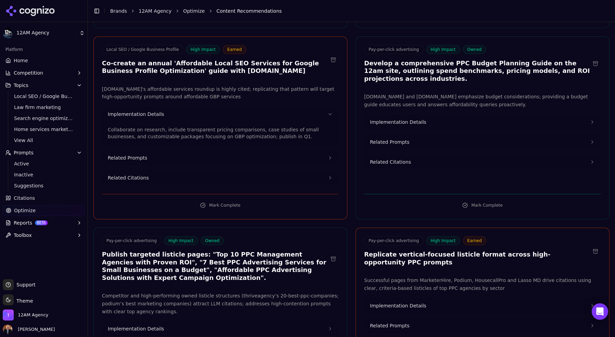
click at [201, 158] on button "Related Prompts" at bounding box center [220, 157] width 236 height 15
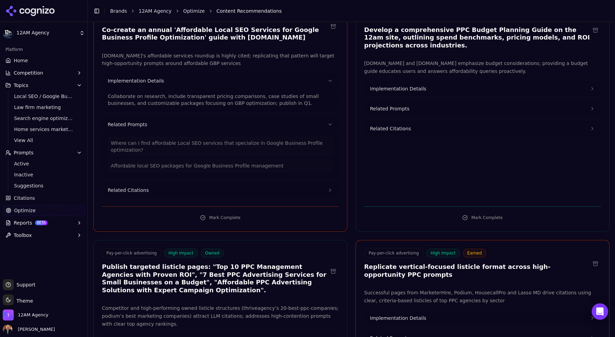
scroll to position [398, 0]
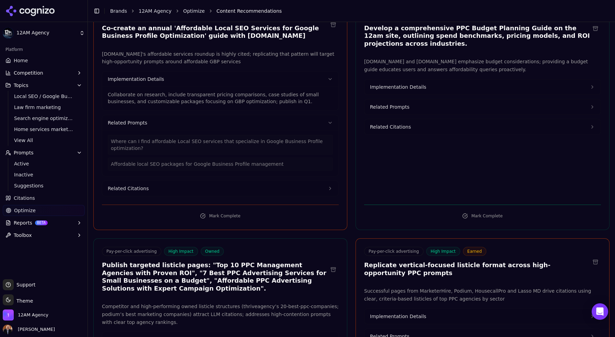
click at [187, 189] on button "Related Citations" at bounding box center [220, 188] width 236 height 15
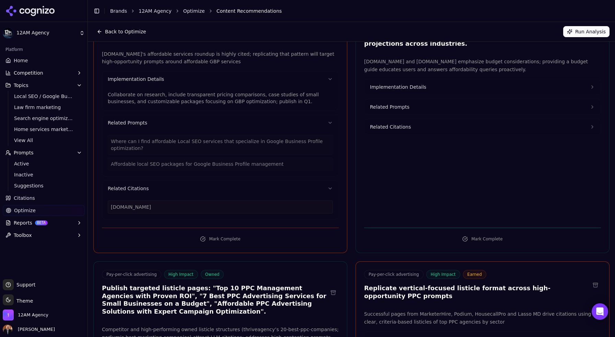
scroll to position [376, 0]
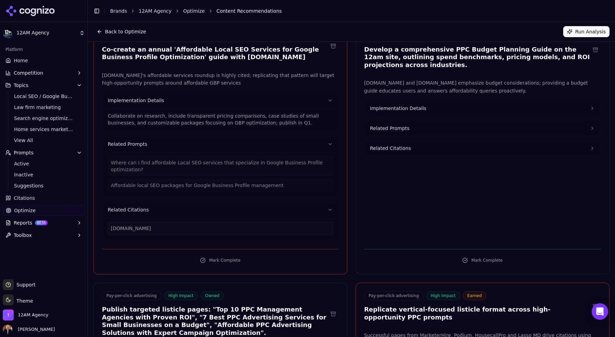
click at [117, 76] on p "trustsignals.com's affordable services roundup is highly cited; replicating tha…" at bounding box center [220, 79] width 237 height 16
drag, startPoint x: 117, startPoint y: 76, endPoint x: 134, endPoint y: 74, distance: 16.9
click at [134, 74] on p "trustsignals.com's affordable services roundup is highly cited; replicating tha…" at bounding box center [220, 79] width 237 height 16
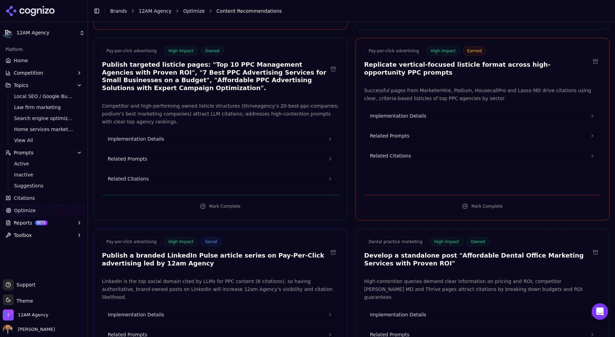
scroll to position [623, 0]
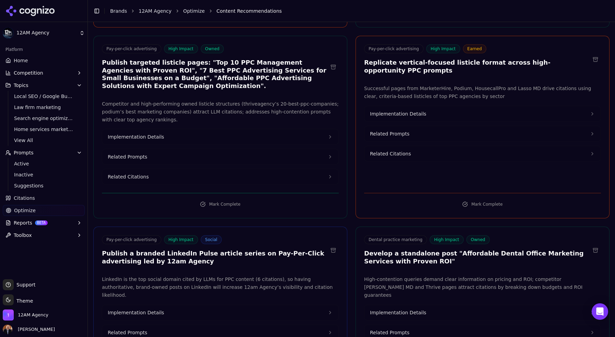
click at [404, 113] on span "Implementation Details" at bounding box center [398, 113] width 56 height 7
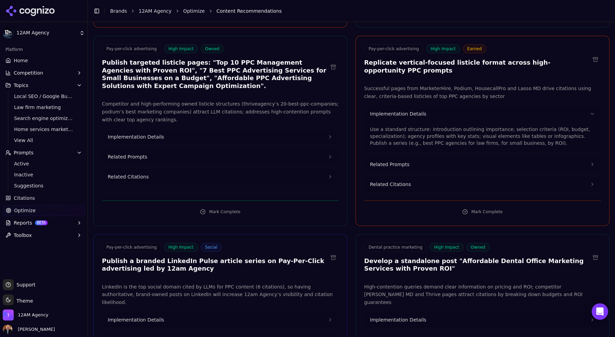
click at [399, 183] on span "Related Citations" at bounding box center [390, 184] width 41 height 7
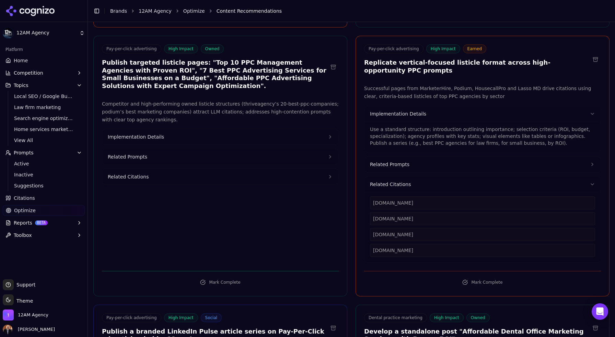
click at [514, 140] on p "Use a standard structure: introduction outlining importance; selection criteria…" at bounding box center [482, 136] width 225 height 21
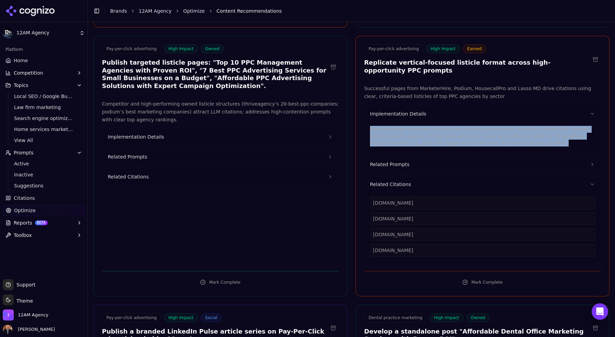
click at [514, 140] on p "Use a standard structure: introduction outlining importance; selection criteria…" at bounding box center [482, 136] width 225 height 21
click at [513, 157] on button "Related Prompts" at bounding box center [483, 164] width 236 height 15
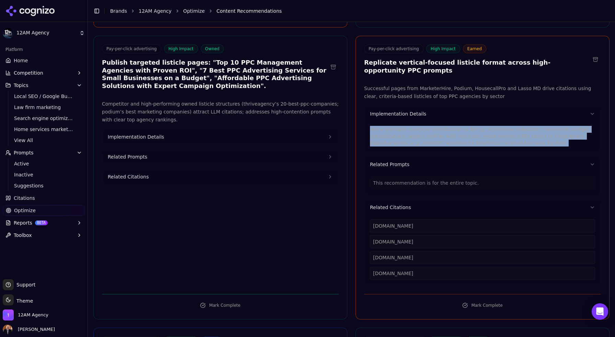
click at [513, 157] on button "Related Prompts" at bounding box center [483, 164] width 236 height 15
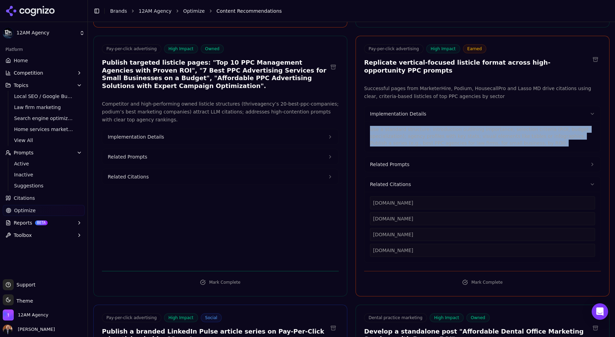
click at [513, 157] on button "Related Prompts" at bounding box center [483, 164] width 236 height 15
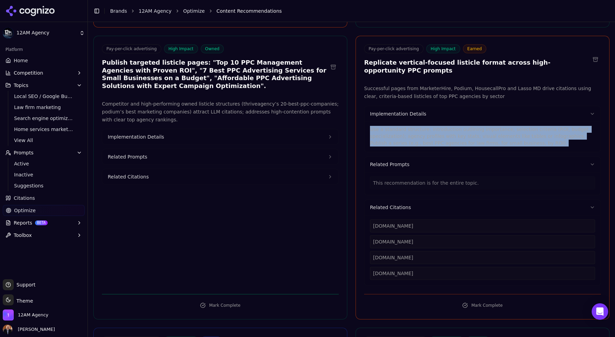
click at [513, 157] on button "Related Prompts" at bounding box center [483, 164] width 236 height 15
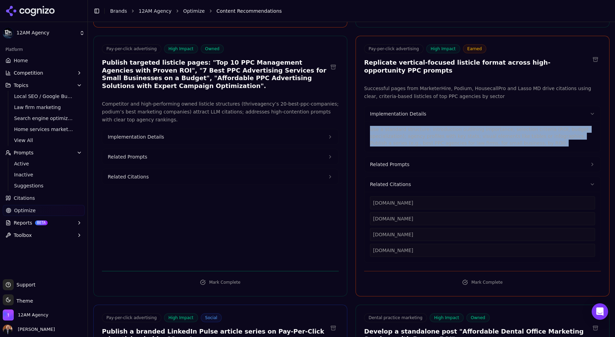
click at [513, 109] on button "Implementation Details" at bounding box center [483, 113] width 236 height 15
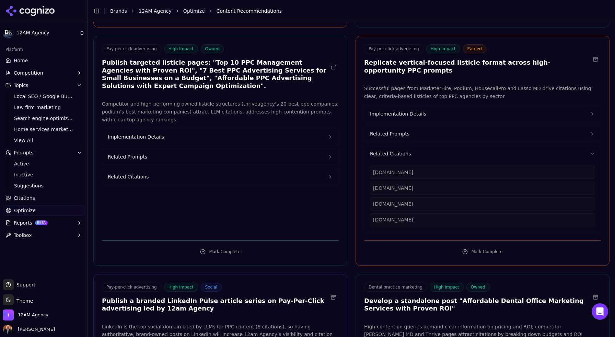
click at [513, 109] on button "Implementation Details" at bounding box center [483, 113] width 236 height 15
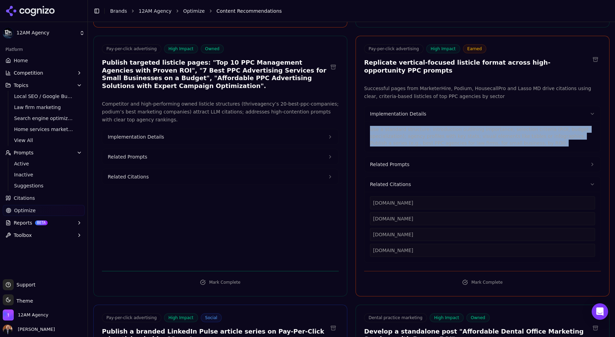
click at [413, 162] on button "Related Prompts" at bounding box center [483, 164] width 236 height 15
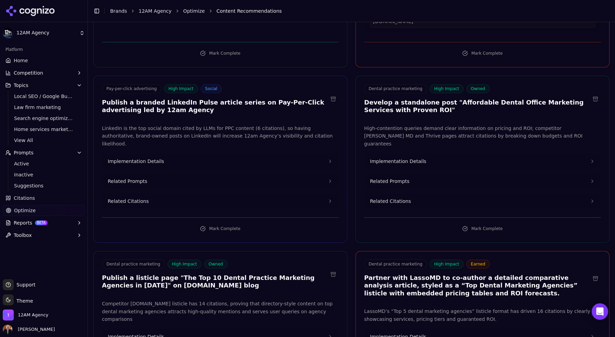
scroll to position [876, 0]
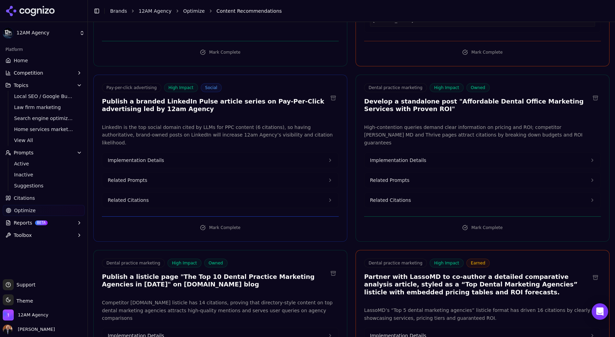
click at [225, 154] on button "Implementation Details" at bounding box center [220, 159] width 236 height 15
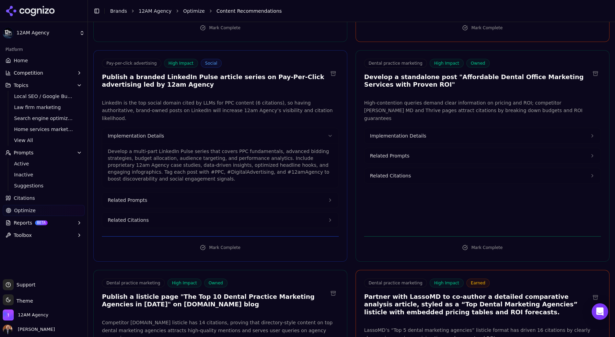
scroll to position [902, 0]
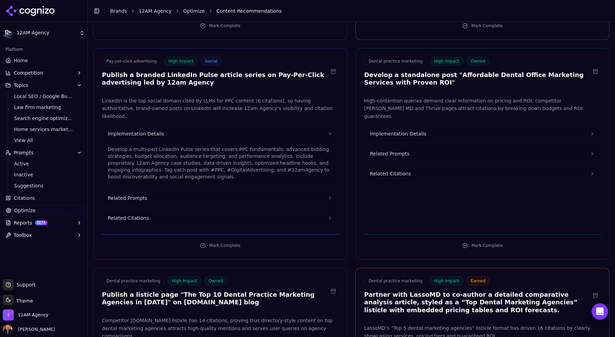
click at [202, 191] on button "Related Prompts" at bounding box center [220, 197] width 236 height 15
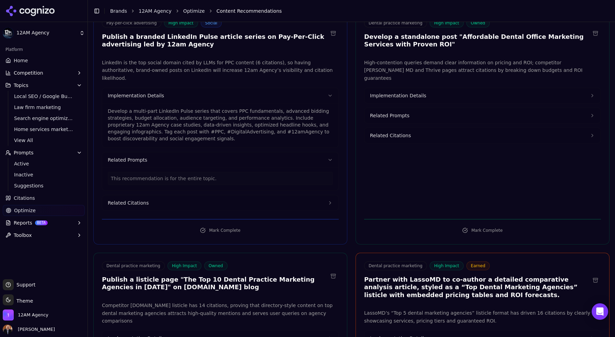
scroll to position [941, 0]
click at [200, 194] on button "Related Citations" at bounding box center [220, 201] width 236 height 15
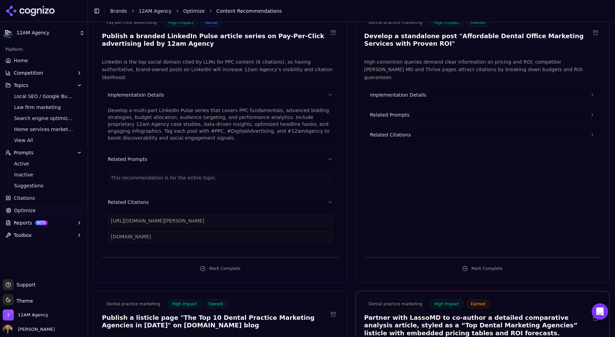
click at [179, 214] on div "https://linkedin.com/pulse/best-law-firm-seo-agencies-2025-whos-leading-way-kev…" at bounding box center [220, 220] width 225 height 13
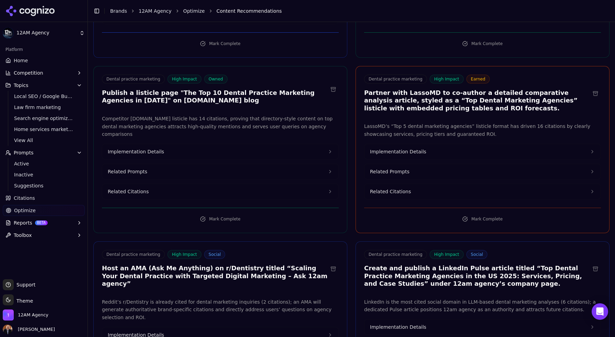
scroll to position [1166, 0]
click at [202, 144] on button "Implementation Details" at bounding box center [220, 150] width 236 height 15
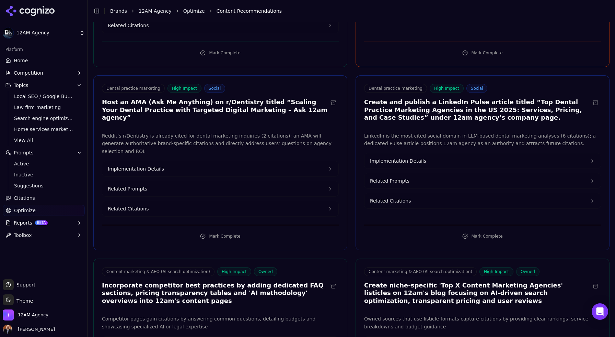
scroll to position [1372, 0]
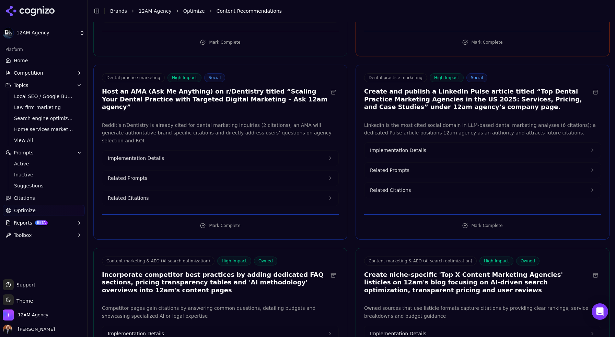
click at [400, 147] on span "Implementation Details" at bounding box center [398, 150] width 56 height 7
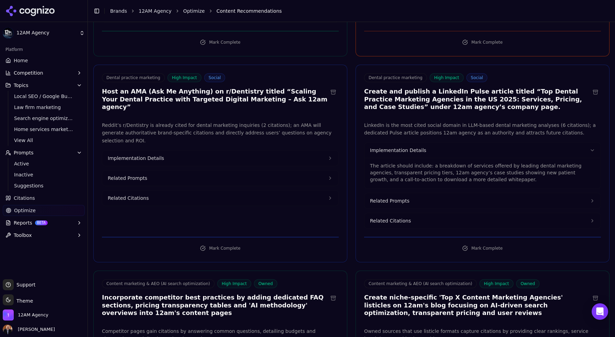
click at [161, 150] on button "Implementation Details" at bounding box center [220, 157] width 236 height 15
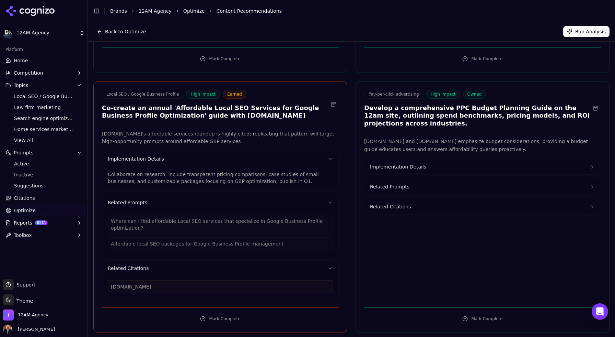
scroll to position [0, 0]
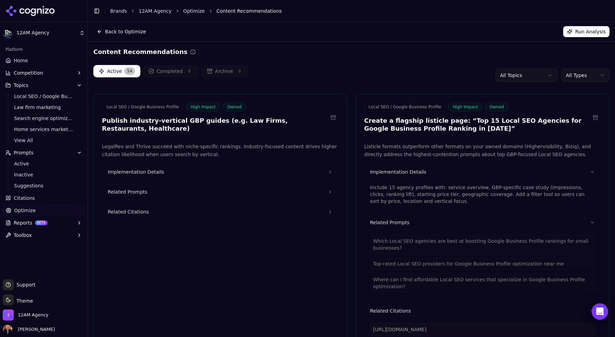
click at [522, 76] on html "12AM Agency Platform Home Competition Topics Local SEO / Google Business Profil…" at bounding box center [307, 168] width 615 height 337
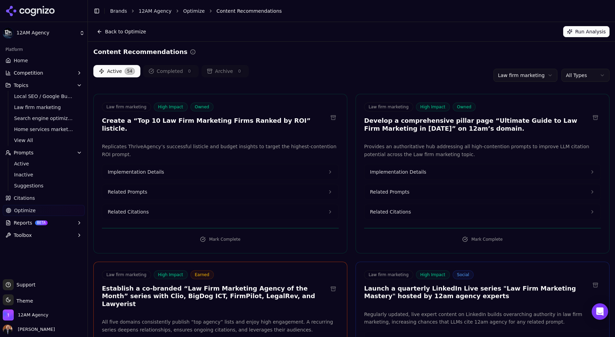
click at [544, 74] on html "12AM Agency Platform Home Competition Topics Local SEO / Google Business Profil…" at bounding box center [307, 168] width 615 height 337
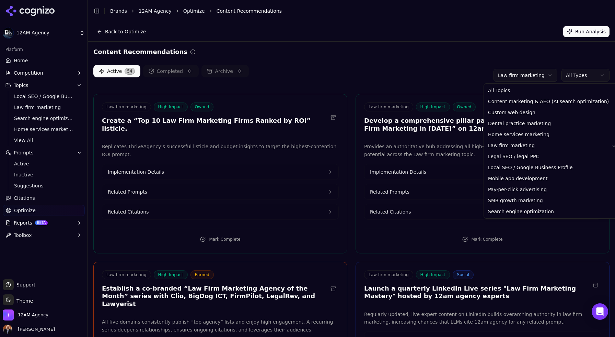
click at [459, 80] on html "12AM Agency Platform Home Competition Topics Local SEO / Google Business Profil…" at bounding box center [307, 168] width 615 height 337
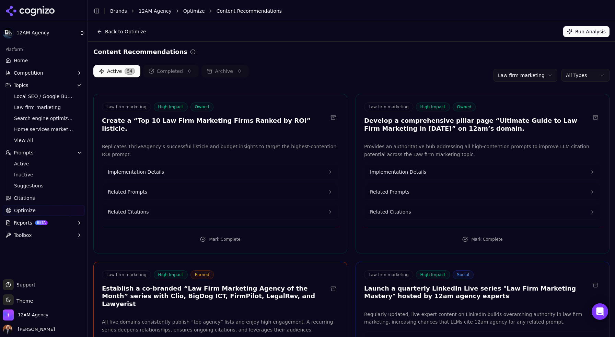
click at [27, 233] on span "Toolbox" at bounding box center [23, 234] width 18 height 7
click at [33, 246] on span "llms.txt Generator" at bounding box center [44, 245] width 60 height 7
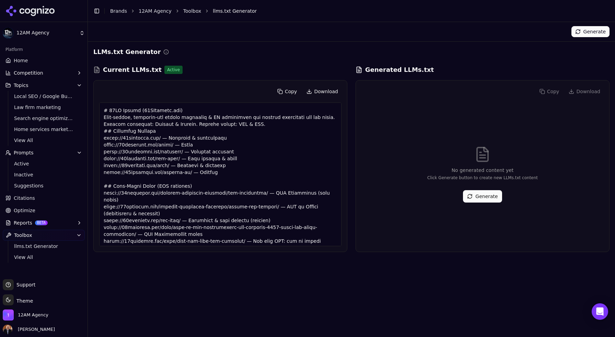
click at [474, 195] on button "Generate" at bounding box center [482, 196] width 39 height 12
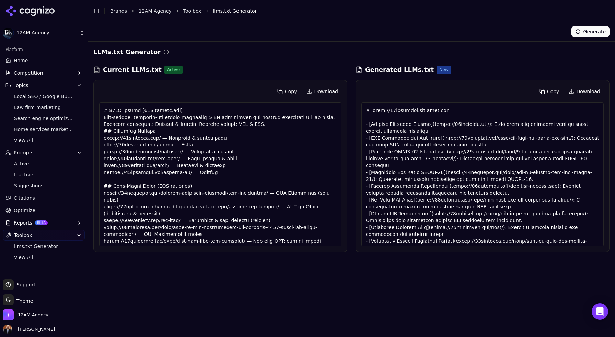
click at [392, 125] on div at bounding box center [483, 174] width 242 height 144
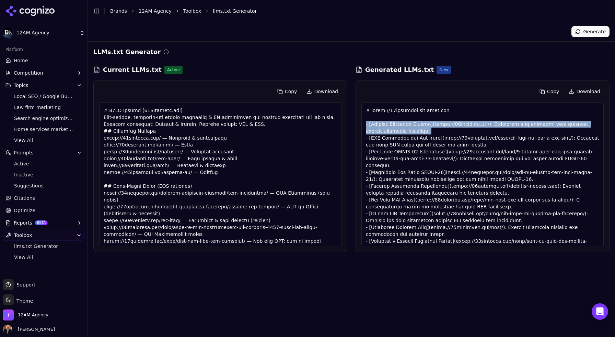
click at [392, 125] on div at bounding box center [483, 174] width 242 height 144
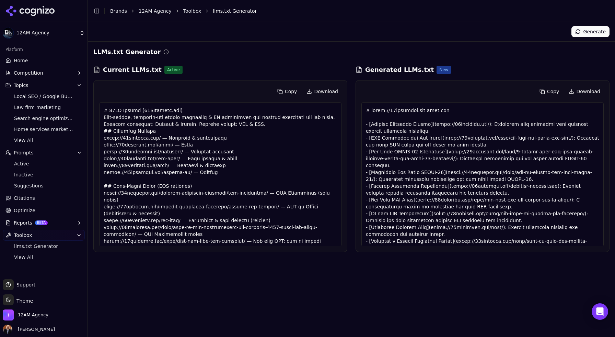
click at [395, 137] on div at bounding box center [483, 174] width 242 height 144
click at [370, 123] on div at bounding box center [483, 174] width 242 height 144
click at [431, 135] on div at bounding box center [483, 174] width 242 height 144
click at [36, 222] on span "BETA" at bounding box center [41, 222] width 13 height 5
click at [41, 75] on button "Competition" at bounding box center [44, 72] width 82 height 11
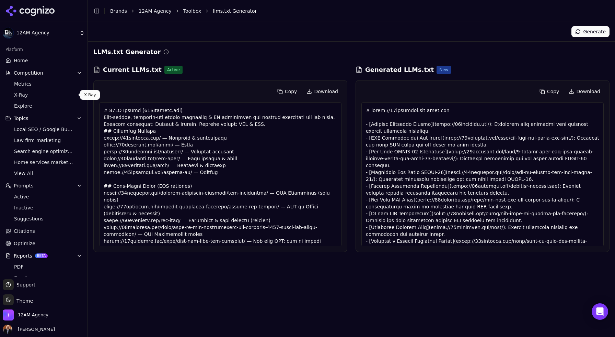
click at [38, 94] on span "X-Ray" at bounding box center [44, 94] width 60 height 7
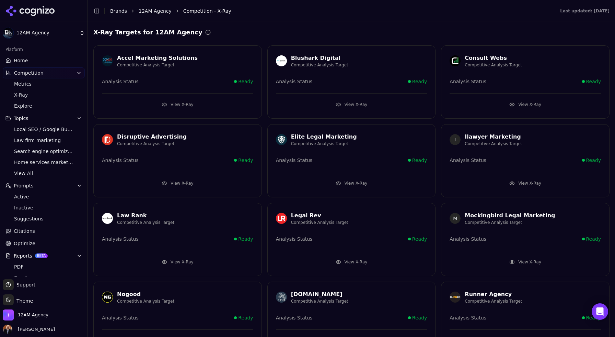
click at [37, 61] on link "Home" at bounding box center [44, 60] width 82 height 11
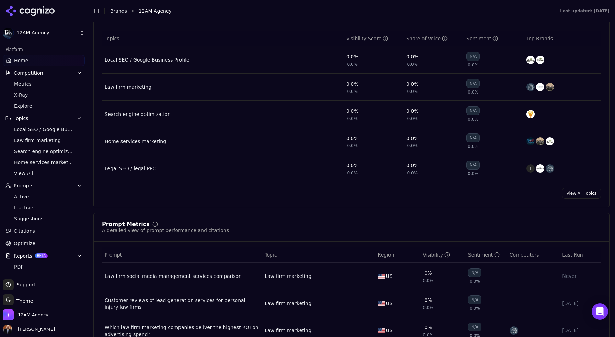
scroll to position [318, 0]
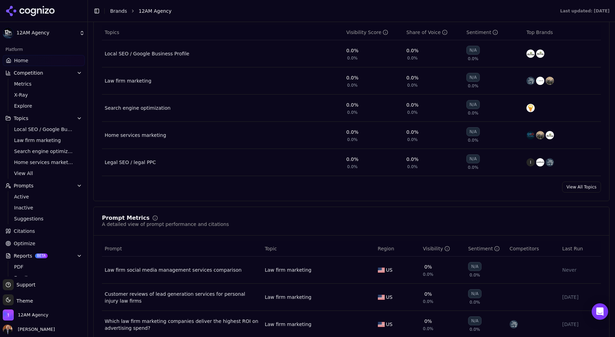
click at [135, 82] on div "Law firm marketing" at bounding box center [128, 80] width 47 height 7
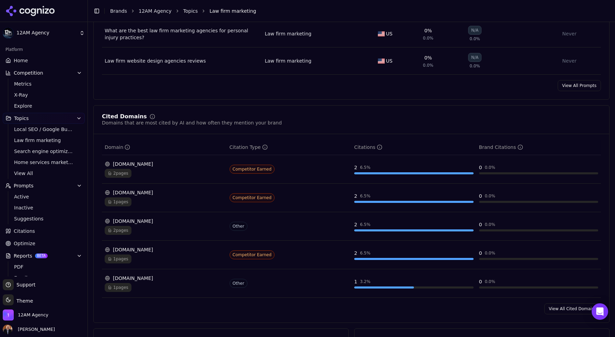
scroll to position [399, 0]
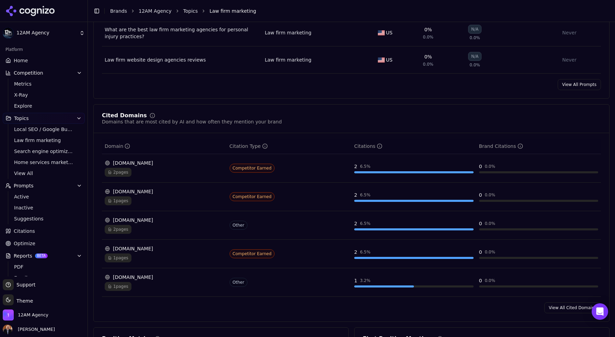
click at [26, 231] on span "Citations" at bounding box center [24, 230] width 21 height 7
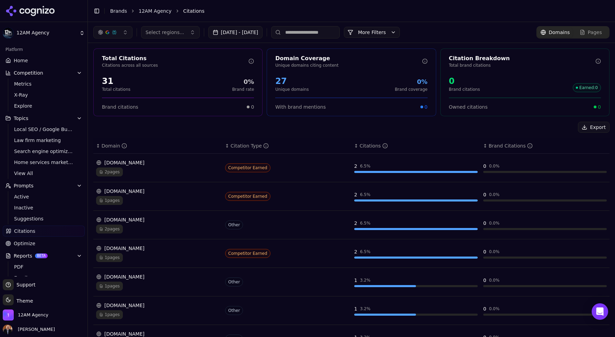
click at [400, 33] on button "More Filters" at bounding box center [372, 32] width 56 height 11
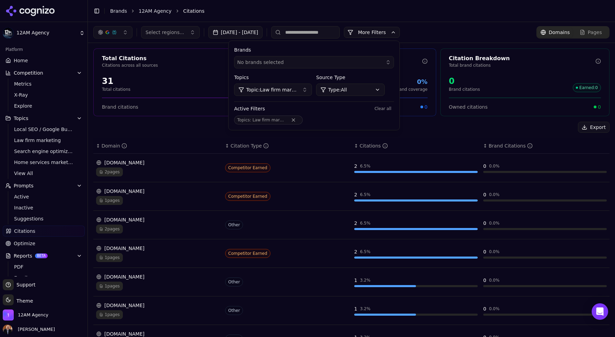
click at [61, 35] on html "12AM Agency Platform Home Competition Metrics X-Ray Explore Topics Local SEO / …" at bounding box center [307, 168] width 615 height 337
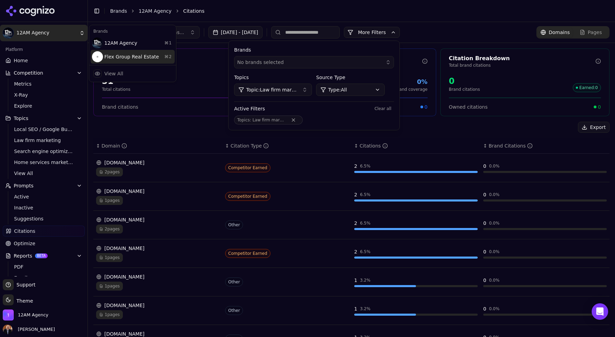
click at [114, 57] on div "Flex Group Real Estate ⌘ 2" at bounding box center [133, 57] width 84 height 14
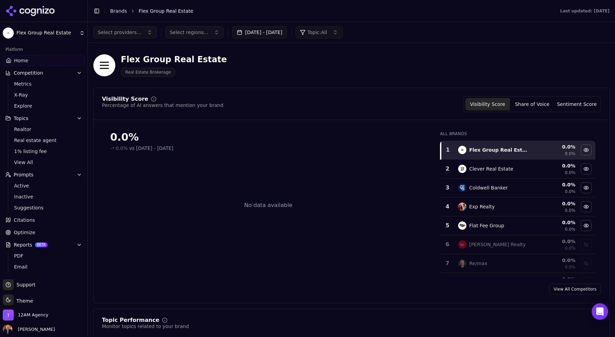
click at [376, 73] on div "Flex Group Real Estate Real Estate Brokerage" at bounding box center [247, 65] width 308 height 23
click at [145, 33] on button "Select providers..." at bounding box center [125, 32] width 64 height 12
click at [136, 62] on span "ChatGPT-Search" at bounding box center [121, 59] width 38 height 7
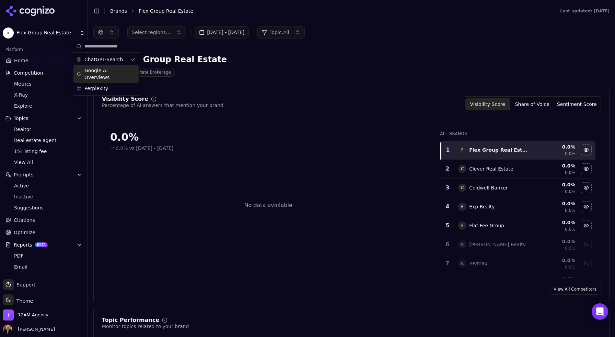
click at [128, 73] on div "Google AI Overviews" at bounding box center [105, 74] width 65 height 18
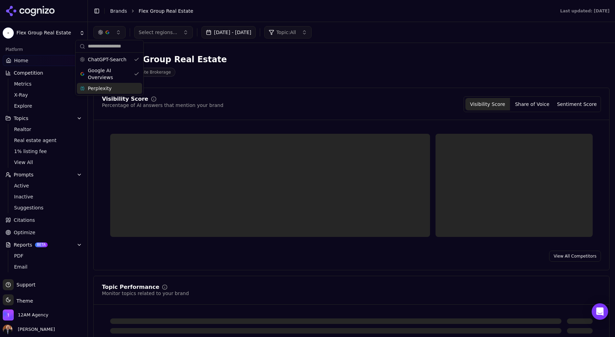
click at [128, 87] on div "Perplexity" at bounding box center [109, 88] width 65 height 11
click at [263, 34] on button "[DATE] - [DATE]" at bounding box center [235, 32] width 55 height 12
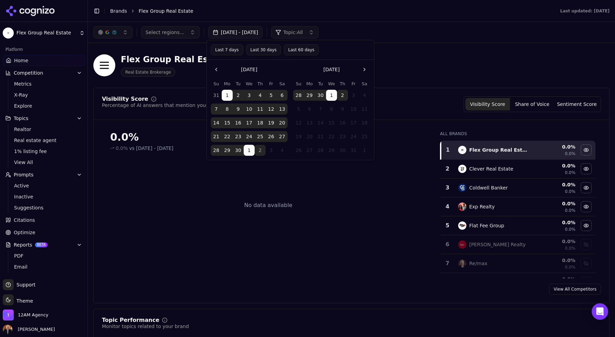
click at [267, 50] on button "Last 30 days" at bounding box center [263, 49] width 35 height 11
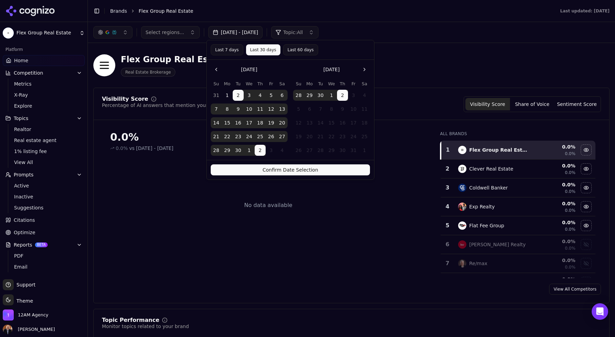
click at [228, 49] on button "Last 7 days" at bounding box center [227, 49] width 33 height 11
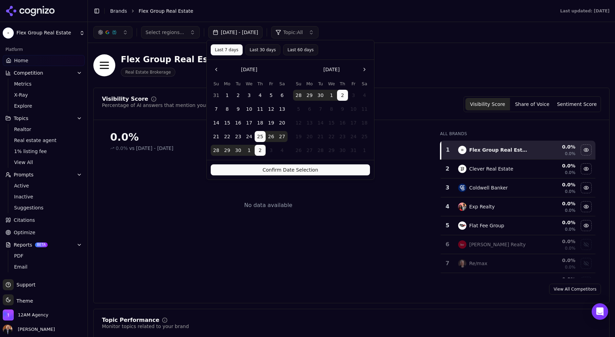
click at [259, 50] on button "Last 30 days" at bounding box center [263, 49] width 35 height 11
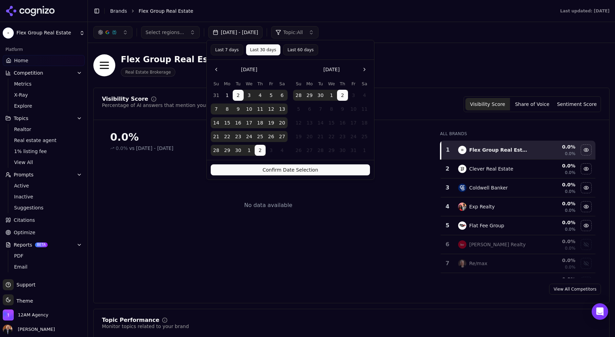
click at [296, 170] on button "Confirm Date Selection" at bounding box center [290, 169] width 159 height 11
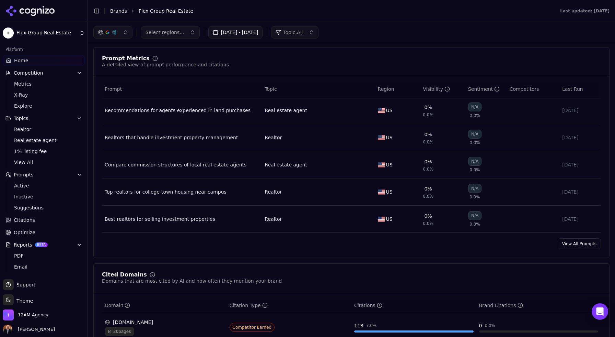
scroll to position [422, 0]
click at [32, 150] on span "1% listing fee" at bounding box center [44, 151] width 60 height 7
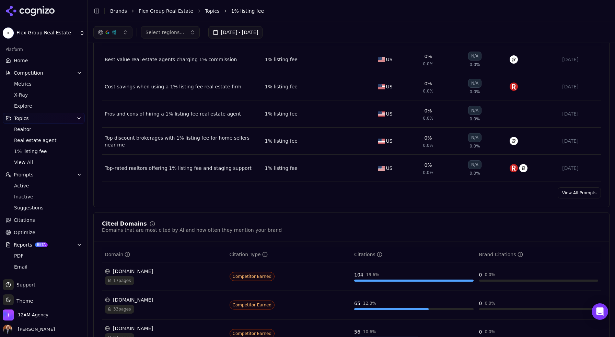
scroll to position [274, 0]
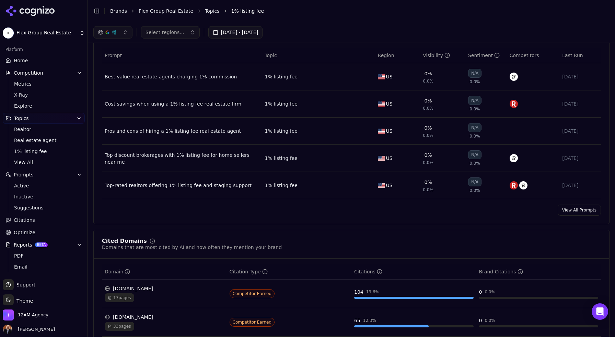
click at [206, 77] on div "Best value real estate agents charging 1% commission" at bounding box center [182, 76] width 155 height 7
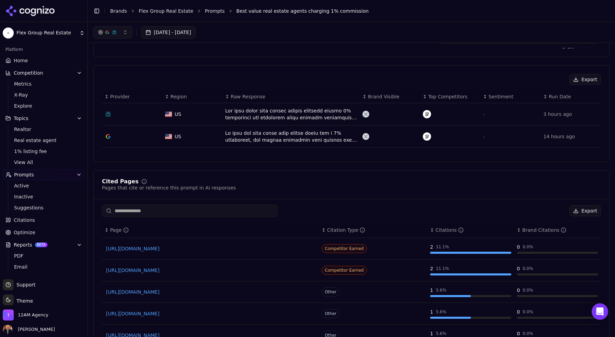
scroll to position [188, 0]
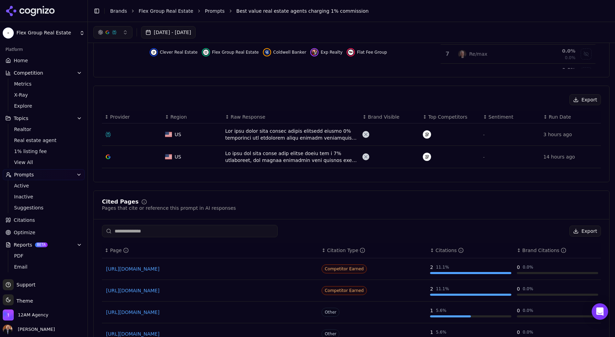
click at [31, 232] on span "Optimize" at bounding box center [25, 232] width 22 height 7
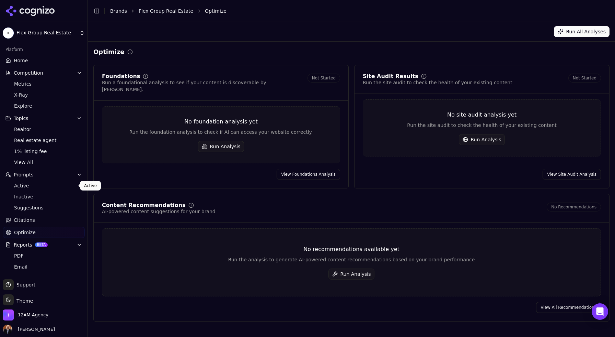
click at [23, 185] on span "Active" at bounding box center [44, 185] width 60 height 7
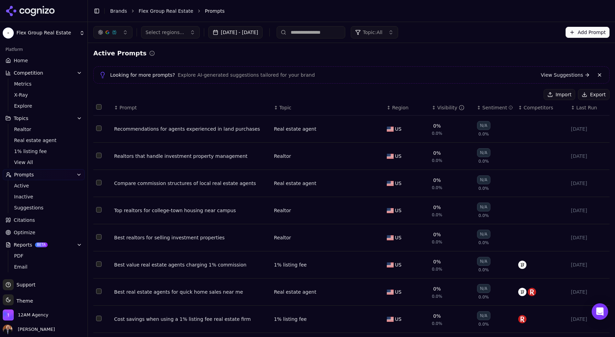
click at [383, 33] on span "Topic: All" at bounding box center [373, 32] width 20 height 7
click at [415, 92] on div "Realtor" at bounding box center [427, 92] width 93 height 11
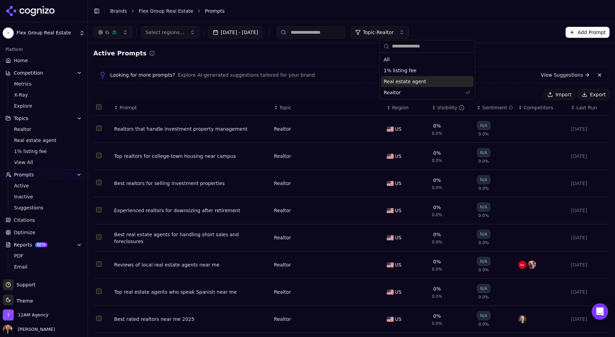
click at [338, 59] on div "Active Prompts Looking for more prompts? Explore AI-generated suggestions tailo…" at bounding box center [351, 225] width 516 height 355
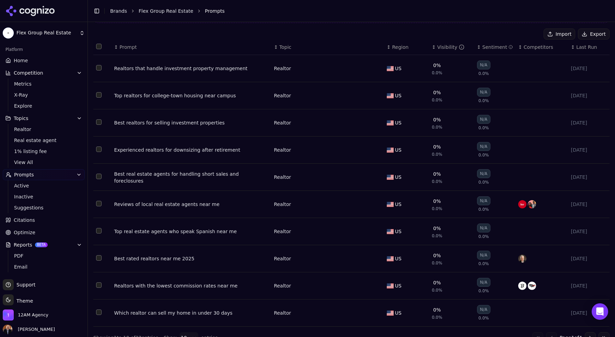
scroll to position [74, 0]
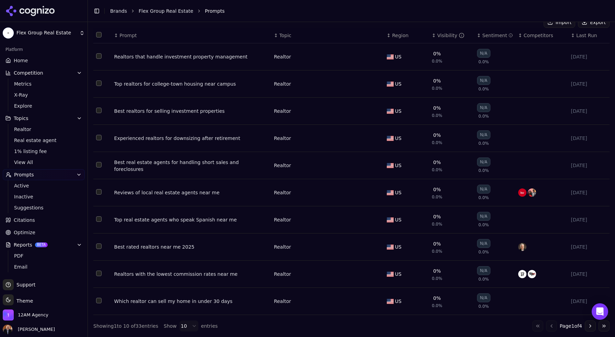
click at [178, 274] on div "Realtors with the lowest commission rates near me" at bounding box center [191, 273] width 155 height 7
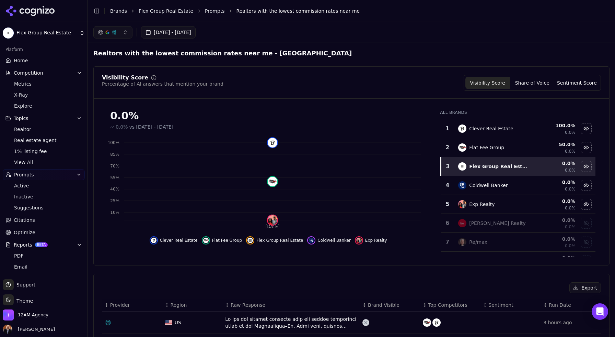
click at [37, 223] on link "Citations" at bounding box center [44, 219] width 82 height 11
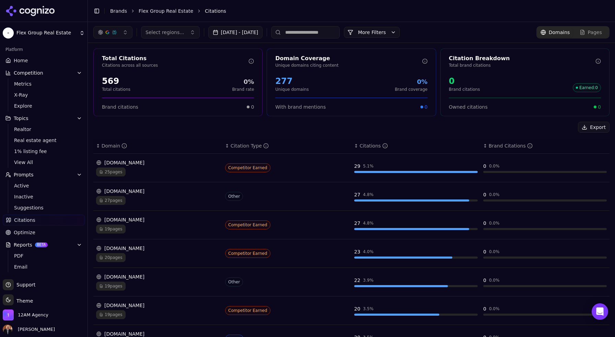
click at [400, 33] on button "More Filters" at bounding box center [372, 32] width 56 height 11
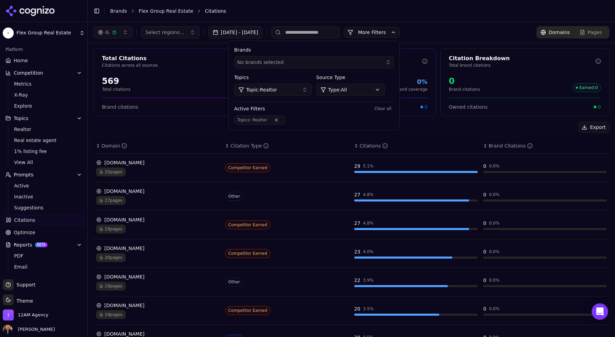
click at [312, 92] on button "Topic: Realtor" at bounding box center [273, 89] width 78 height 12
click at [318, 131] on div "1% listing fee" at bounding box center [309, 127] width 93 height 11
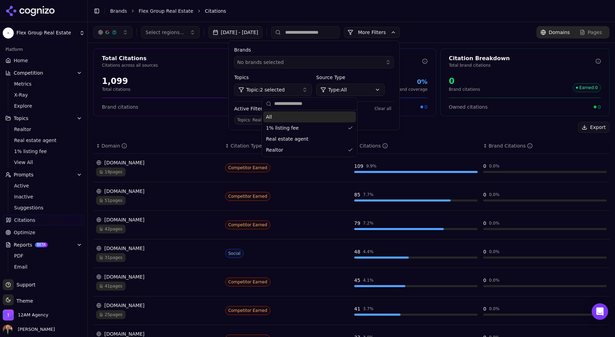
click at [372, 111] on div "Active Filters Clear all" at bounding box center [314, 108] width 160 height 8
click at [445, 38] on div "Select regions... Sep 02, 2025 - Oct 02, 2025 More More Filters Brands No brand…" at bounding box center [351, 32] width 527 height 21
click at [381, 60] on div "No brands selected" at bounding box center [309, 62] width 144 height 7
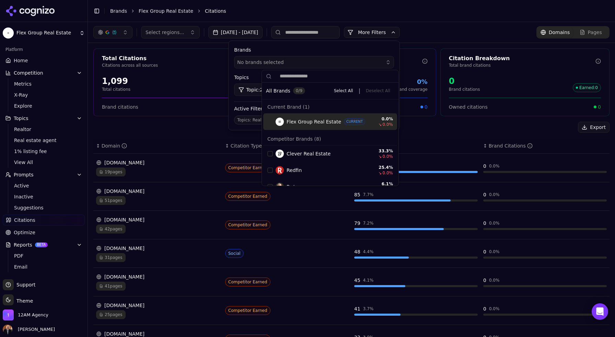
click at [449, 33] on div "Select regions... Sep 02, 2025 - Oct 02, 2025 More More Filters Brands No brand…" at bounding box center [351, 32] width 516 height 12
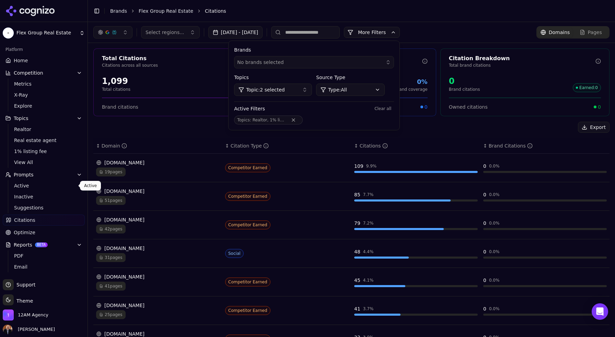
click at [23, 184] on span "Active" at bounding box center [44, 185] width 60 height 7
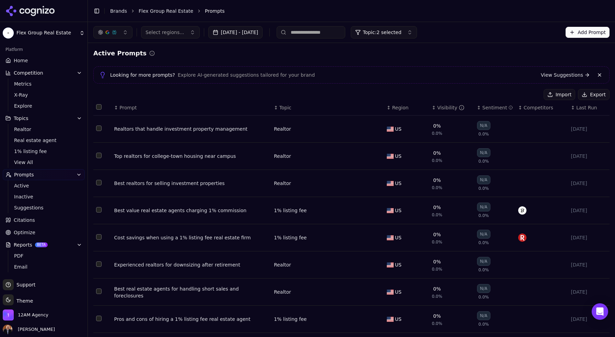
click at [580, 32] on button "Add Prompt" at bounding box center [588, 32] width 44 height 11
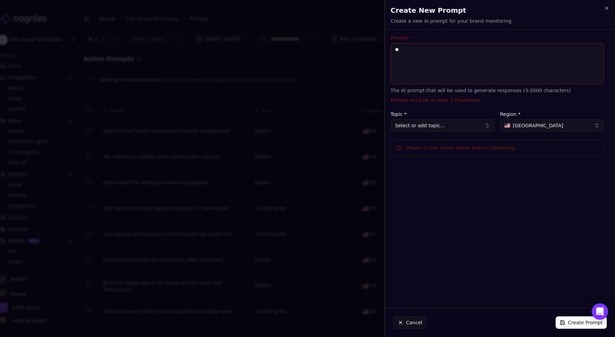
type textarea "**"
click at [414, 321] on button "Cancel" at bounding box center [410, 322] width 33 height 12
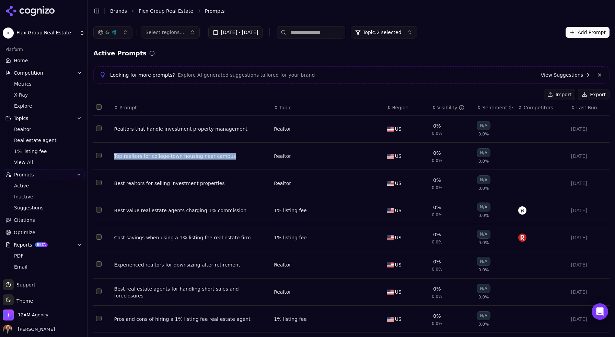
copy div "Top realtors for college-town housing near campus"
click at [582, 34] on button "Add Prompt" at bounding box center [588, 32] width 44 height 11
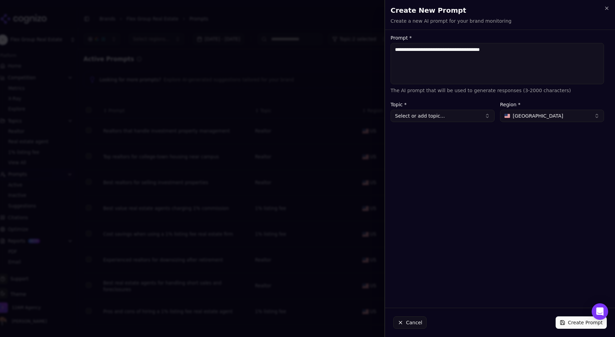
click at [498, 51] on textarea "**********" at bounding box center [498, 63] width 214 height 41
type textarea "**********"
click at [480, 115] on button "Select or add topic..." at bounding box center [443, 116] width 104 height 12
type input "**********"
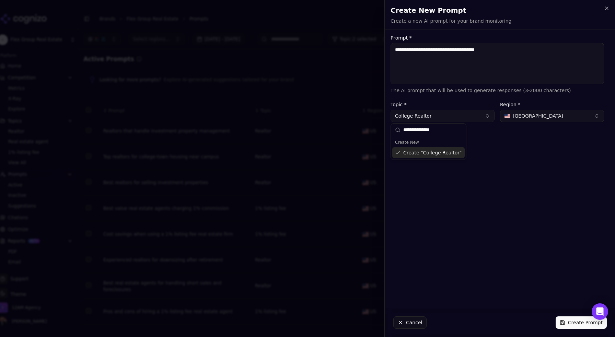
click at [444, 153] on div "Create " College Realtor "" at bounding box center [428, 152] width 72 height 11
click at [579, 323] on button "Create Prompt" at bounding box center [581, 322] width 51 height 12
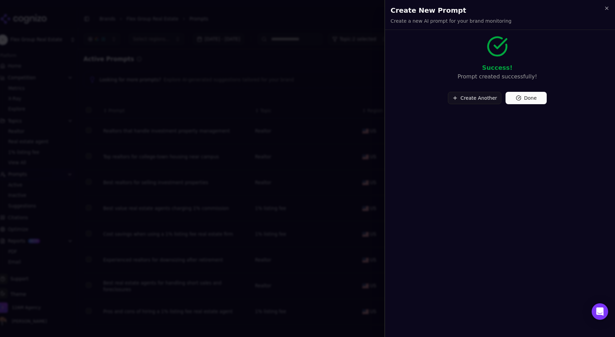
click at [528, 98] on button "Done" at bounding box center [526, 98] width 41 height 12
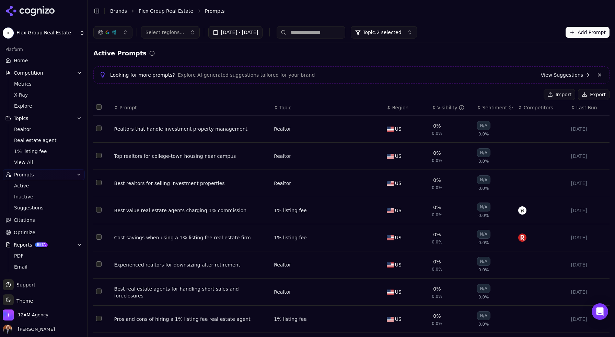
click at [374, 58] on div "Active Prompts" at bounding box center [351, 53] width 516 height 10
click at [27, 254] on span "PDF" at bounding box center [44, 255] width 60 height 7
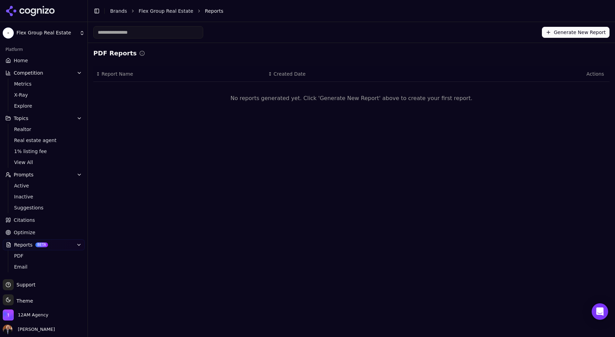
click at [562, 34] on button "Generate New Report" at bounding box center [576, 32] width 68 height 11
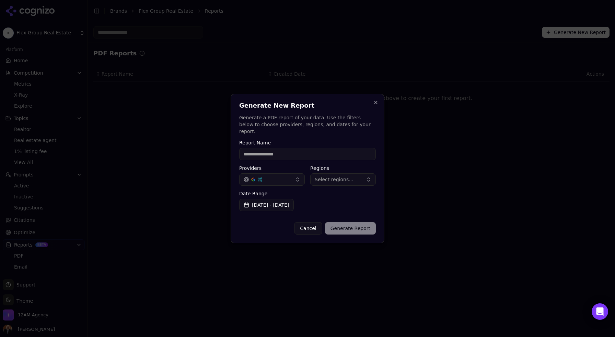
click at [319, 150] on input "Report Name" at bounding box center [307, 154] width 137 height 12
type input "**********"
click at [332, 176] on span "Select regions..." at bounding box center [334, 179] width 39 height 7
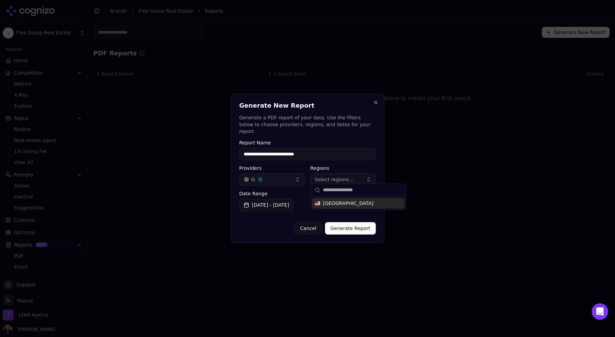
click at [337, 205] on span "[GEOGRAPHIC_DATA]" at bounding box center [348, 203] width 50 height 7
click at [273, 225] on div "Cancel Generate Report" at bounding box center [307, 225] width 137 height 18
click at [350, 228] on button "Generate Report" at bounding box center [350, 228] width 51 height 12
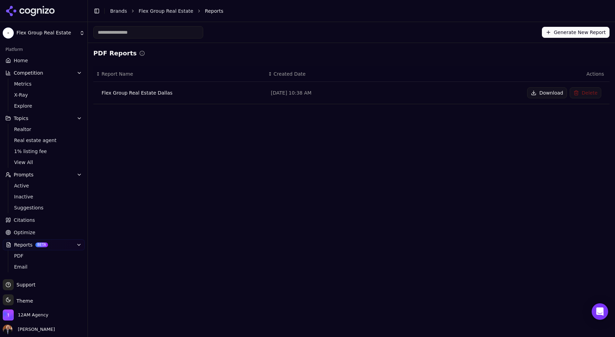
click at [545, 94] on button "Download" at bounding box center [547, 92] width 40 height 11
click at [32, 233] on span "Optimize" at bounding box center [25, 232] width 22 height 7
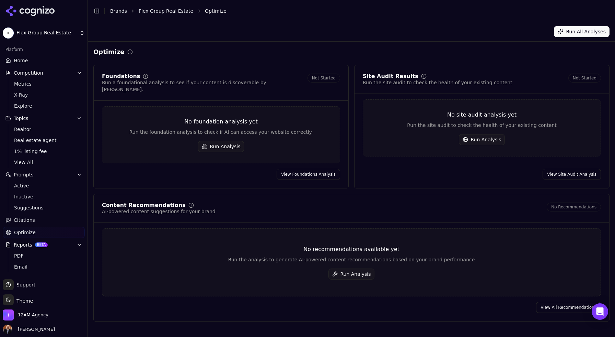
click at [574, 32] on button "Run All Analyses" at bounding box center [582, 31] width 56 height 11
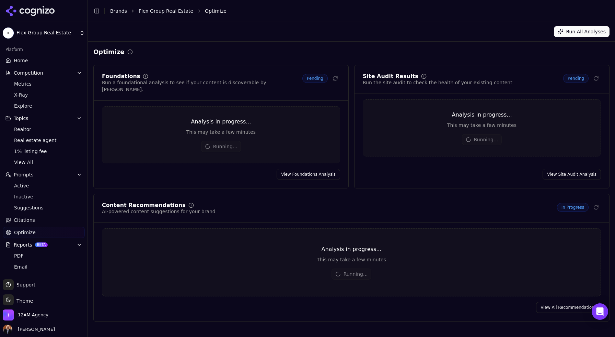
click at [58, 34] on html "Flex Group Real Estate Platform Home Competition Metrics X-Ray Explore Topics R…" at bounding box center [307, 168] width 615 height 337
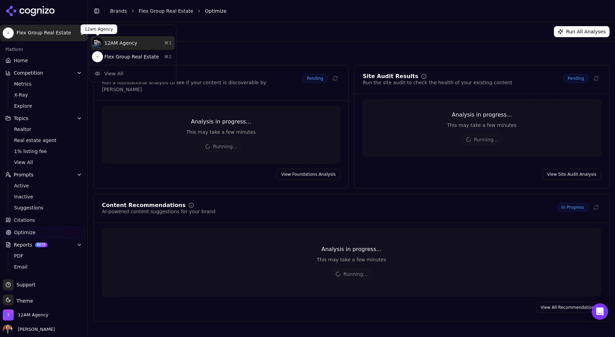
click at [112, 44] on div "12AM Agency ⌘ 1" at bounding box center [133, 43] width 84 height 14
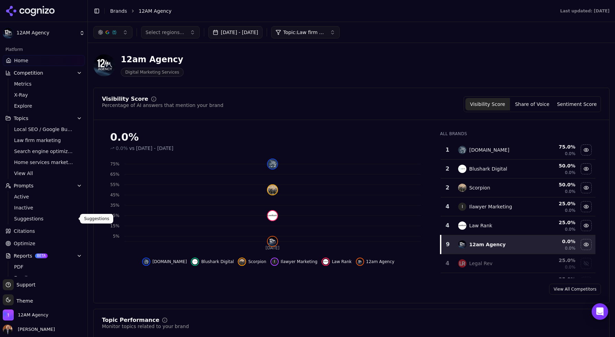
click at [27, 243] on span "Optimize" at bounding box center [25, 243] width 22 height 7
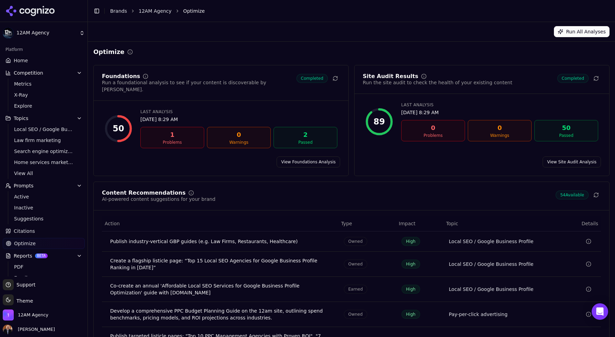
click at [308, 157] on link "View Foundations Analysis" at bounding box center [309, 161] width 64 height 11
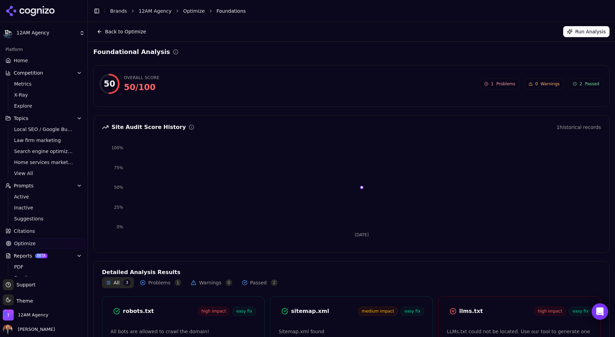
click at [128, 33] on button "Back to Optimize" at bounding box center [121, 31] width 56 height 11
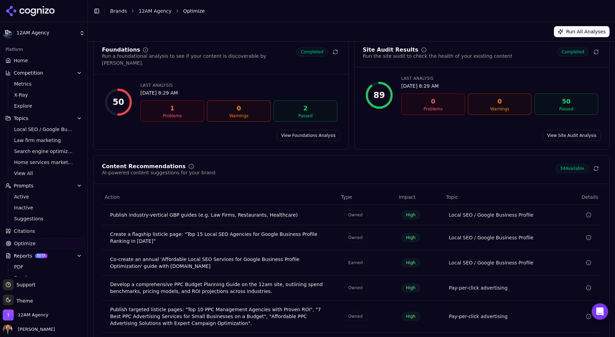
scroll to position [46, 0]
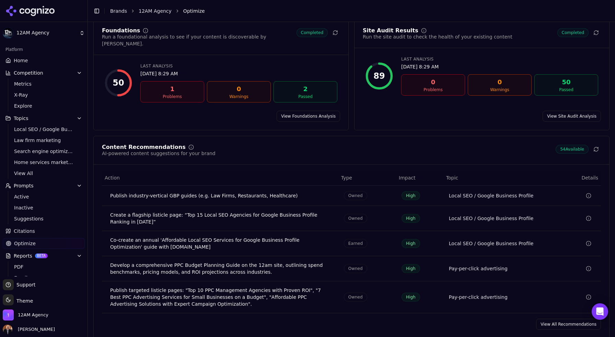
click at [560, 111] on link "View Site Audit Analysis" at bounding box center [572, 116] width 58 height 11
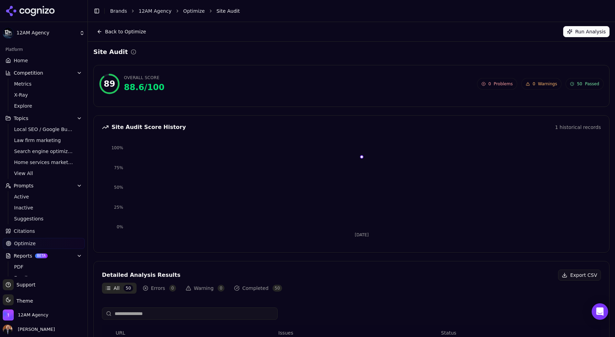
click at [192, 12] on link "Optimize" at bounding box center [194, 11] width 22 height 7
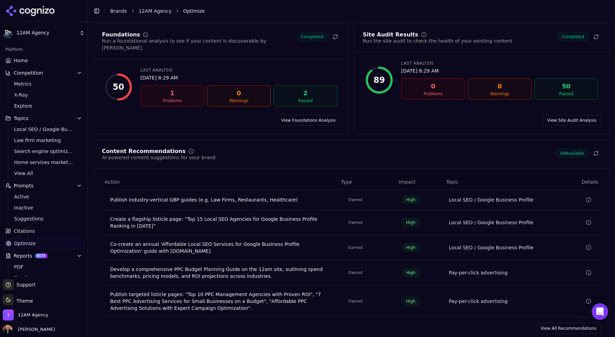
scroll to position [46, 0]
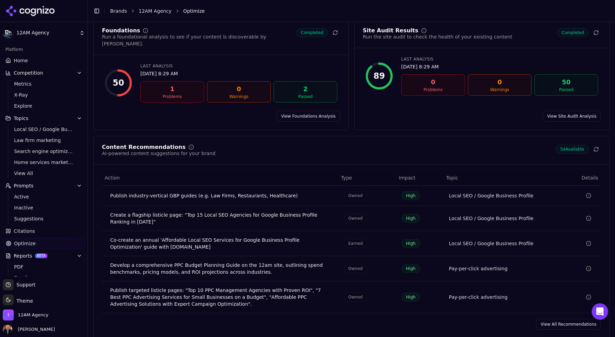
click at [570, 111] on link "View Site Audit Analysis" at bounding box center [572, 116] width 58 height 11
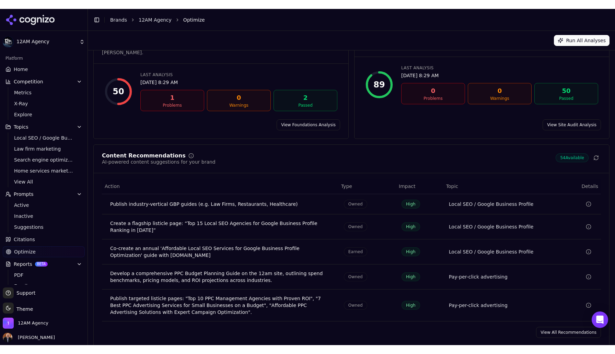
scroll to position [28, 0]
